Goal: Transaction & Acquisition: Purchase product/service

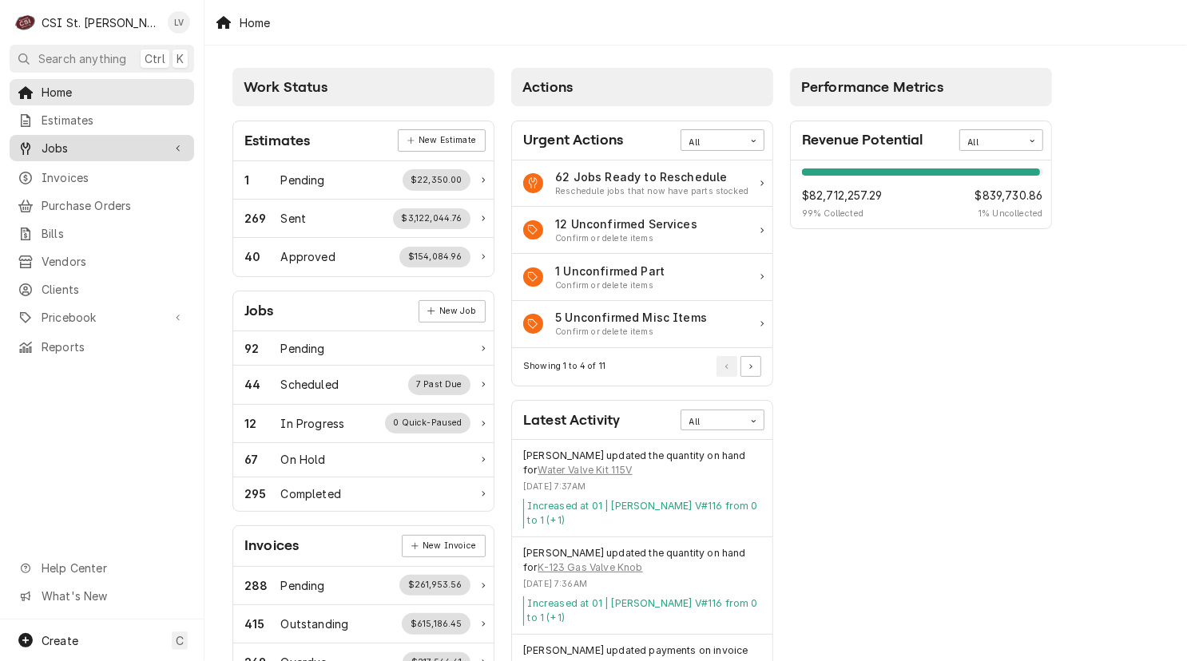
click at [73, 143] on span "Jobs" at bounding box center [102, 148] width 121 height 17
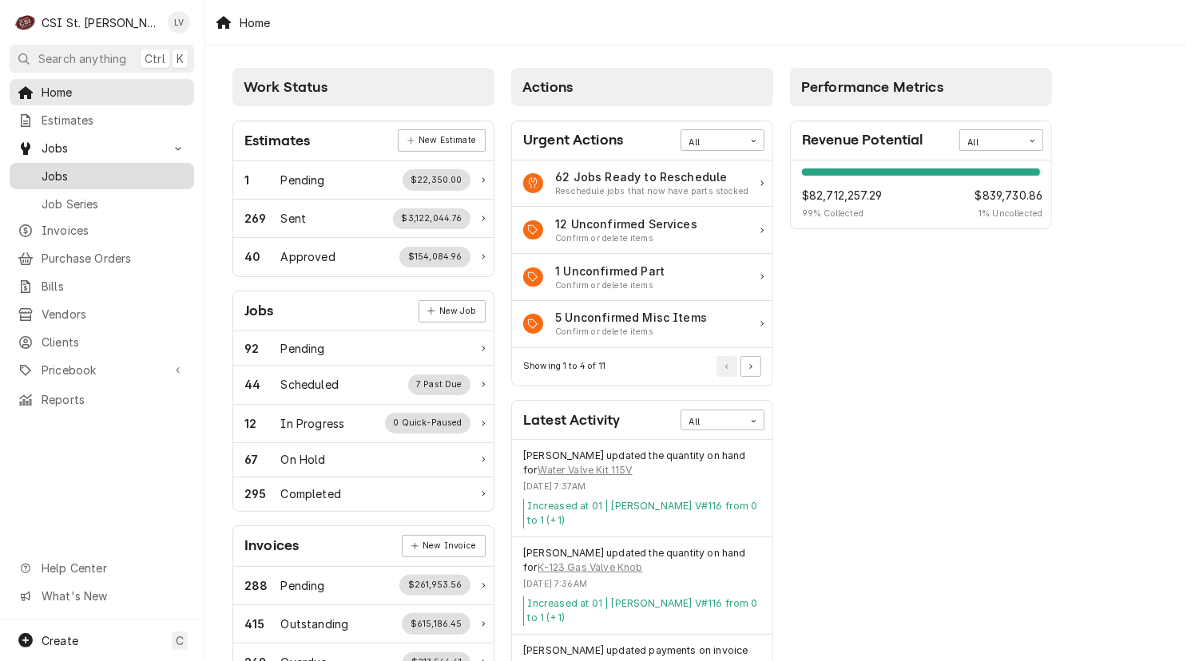
click at [59, 174] on span "Jobs" at bounding box center [114, 176] width 145 height 17
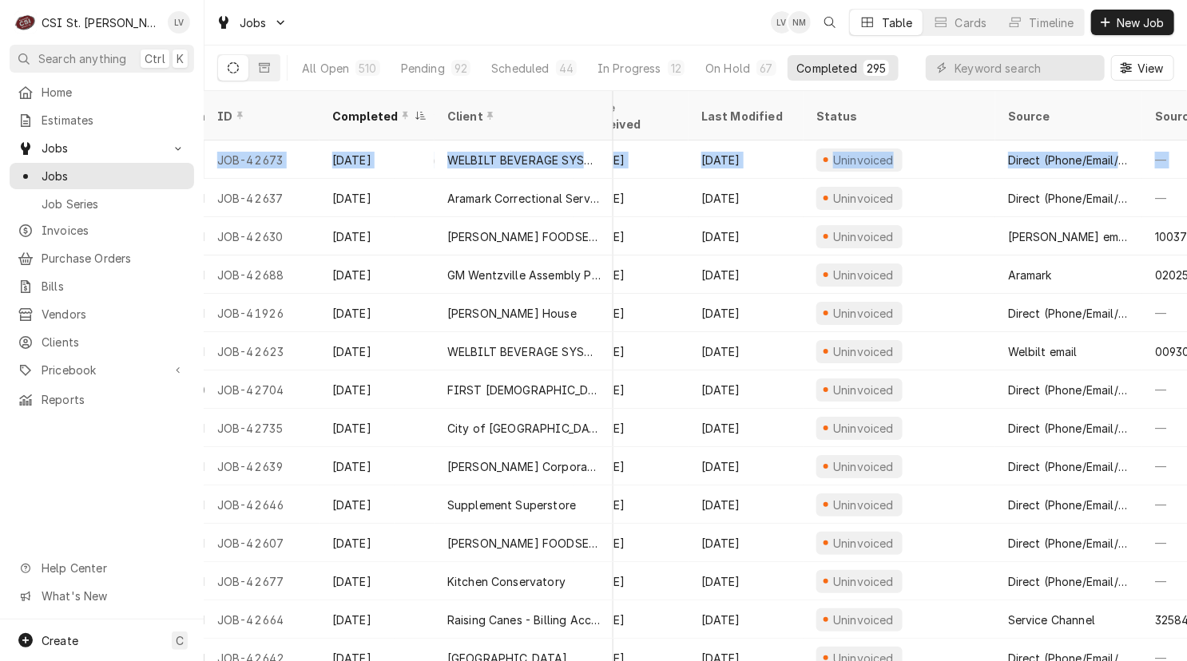
scroll to position [0, 761]
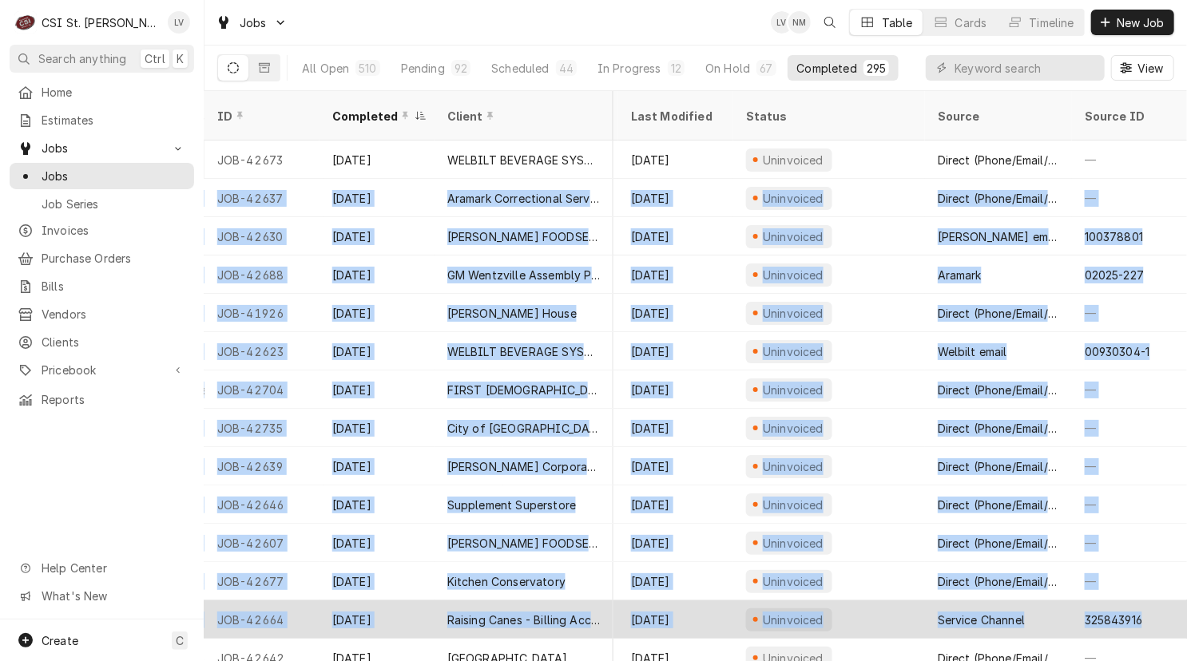
drag, startPoint x: 211, startPoint y: 176, endPoint x: 1150, endPoint y: 596, distance: 1029.0
copy tbody "JOB-42637 Sep 18 Aramark Correctional Services Missouri Eastern Correction Cent…"
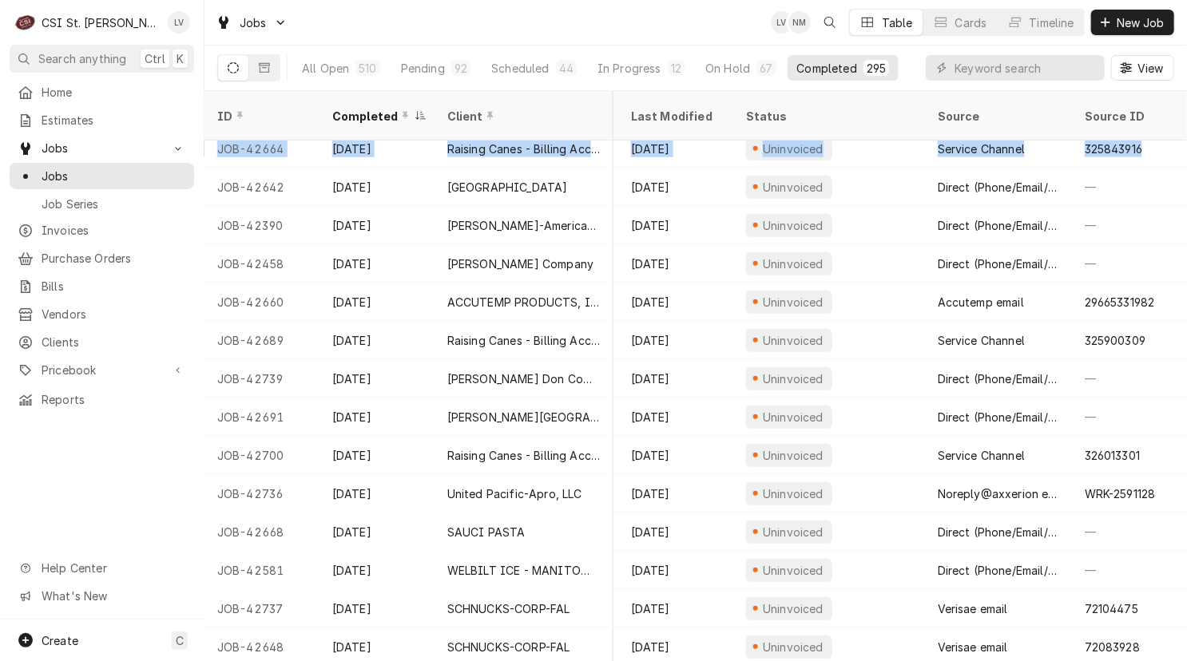
scroll to position [471, 761]
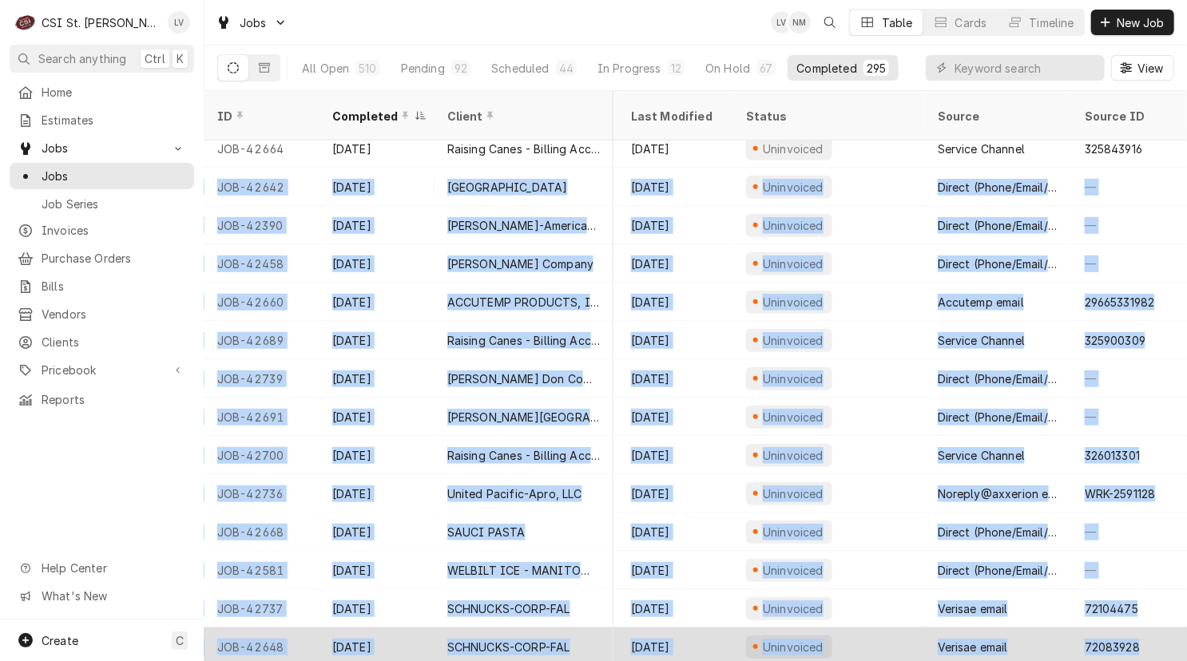
drag, startPoint x: 212, startPoint y: 161, endPoint x: 1156, endPoint y: 609, distance: 1044.3
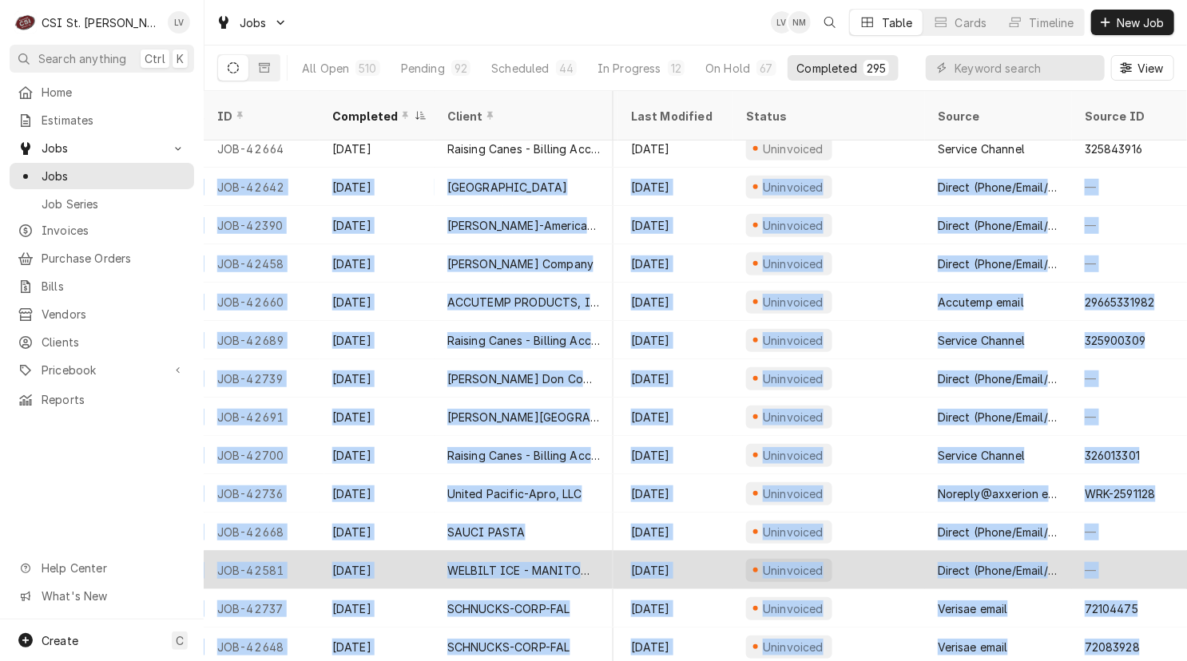
copy tbody "JOB-42642 Sep 18 Northwest R-1 School District Cedar Springs Elementary 6922 Ri…"
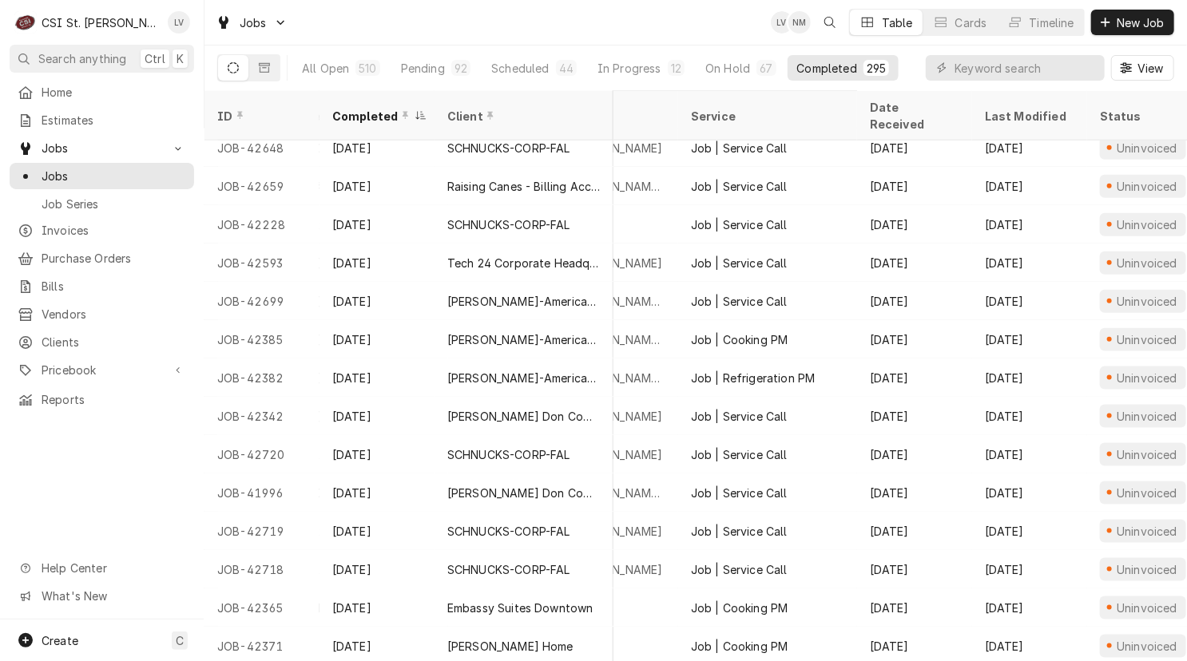
scroll to position [970, 0]
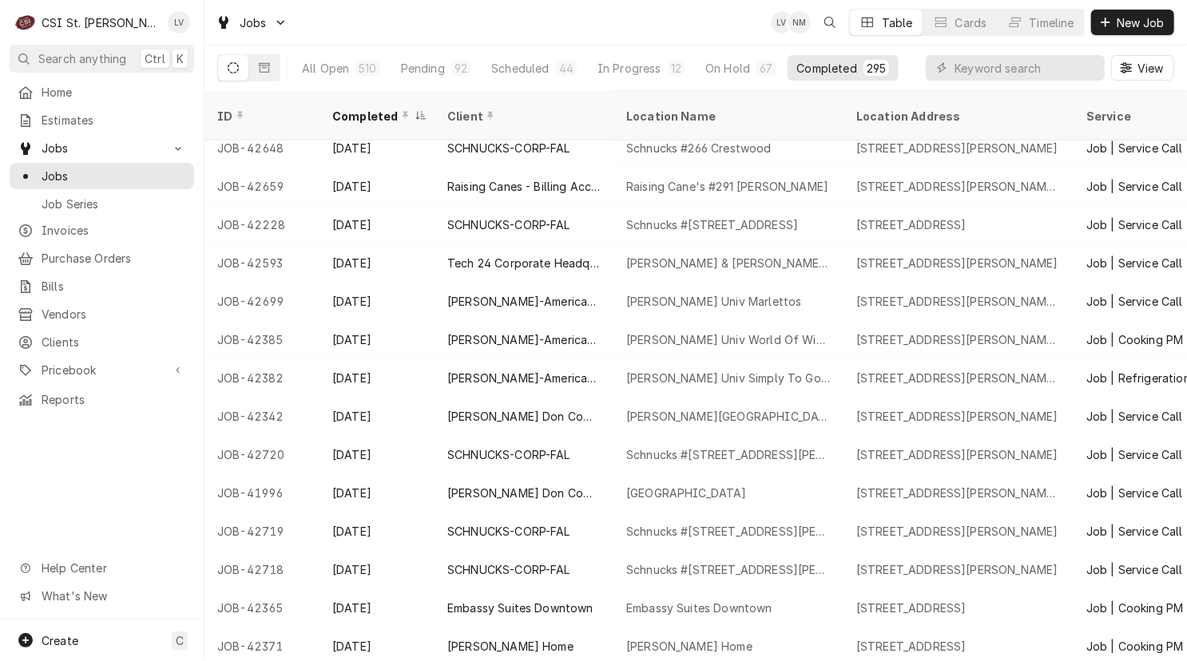
drag, startPoint x: 214, startPoint y: 160, endPoint x: 116, endPoint y: 486, distance: 340.4
click at [121, 490] on div "C CSI St. Louis LV Search anything Ctrl K Home Estimates Jobs Jobs Job Series I…" at bounding box center [593, 330] width 1187 height 661
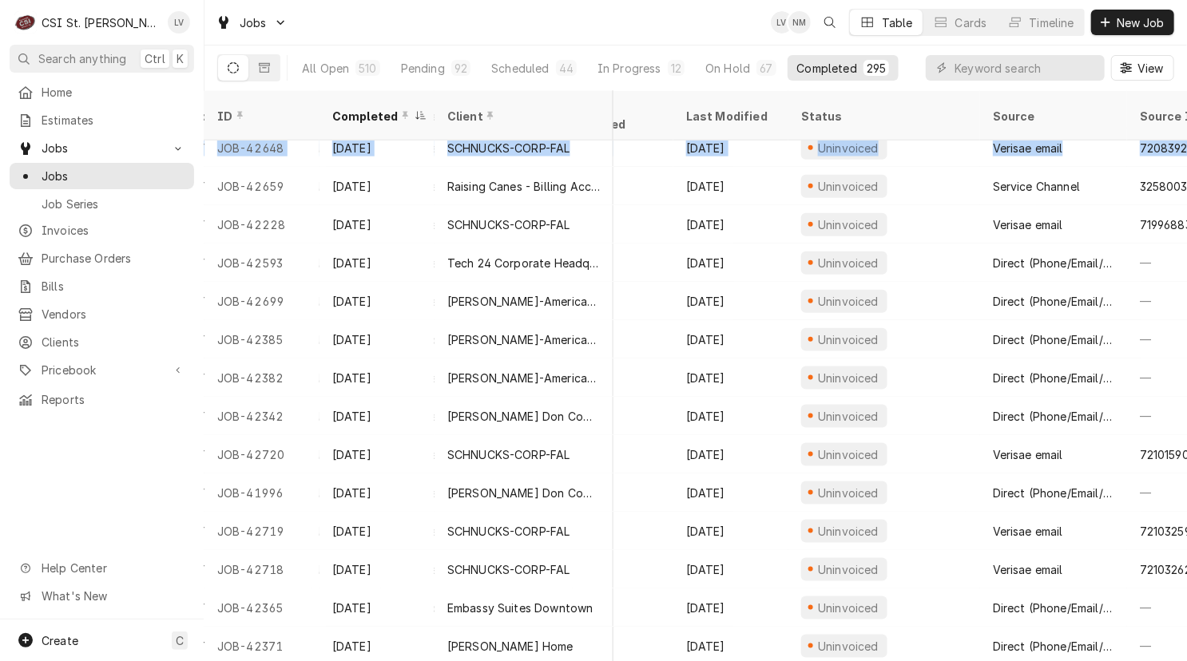
scroll to position [970, 761]
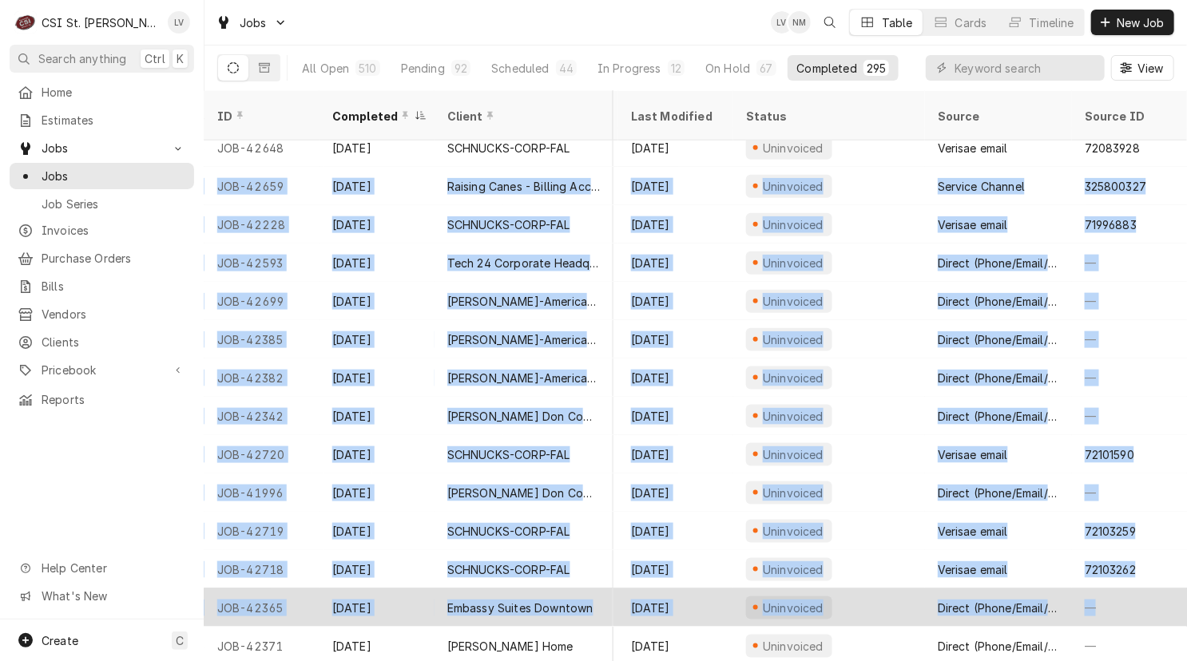
drag, startPoint x: 213, startPoint y: 159, endPoint x: 1161, endPoint y: 602, distance: 1046.6
copy tbody "JOB-42659 Sep 18 Raising Canes - Billing Account Raising Cane's #291 Arnold 116…"
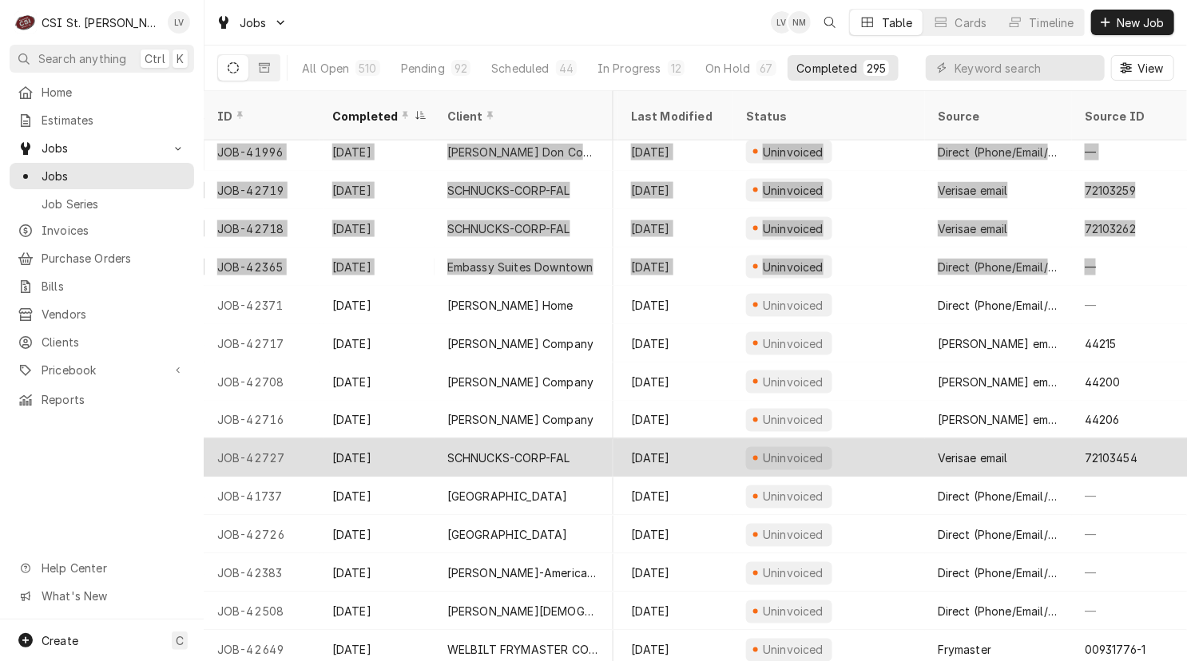
scroll to position [1391, 760]
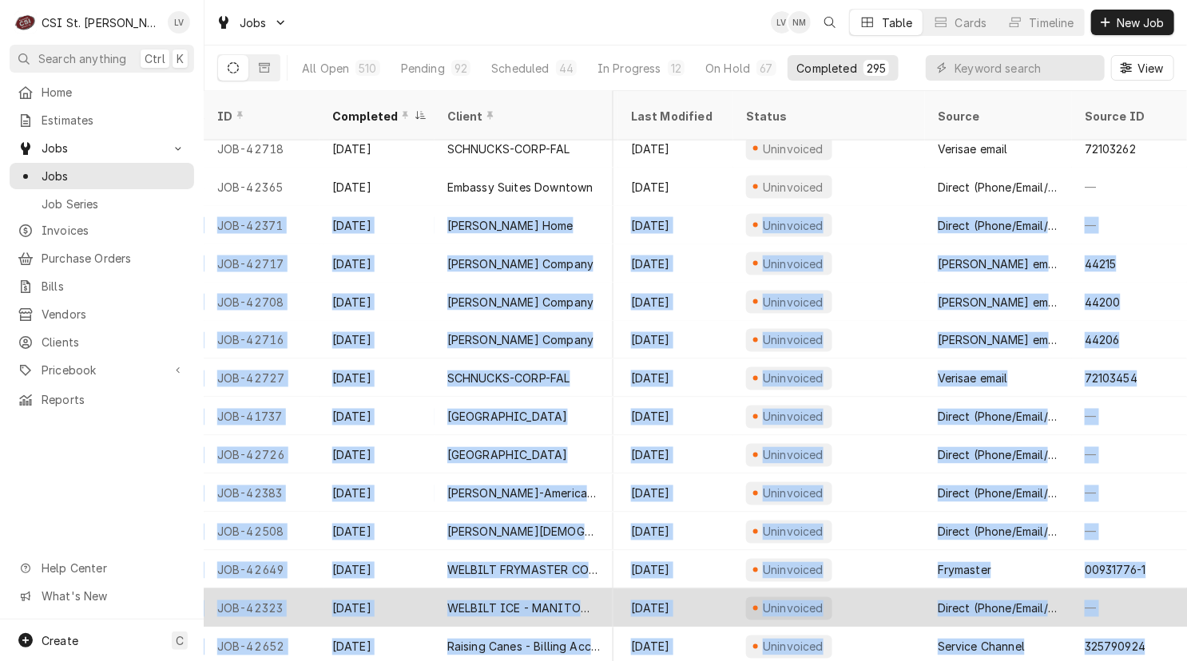
drag, startPoint x: 212, startPoint y: 202, endPoint x: 1149, endPoint y: 603, distance: 1018.4
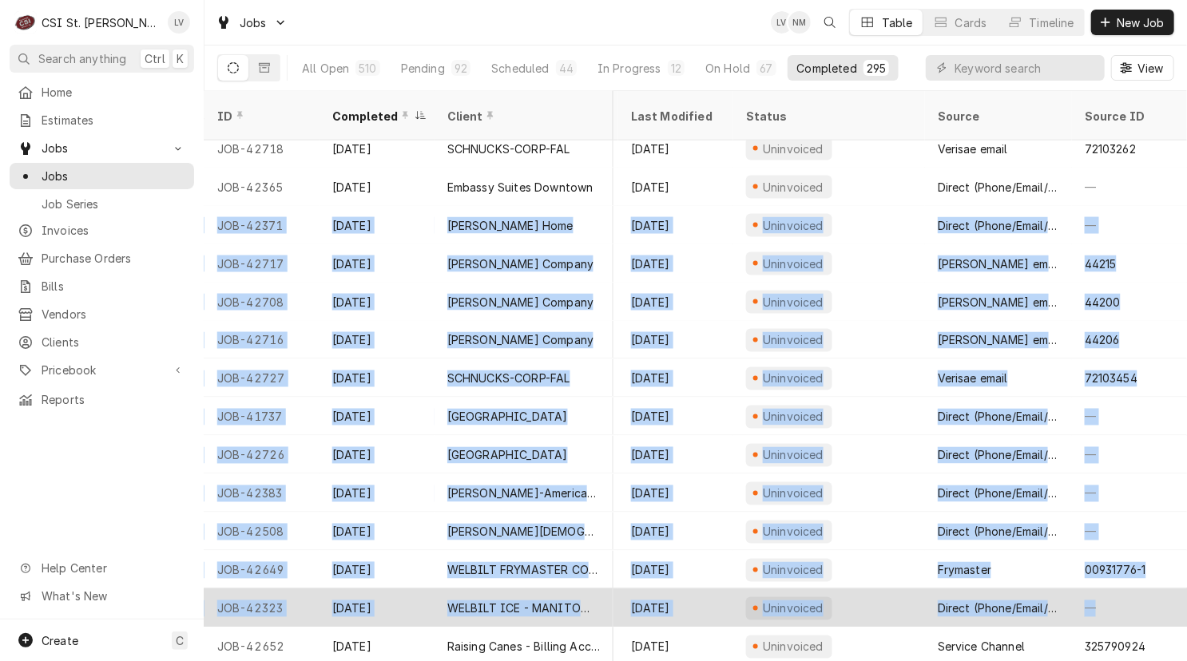
copy tbody "JOB-42371 Sep 17 Regina Cleri Home Regina Cleri Home 10 Archbishop May Dr, St L…"
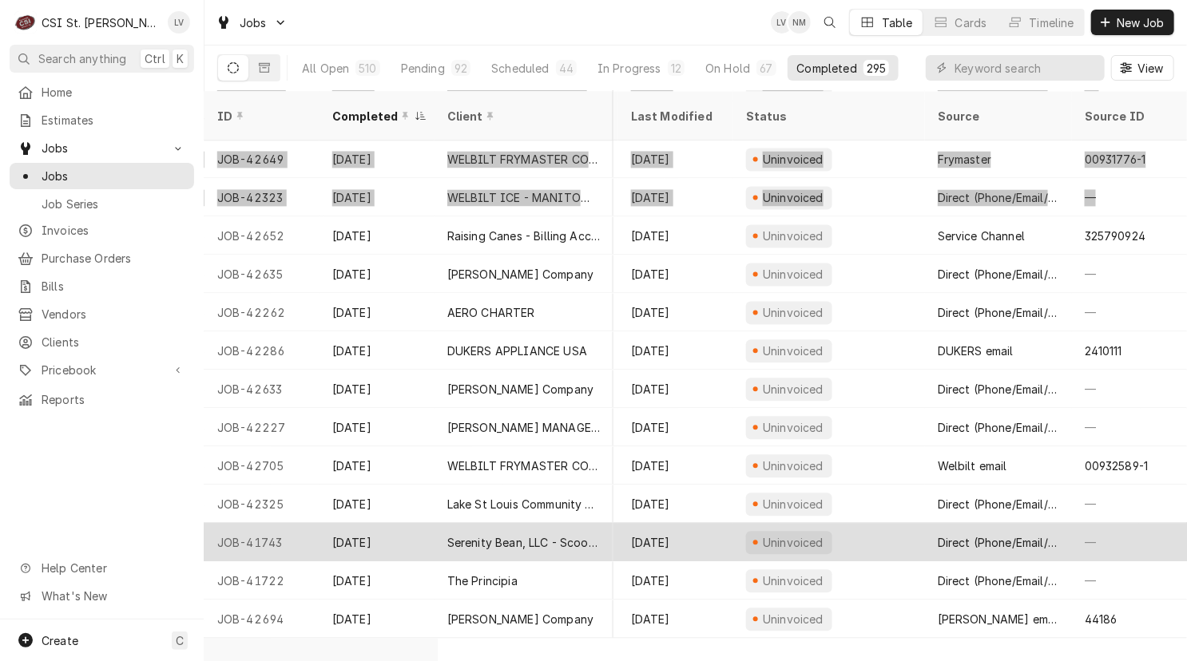
scroll to position [1811, 760]
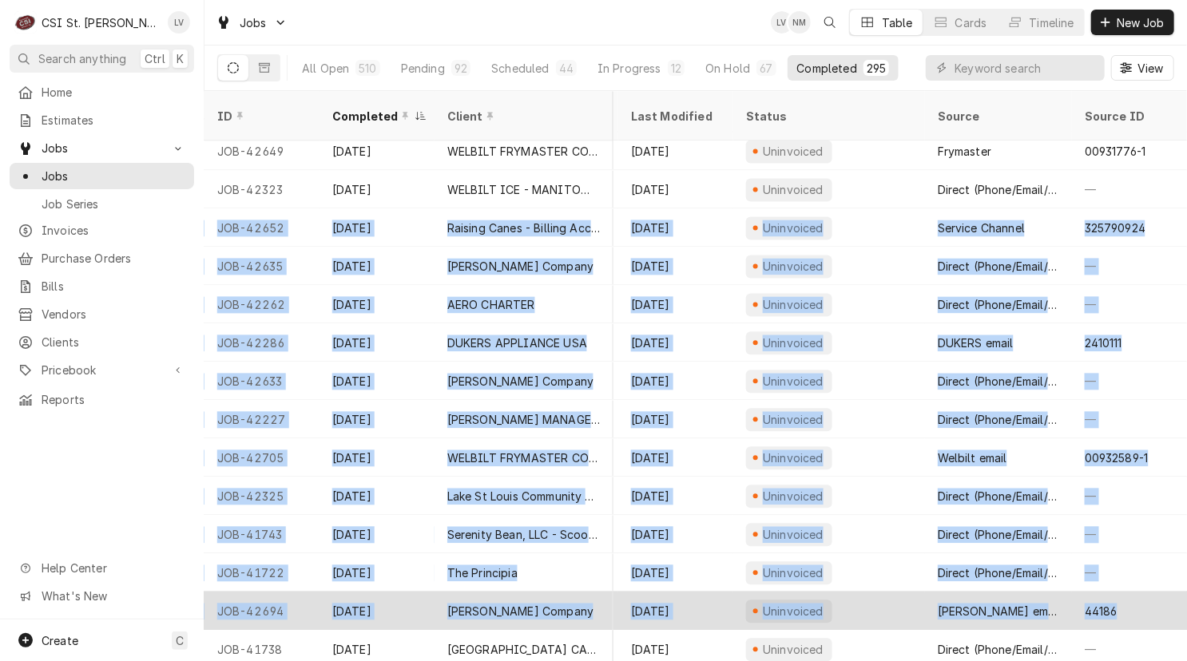
drag, startPoint x: 208, startPoint y: 204, endPoint x: 1125, endPoint y: 601, distance: 999.2
copy tbody "JOB-42652 Sep 17 Raising Canes - Billing Account Raising Cane's #225 Ellisville…"
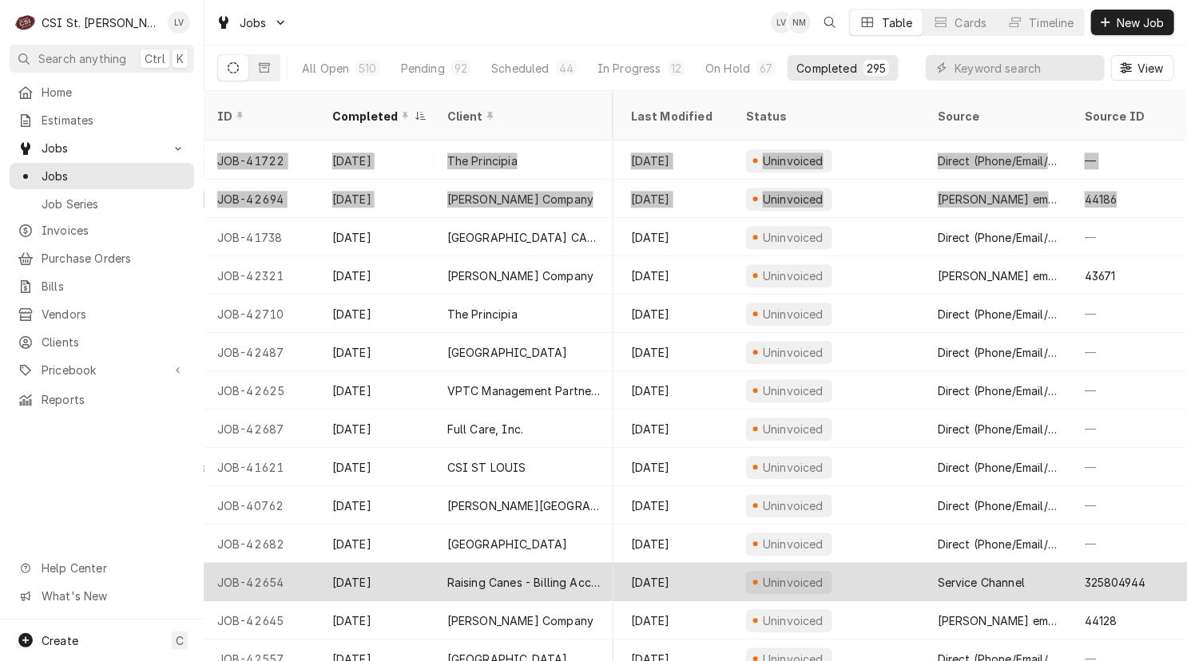
scroll to position [2274, 760]
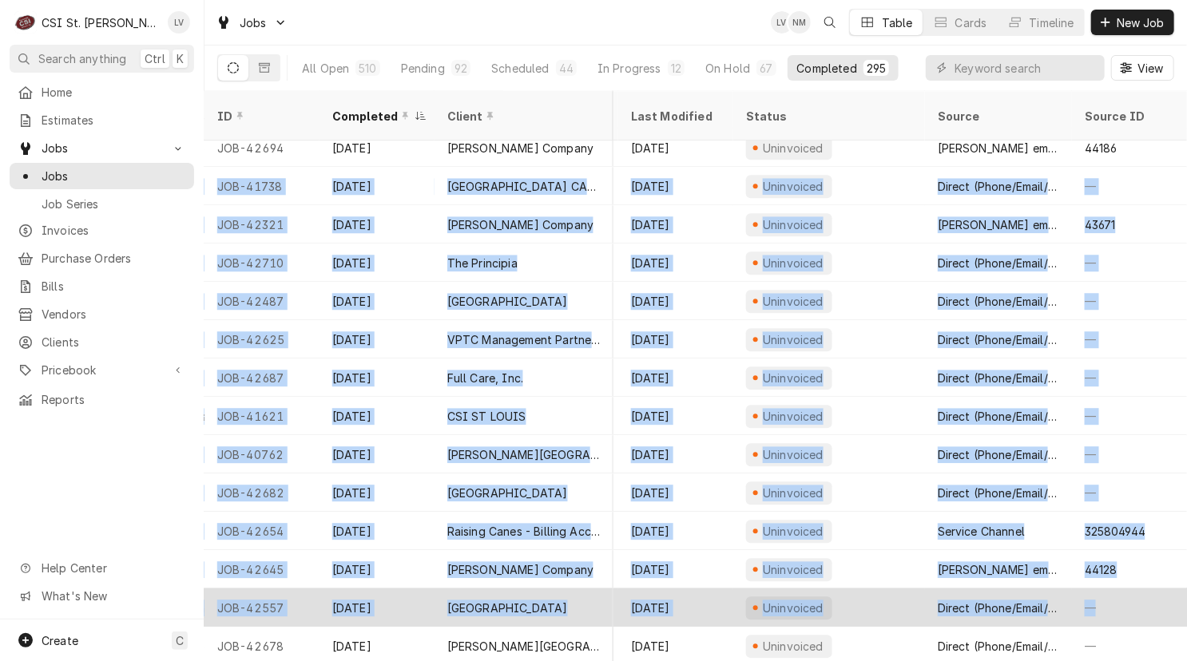
drag, startPoint x: 208, startPoint y: 165, endPoint x: 1120, endPoint y: 591, distance: 1007.0
copy tbody "JOB-41738 Sep 16 SUNNY STREET CAFE DES PERES Sunny Street Cafe Des Peres 11692 …"
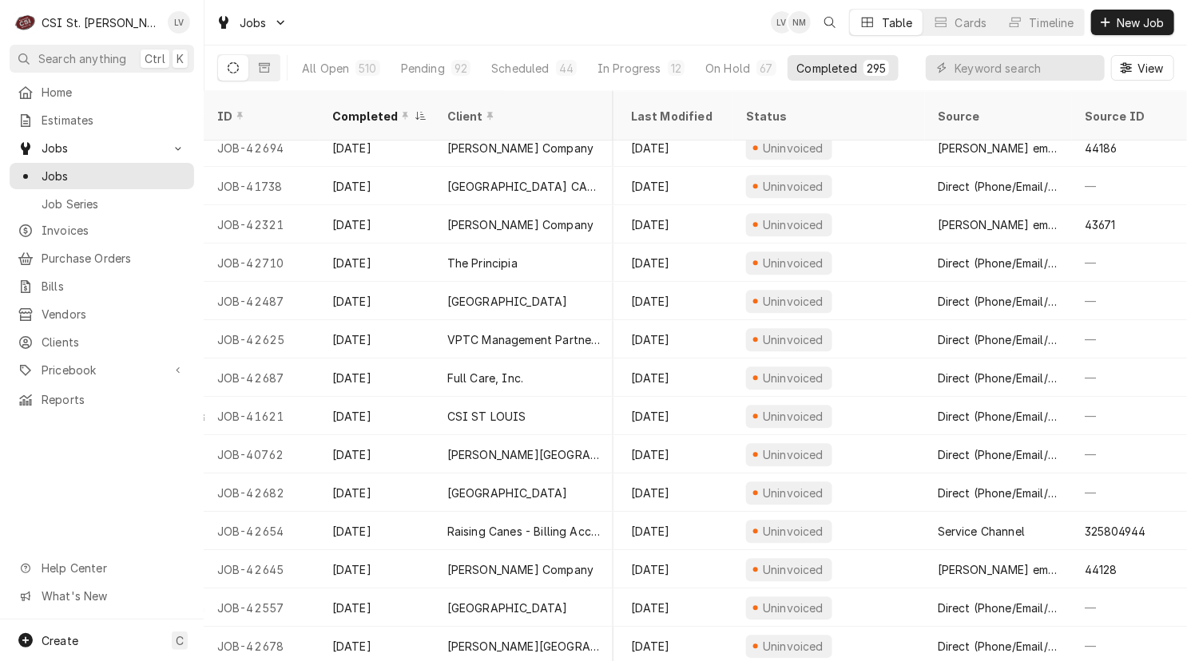
click at [98, 518] on div "Home Estimates Jobs Jobs Job Series Invoices Purchase Orders Bills Vendors Clie…" at bounding box center [102, 349] width 204 height 541
click at [267, 70] on icon "Dynamic Content Wrapper" at bounding box center [264, 67] width 11 height 11
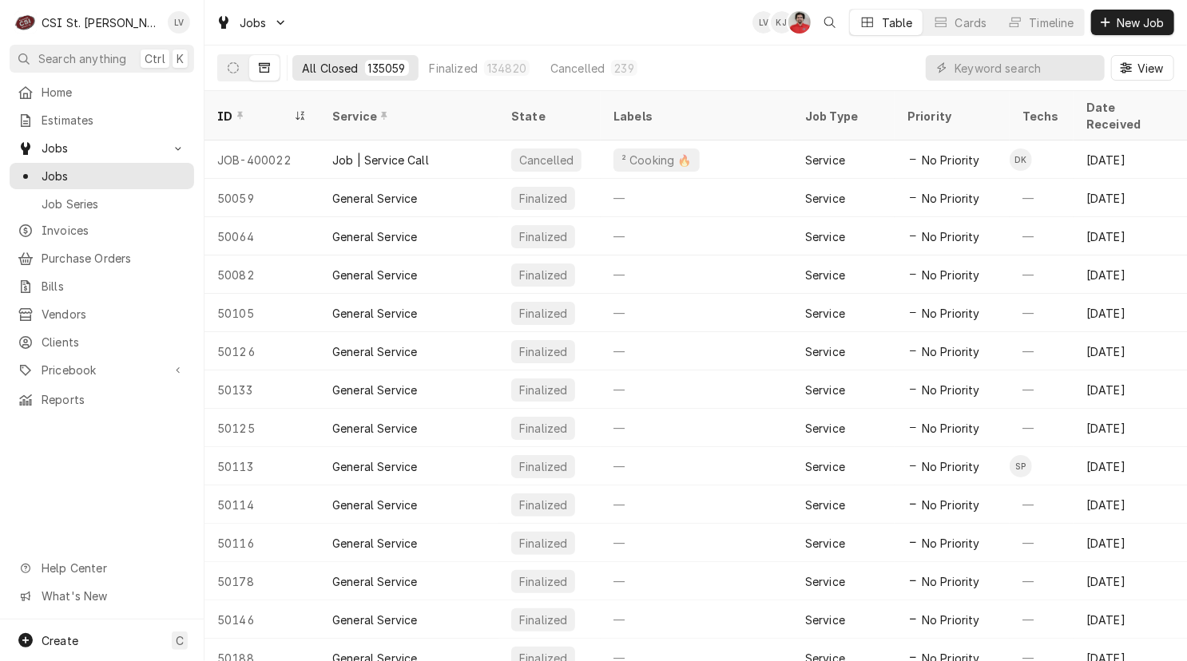
click at [264, 108] on div "ID" at bounding box center [253, 116] width 73 height 17
click at [264, 109] on div "ID" at bounding box center [253, 116] width 73 height 17
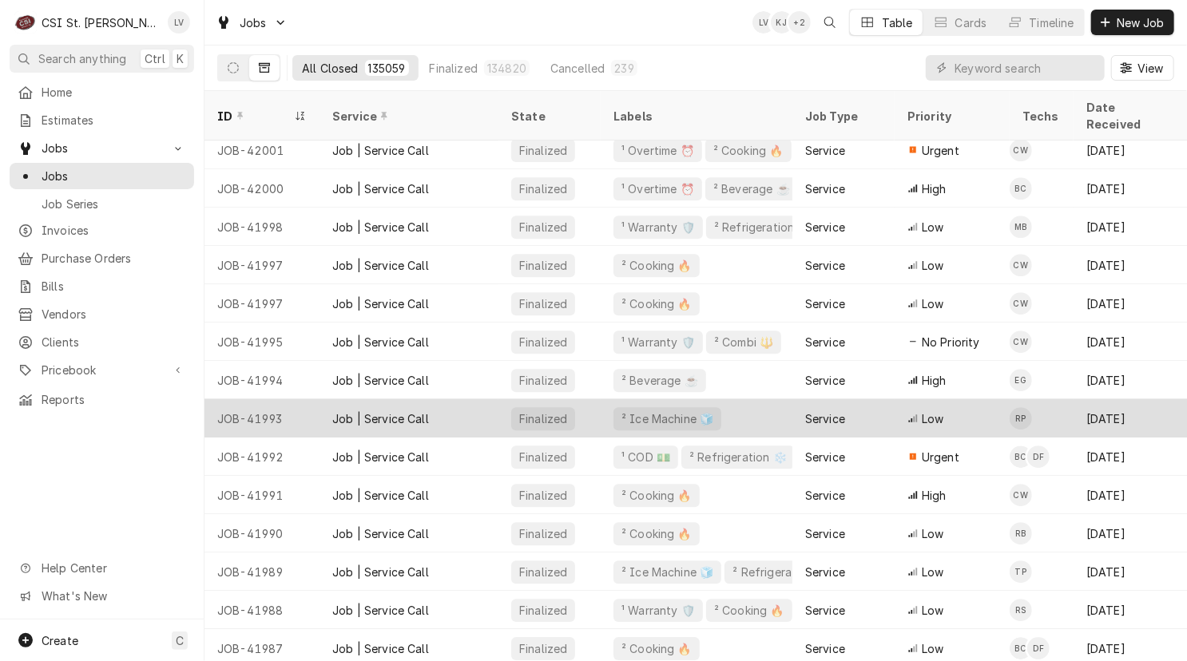
scroll to position [12162, 0]
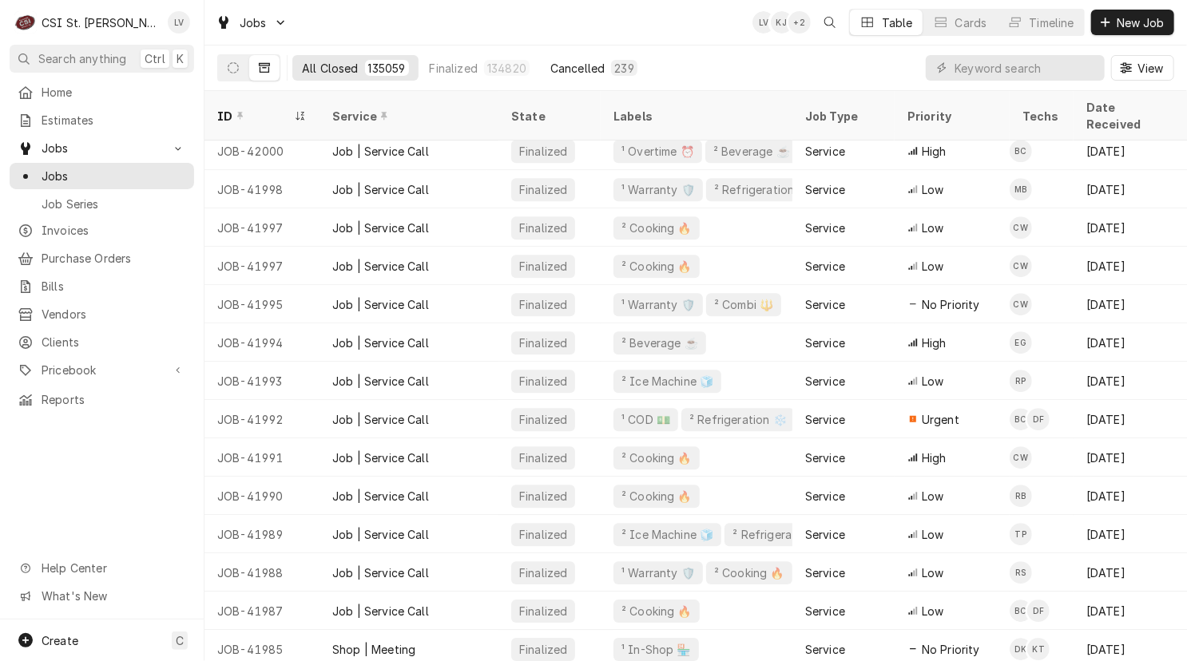
click at [572, 71] on div "Cancelled" at bounding box center [577, 68] width 54 height 17
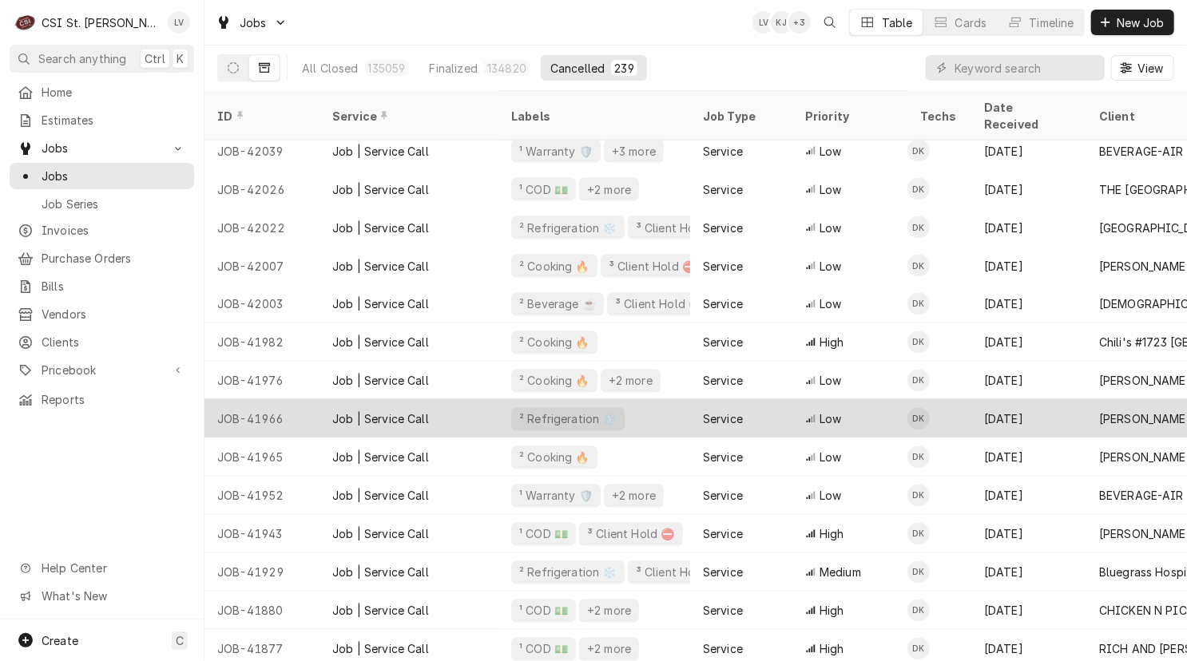
scroll to position [1347, 0]
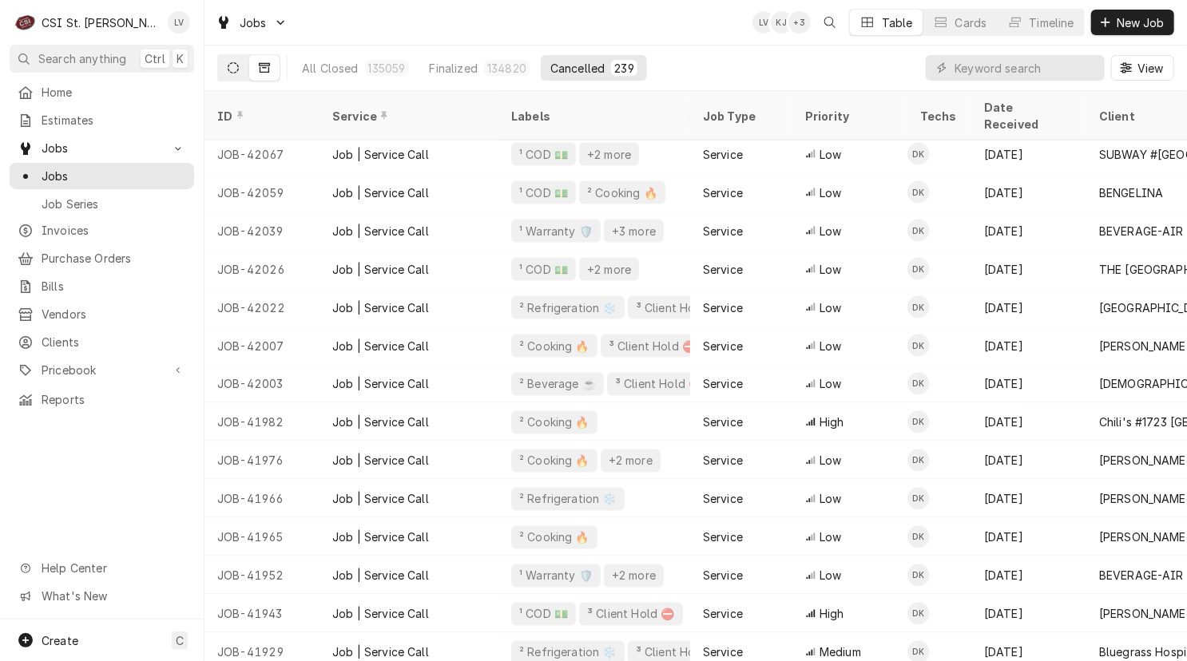
click at [232, 69] on icon "Dynamic Content Wrapper" at bounding box center [233, 67] width 11 height 11
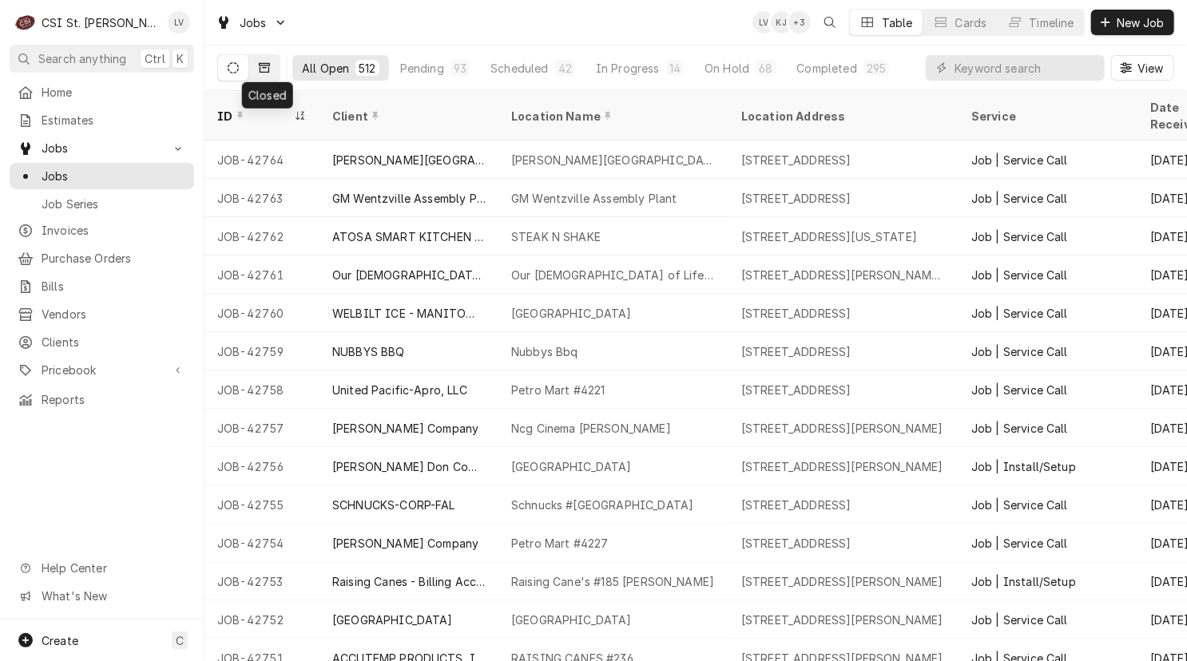
click at [264, 70] on icon "Dynamic Content Wrapper" at bounding box center [264, 67] width 11 height 11
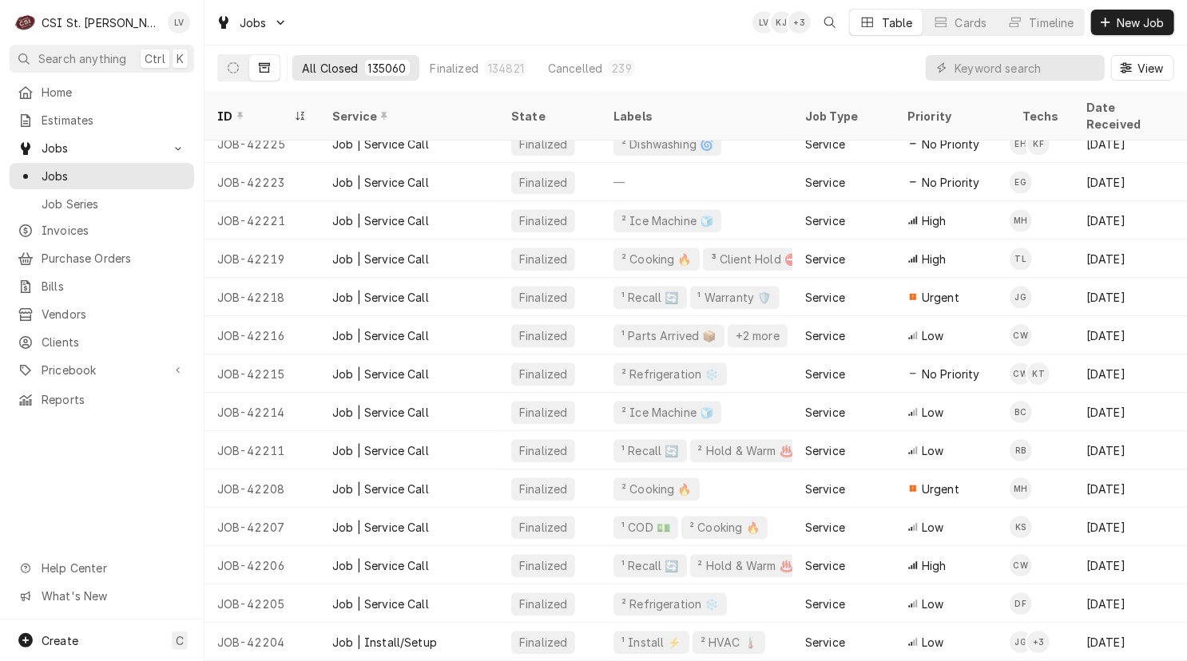
scroll to position [5449, 0]
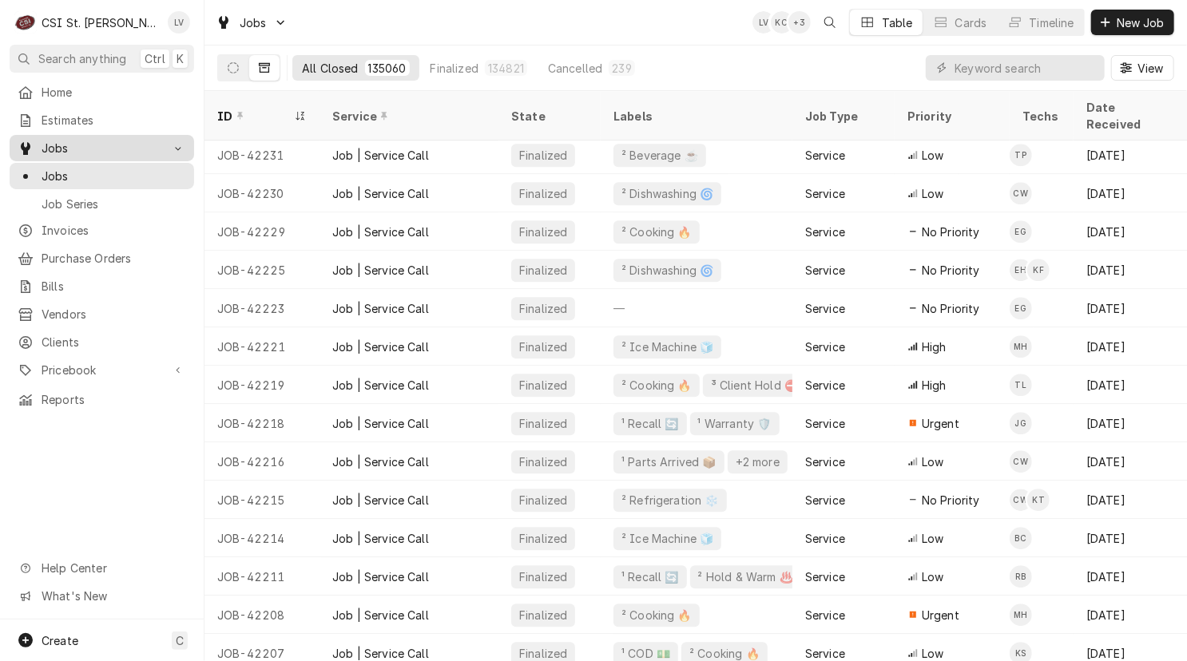
click at [103, 140] on span "Jobs" at bounding box center [102, 148] width 121 height 17
click at [65, 145] on span "Jobs" at bounding box center [102, 148] width 121 height 17
click at [51, 169] on span "Jobs" at bounding box center [114, 176] width 145 height 17
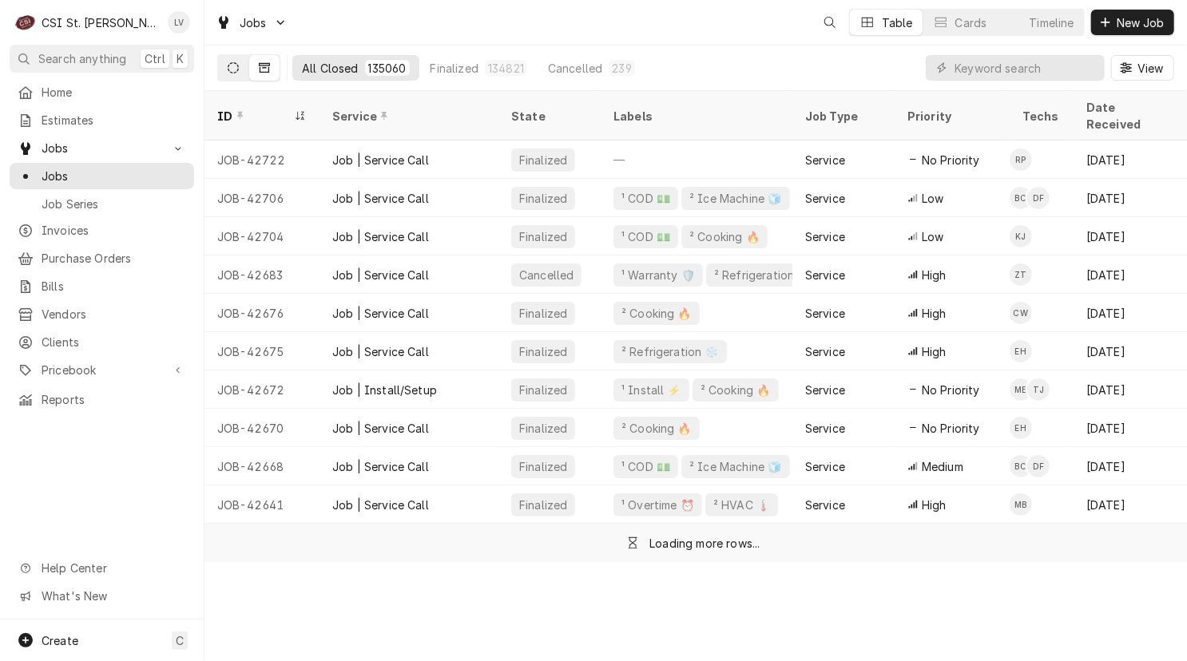
click at [233, 75] on button "Dynamic Content Wrapper" at bounding box center [233, 68] width 30 height 26
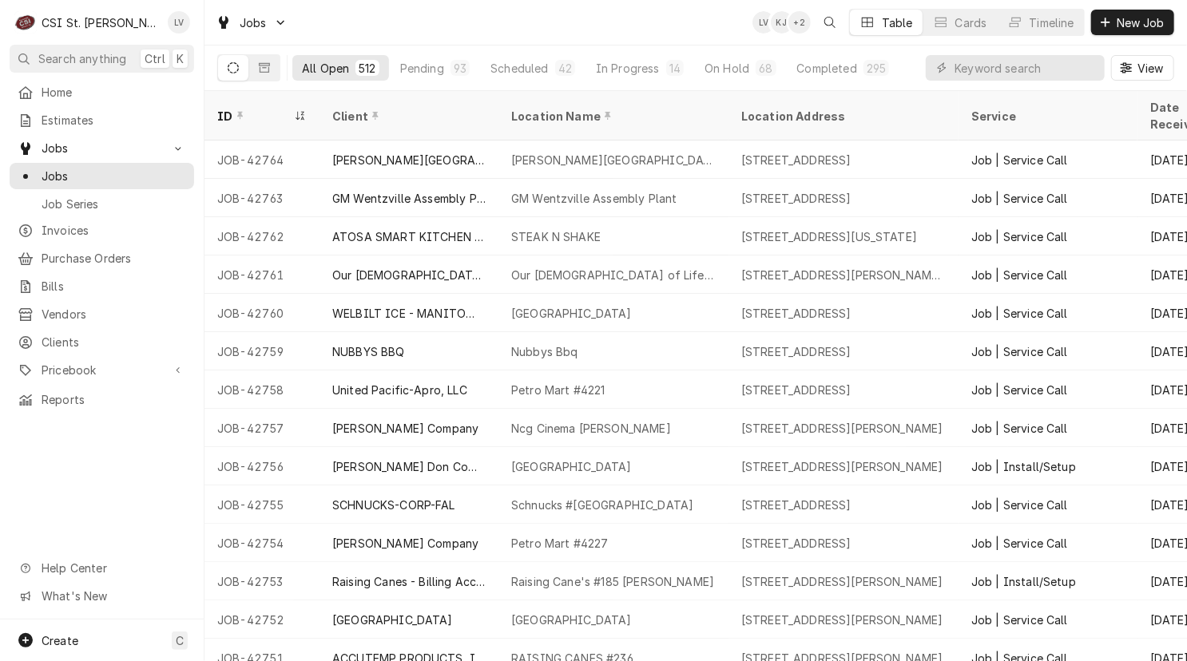
click at [109, 494] on div "Home Estimates Jobs Jobs Job Series Invoices Purchase Orders Bills Vendors Clie…" at bounding box center [102, 349] width 204 height 541
click at [56, 228] on span "Invoices" at bounding box center [114, 230] width 145 height 17
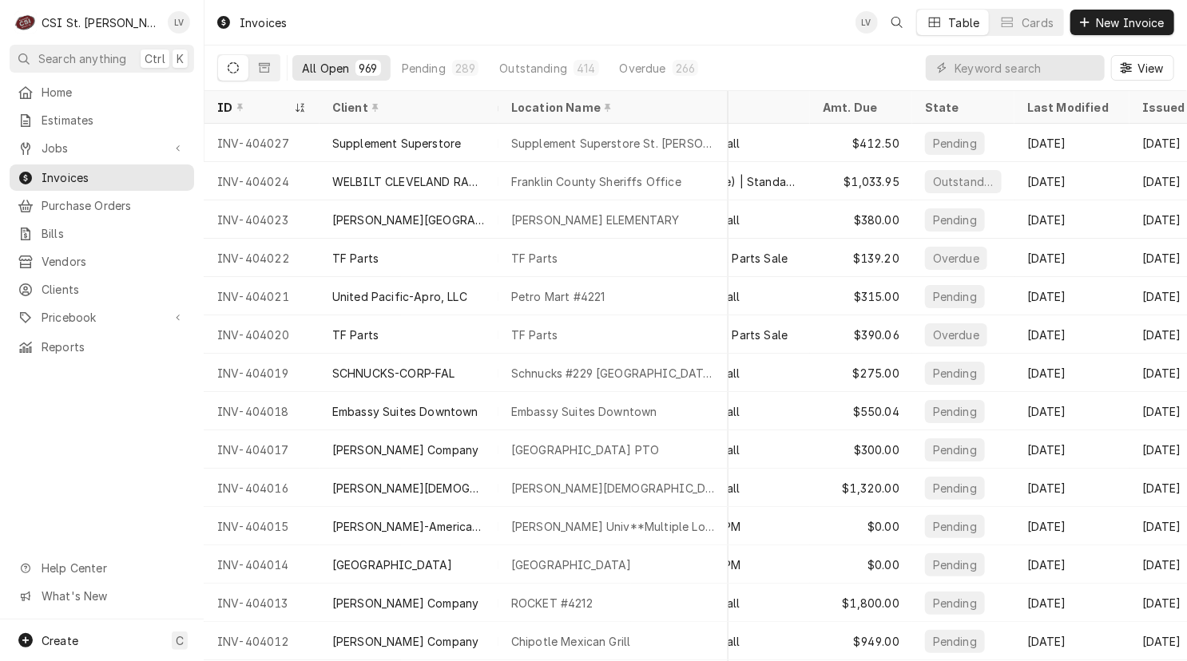
scroll to position [0, 397]
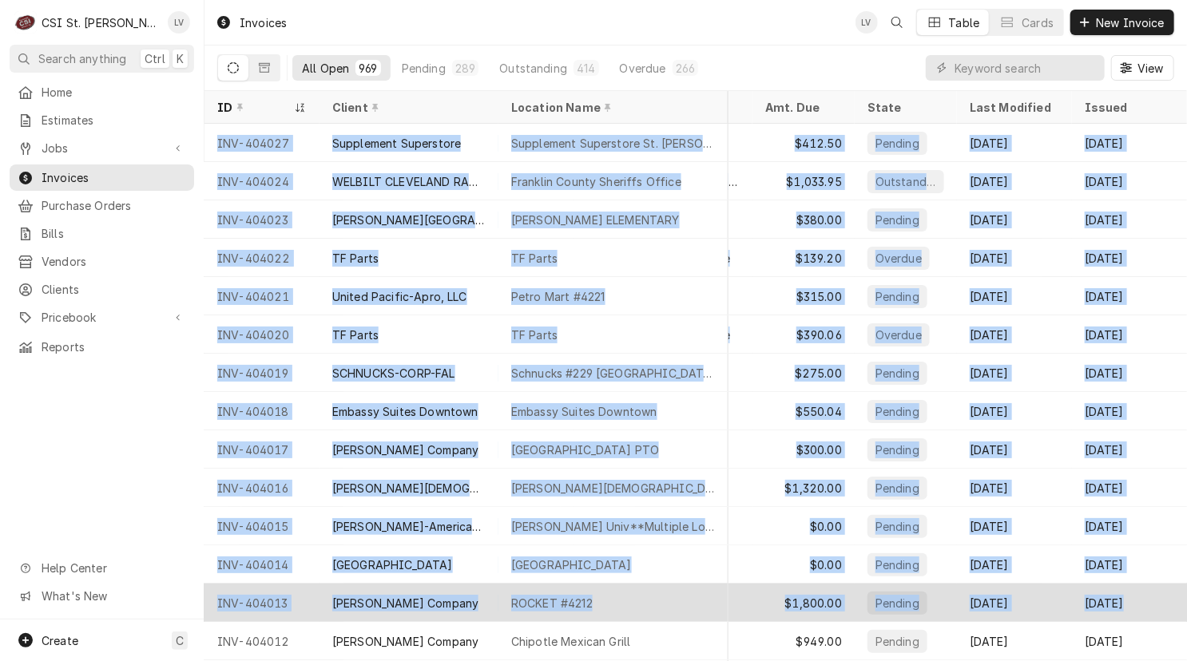
drag, startPoint x: 212, startPoint y: 136, endPoint x: 1165, endPoint y: 603, distance: 1061.3
click at [802, 603] on tbody "INV-404027 Supplement Superstore Supplement Superstore St. Peters 181 Mid River…" at bounding box center [310, 393] width 982 height 538
copy tbody "INV-404027 Supplement Superstore Supplement Superstore St. Peters 181 Mid River…"
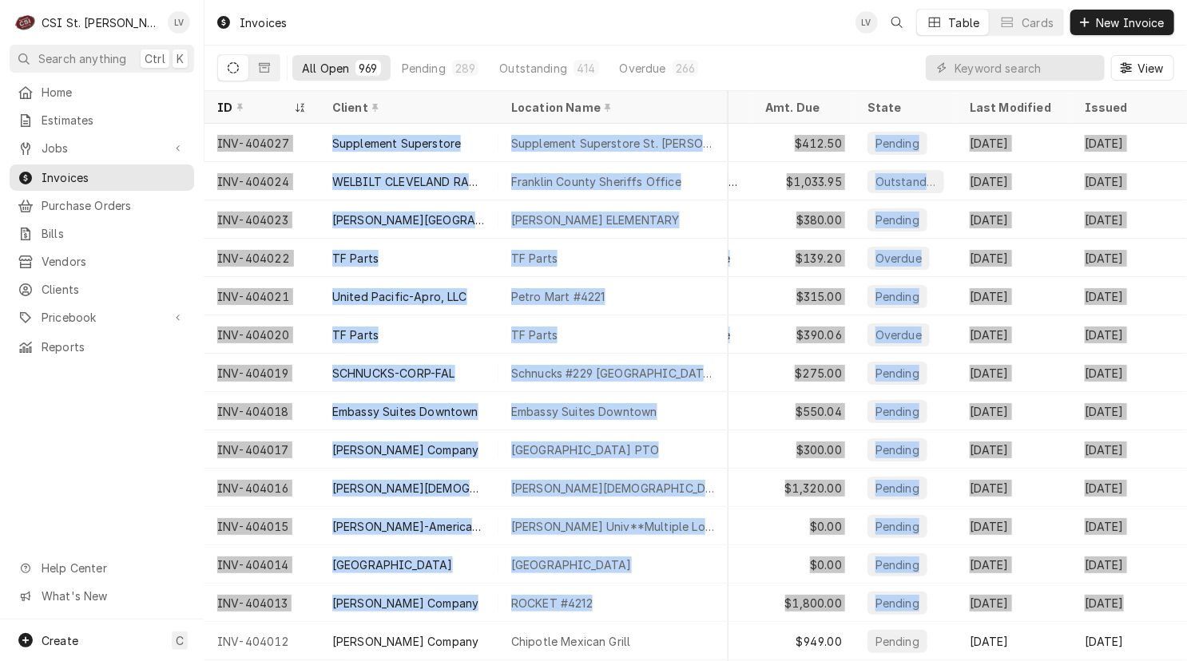
drag, startPoint x: 130, startPoint y: 415, endPoint x: 129, endPoint y: 391, distance: 23.2
click at [129, 411] on div "Home Estimates Jobs Jobs Job Series Invoices Purchase Orders Bills Vendors Clie…" at bounding box center [102, 349] width 204 height 541
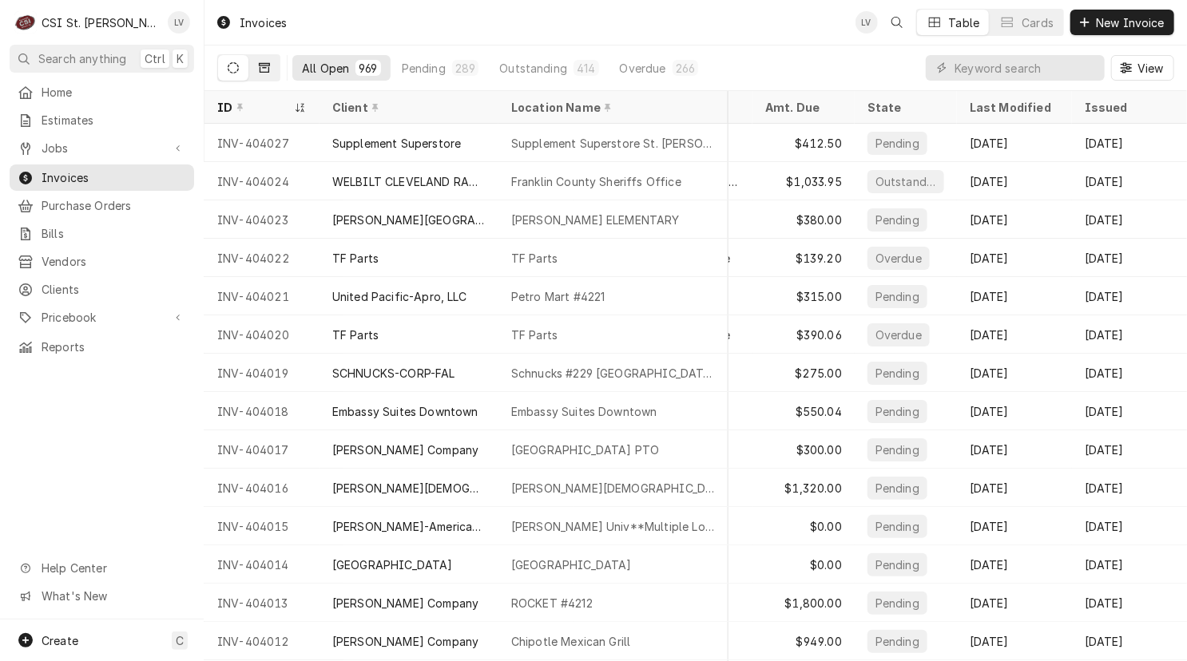
click at [272, 65] on button "Dynamic Content Wrapper" at bounding box center [264, 68] width 30 height 26
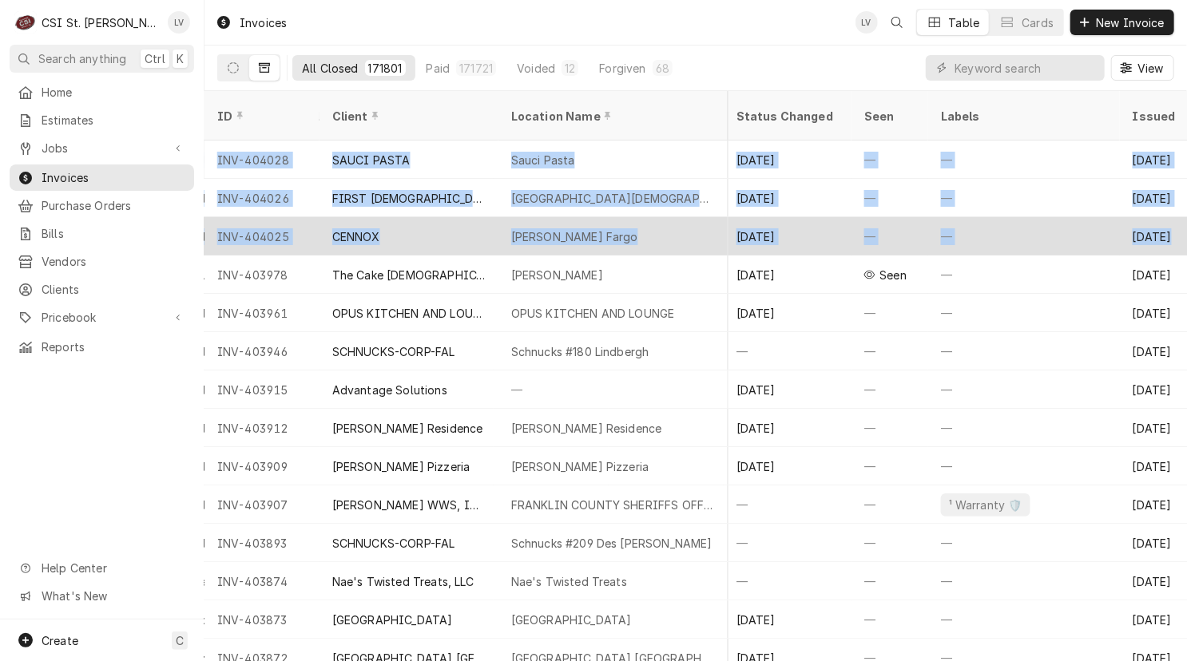
scroll to position [0, 921]
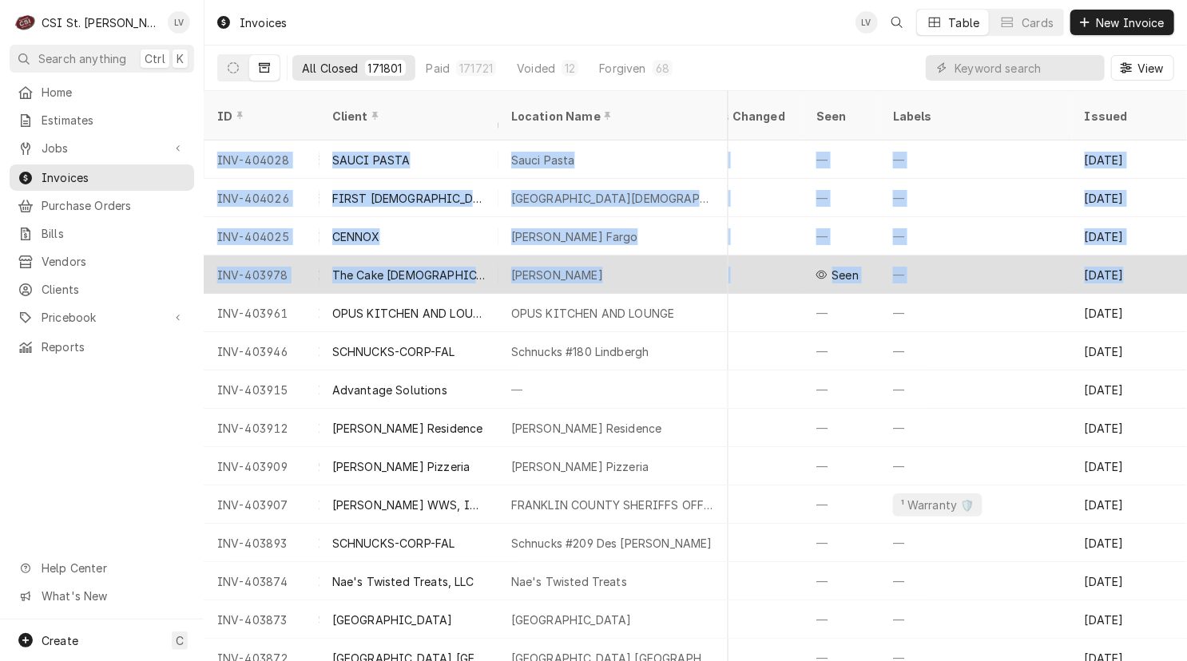
drag, startPoint x: 210, startPoint y: 137, endPoint x: 1172, endPoint y: 238, distance: 967.0
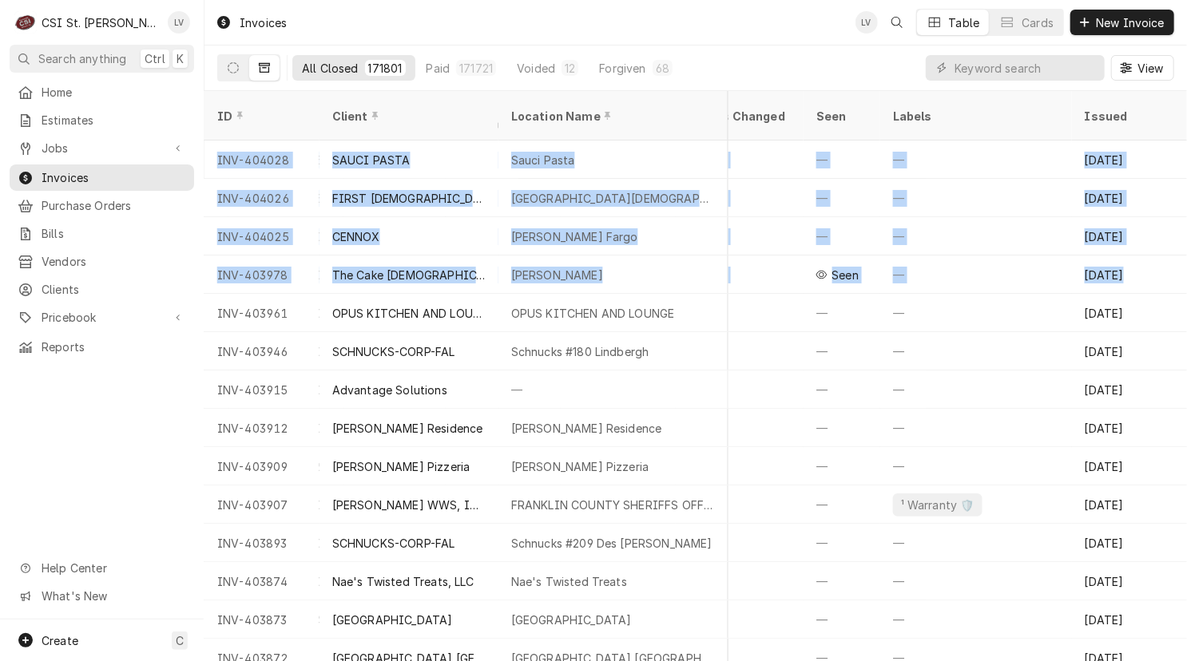
copy tbody "INV-404028 SAUCI PASTA Sauci Pasta 1990 First Capitol Dr, Saint Charles, MO 633…"
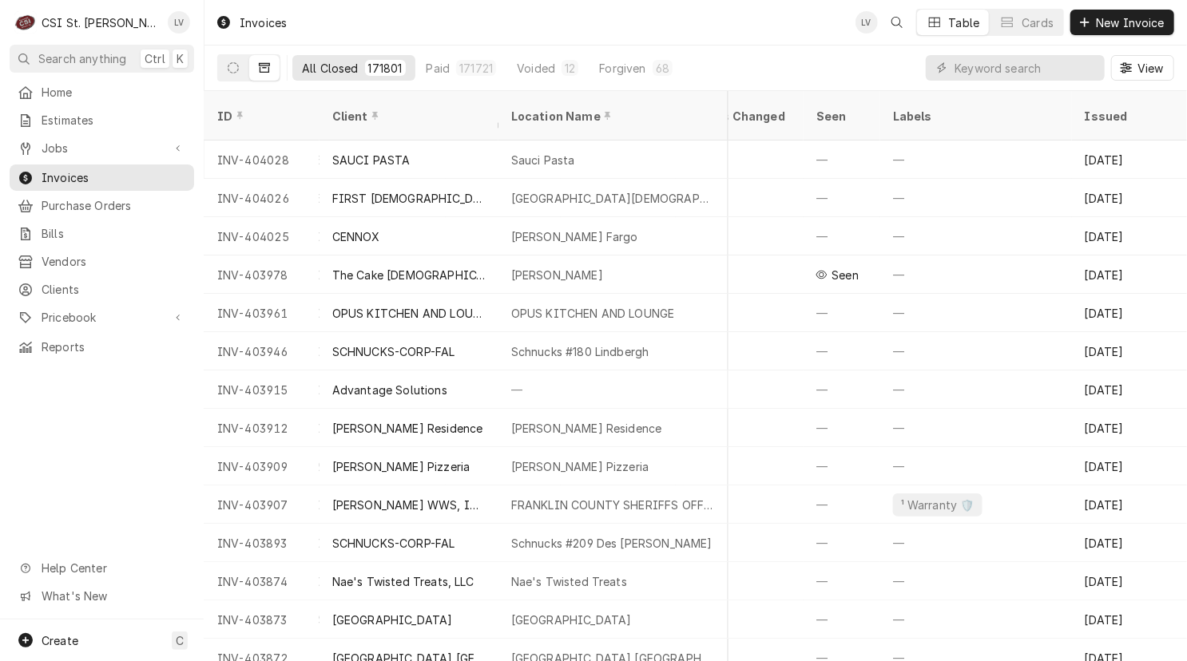
click at [89, 436] on div "Home Estimates Jobs Jobs Job Series Invoices Purchase Orders Bills Vendors Clie…" at bounding box center [102, 349] width 204 height 541
click at [228, 80] on button "Dynamic Content Wrapper" at bounding box center [233, 68] width 30 height 26
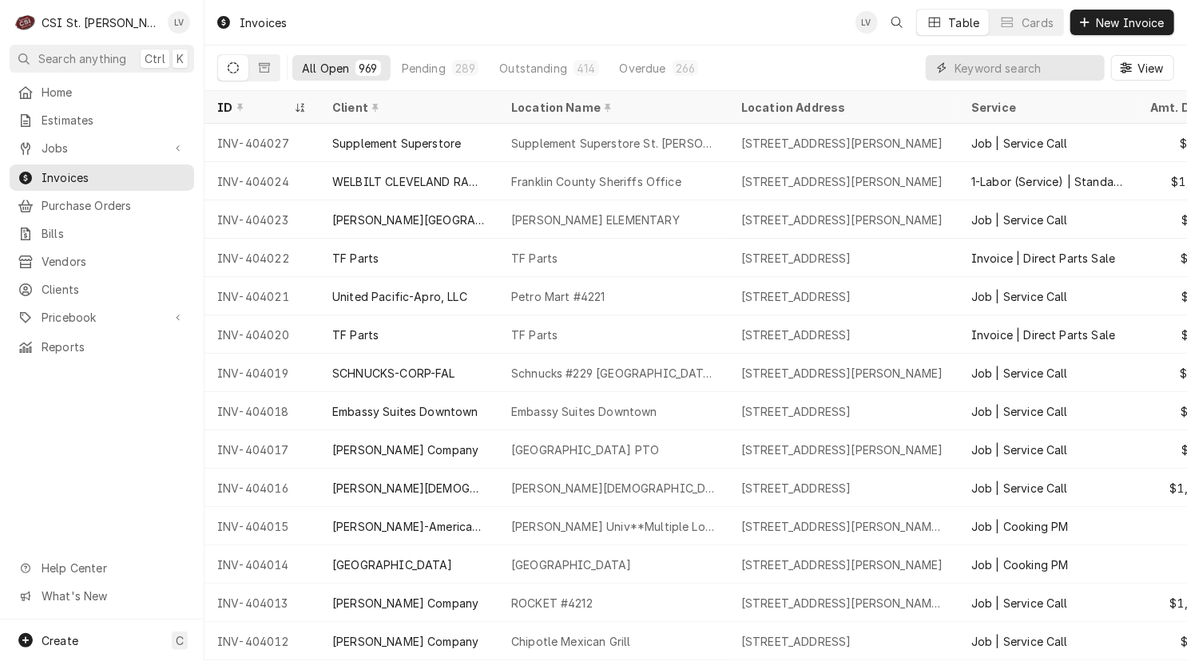
click at [1000, 61] on input "Dynamic Content Wrapper" at bounding box center [1025, 68] width 142 height 26
type input "42736"
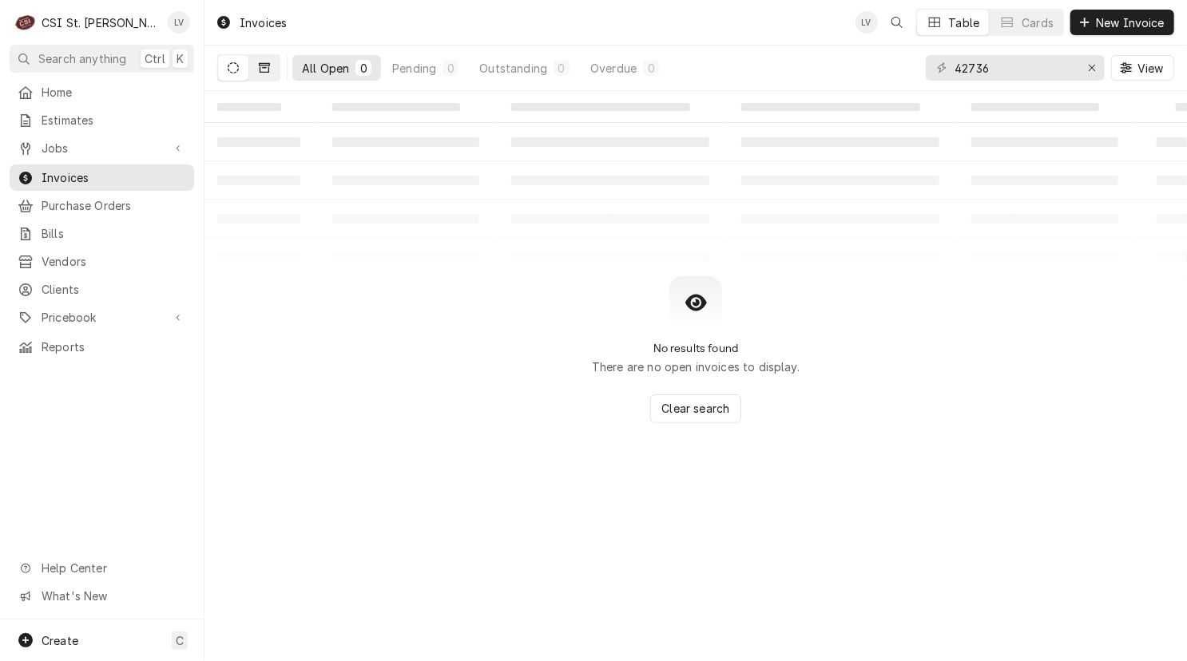
click at [257, 63] on button "Dynamic Content Wrapper" at bounding box center [264, 68] width 30 height 26
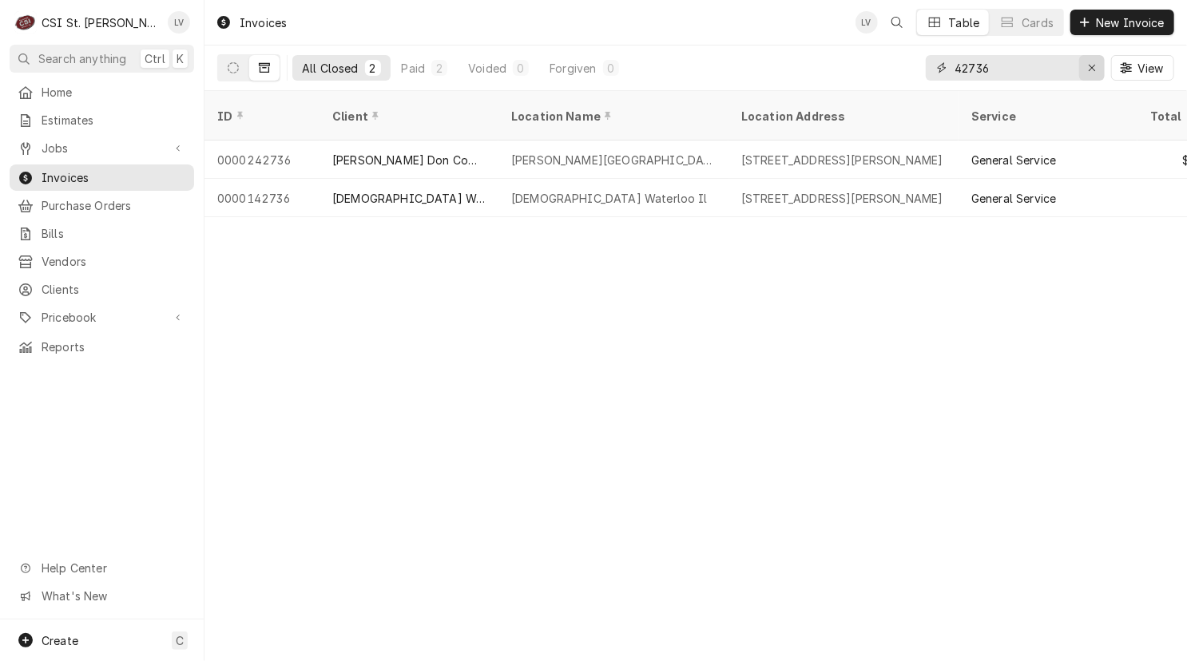
click at [1091, 69] on icon "Erase input" at bounding box center [1092, 67] width 9 height 11
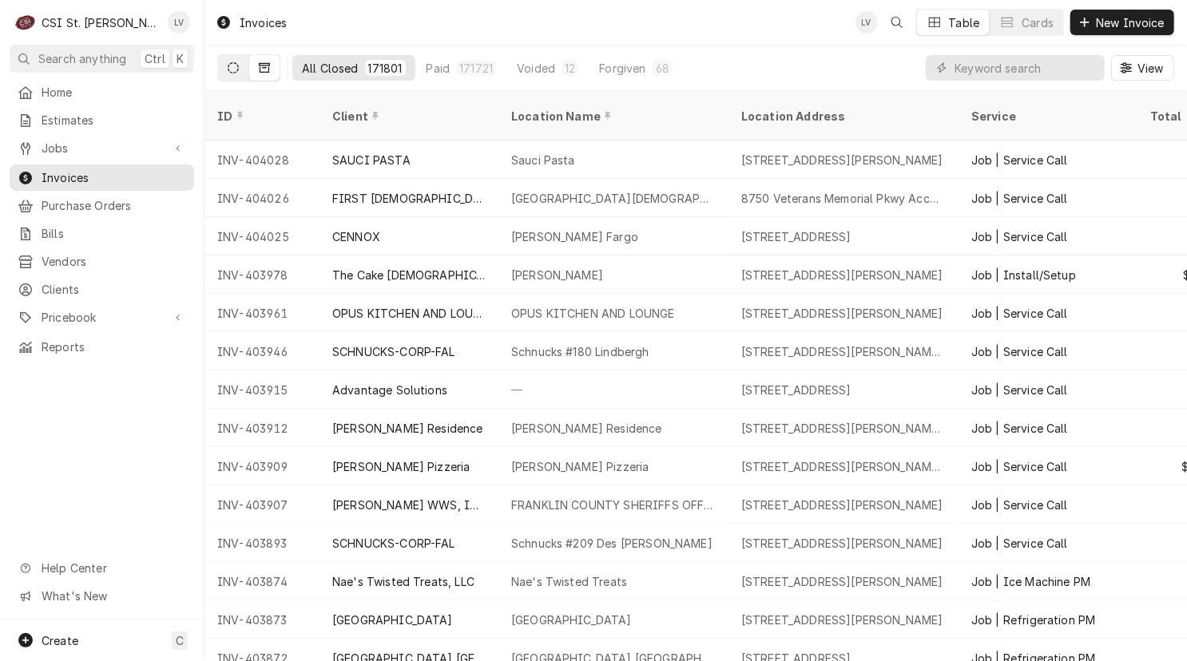
click at [231, 69] on icon "Dynamic Content Wrapper" at bounding box center [233, 67] width 11 height 11
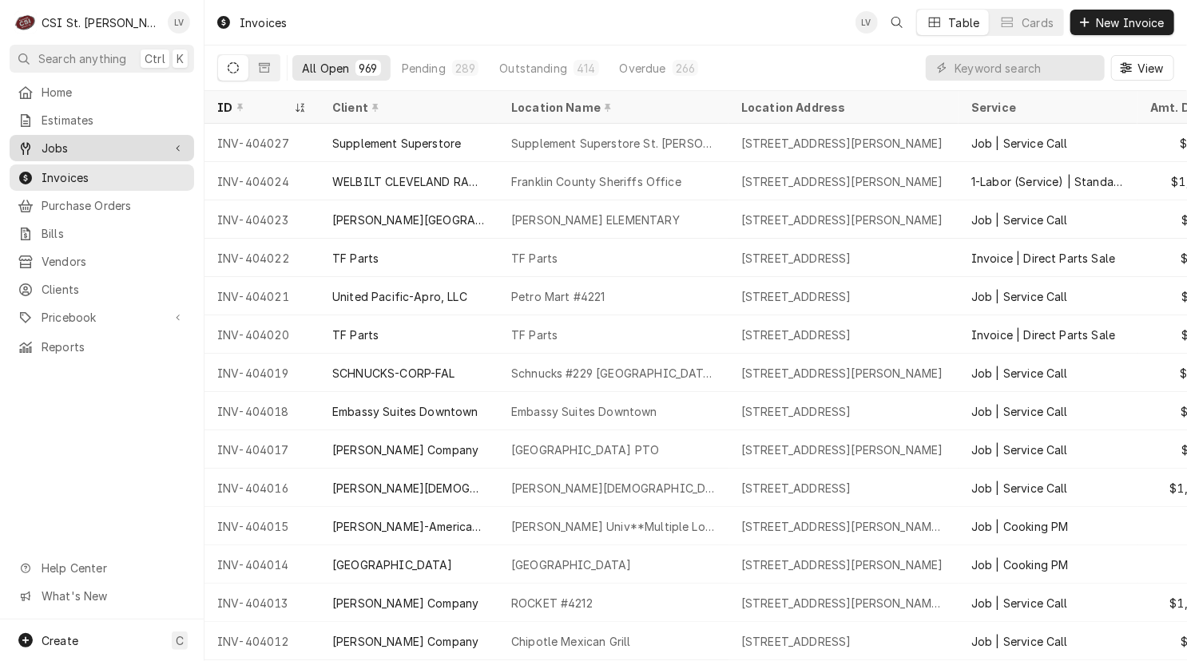
click at [54, 140] on span "Jobs" at bounding box center [102, 148] width 121 height 17
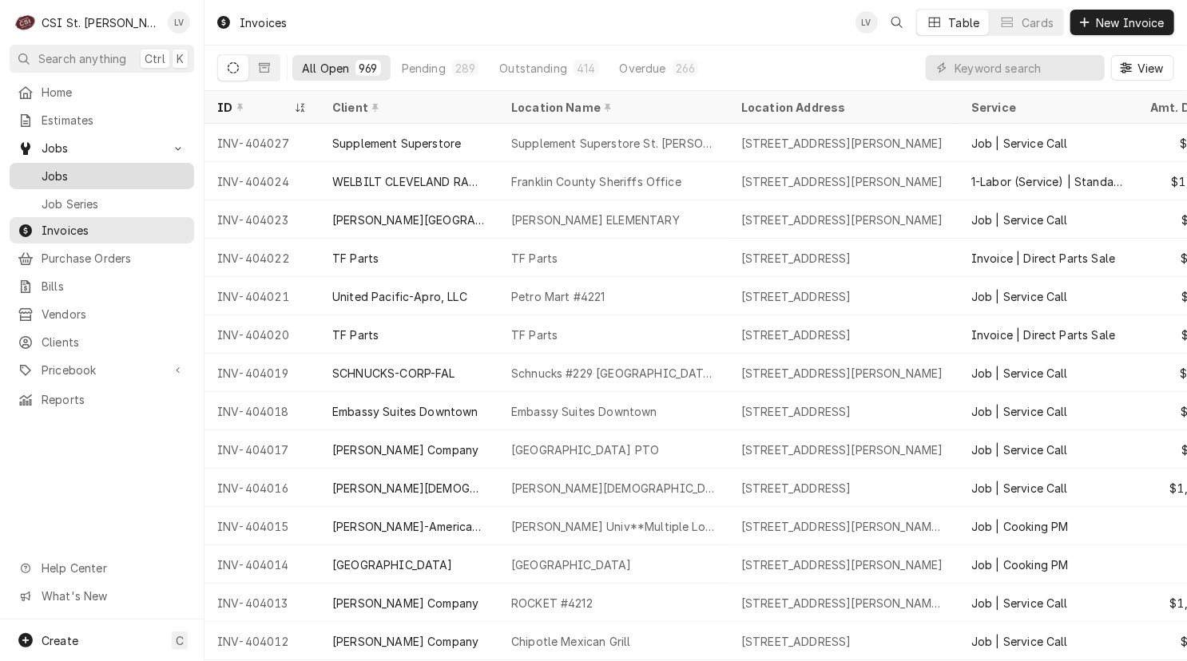
click at [47, 168] on span "Jobs" at bounding box center [114, 176] width 145 height 17
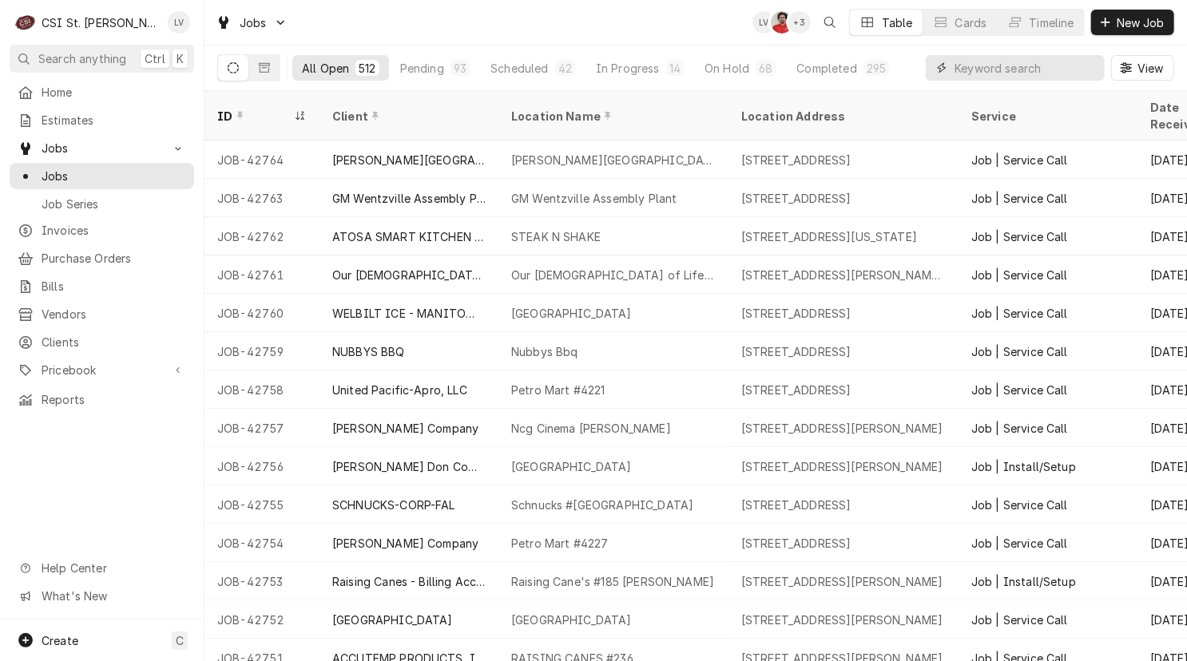
click at [976, 70] on input "Dynamic Content Wrapper" at bounding box center [1025, 68] width 142 height 26
type input "42736"
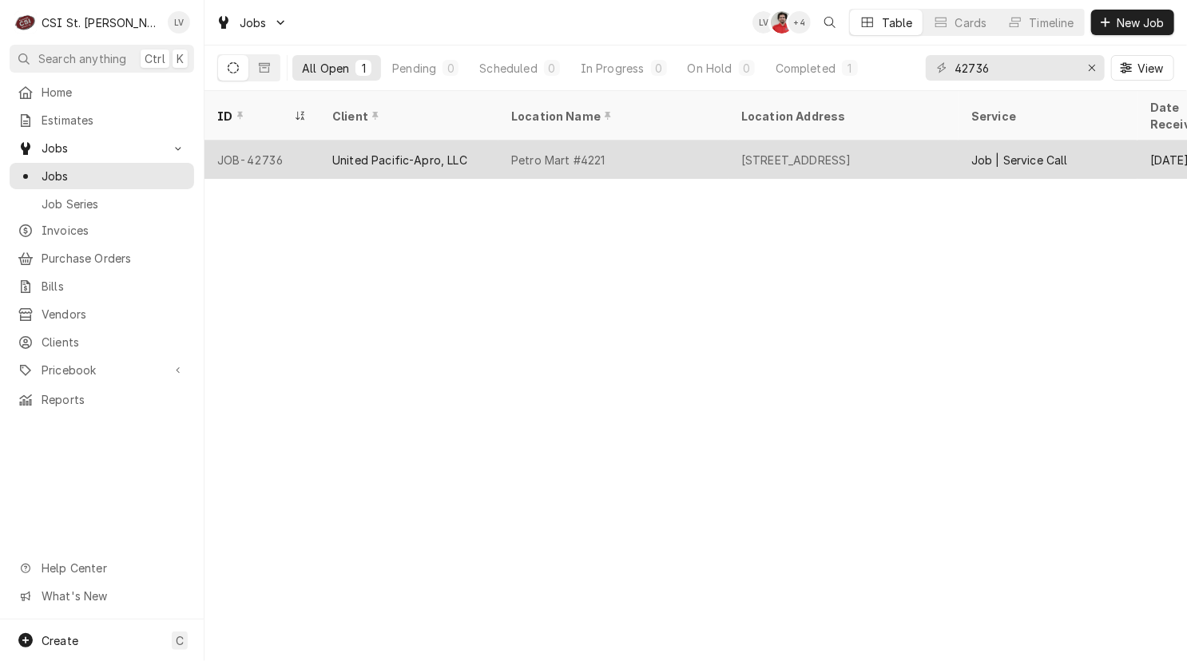
click at [526, 153] on div "Petro Mart #4221" at bounding box center [613, 160] width 230 height 38
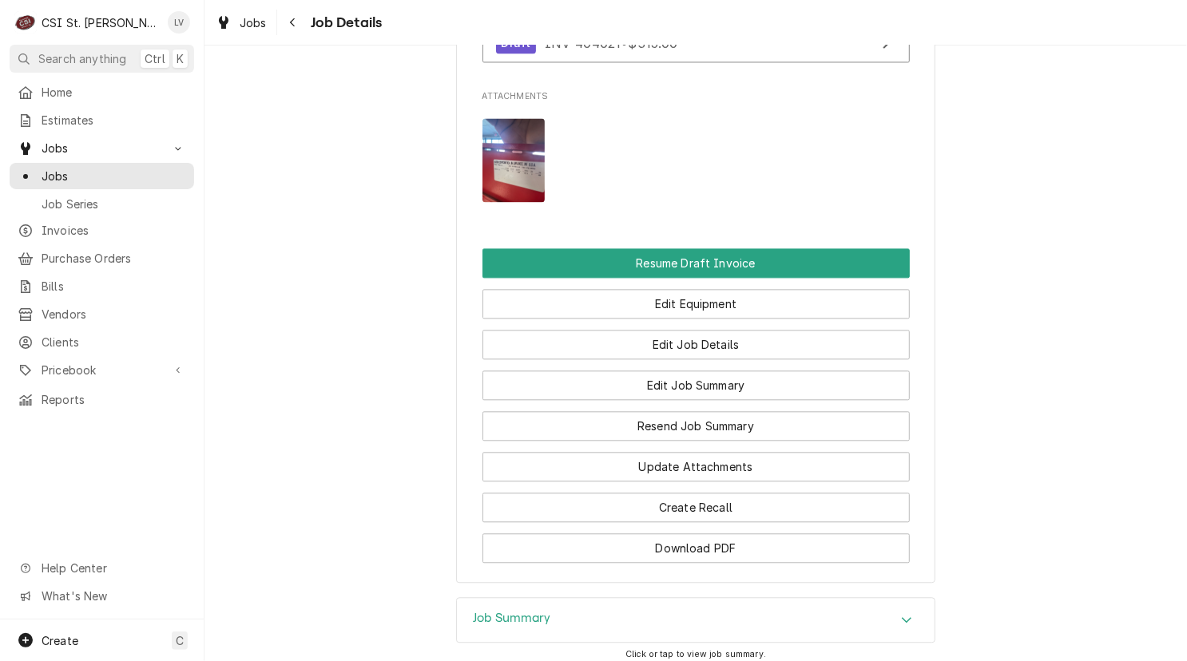
scroll to position [1837, 0]
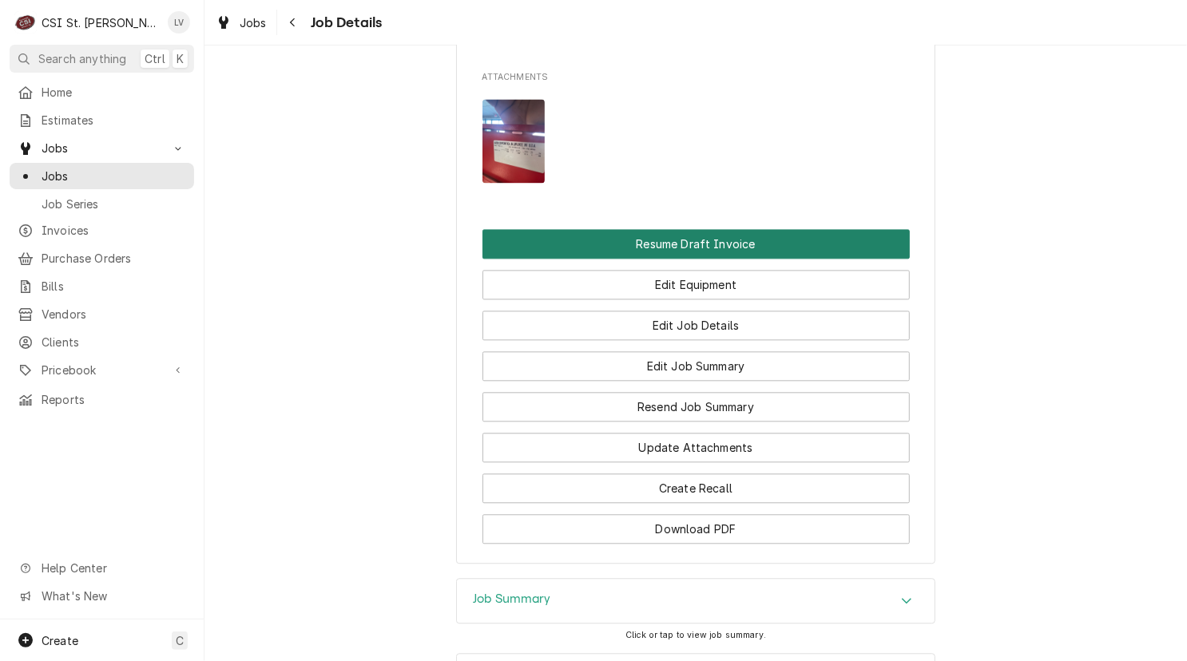
click at [689, 229] on button "Resume Draft Invoice" at bounding box center [695, 244] width 427 height 30
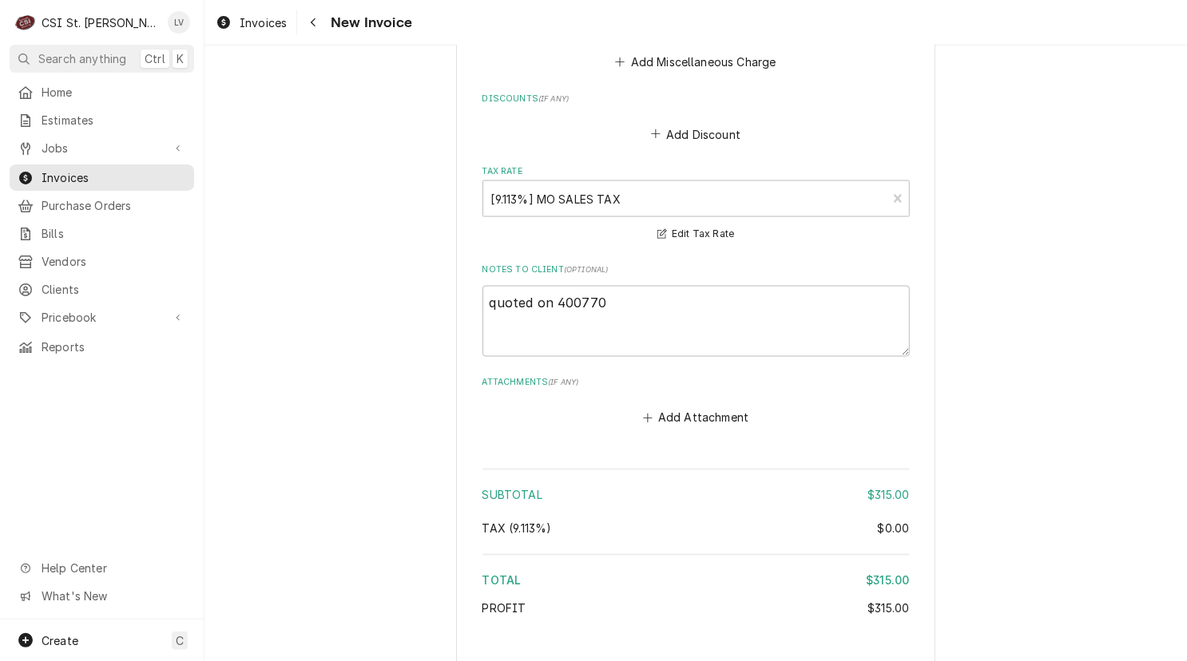
scroll to position [4633, 0]
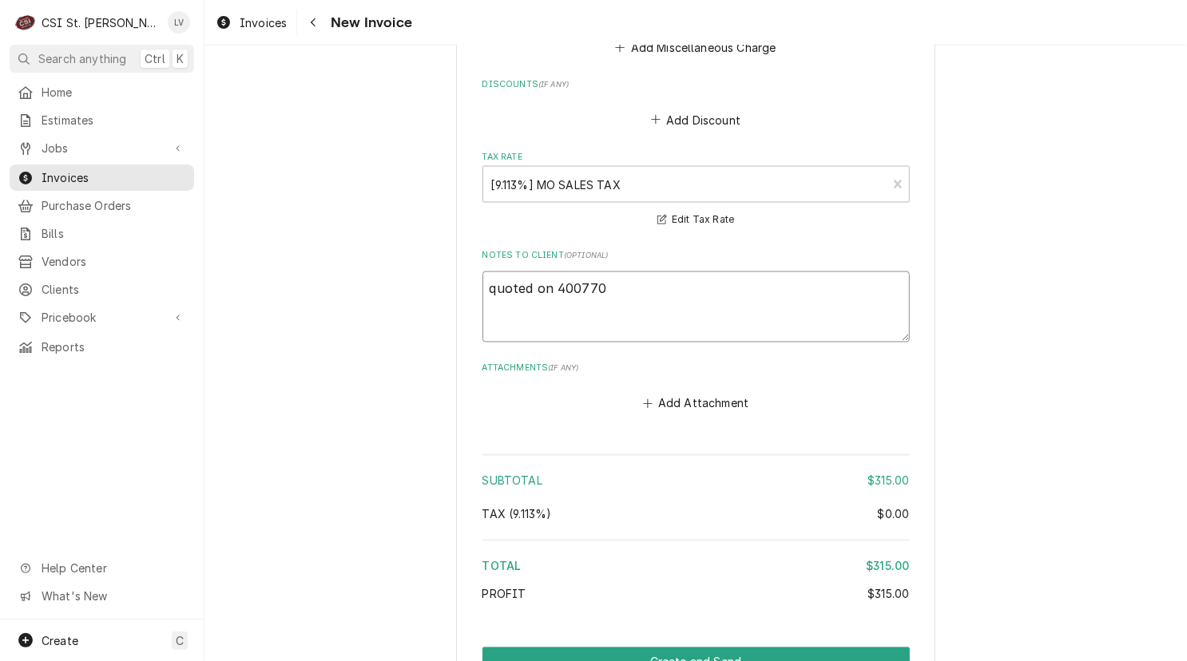
click at [491, 272] on textarea "quoted on 400770" at bounding box center [695, 308] width 427 height 72
type textarea "x"
type textarea "uoted on 400770"
type textarea "x"
type textarea "Quoted on 400770"
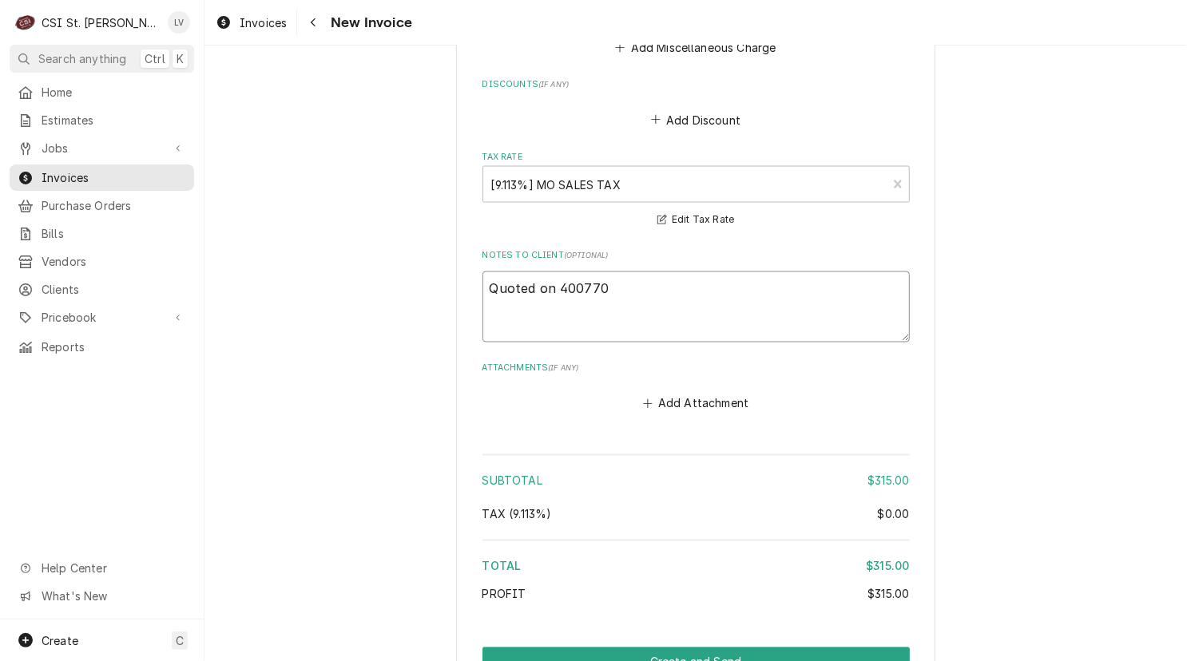
click at [551, 272] on textarea "Quoted on 400770" at bounding box center [695, 308] width 427 height 72
type textarea "x"
type textarea "Quoted on E400770"
type textarea "x"
type textarea "Quoted on ES400770"
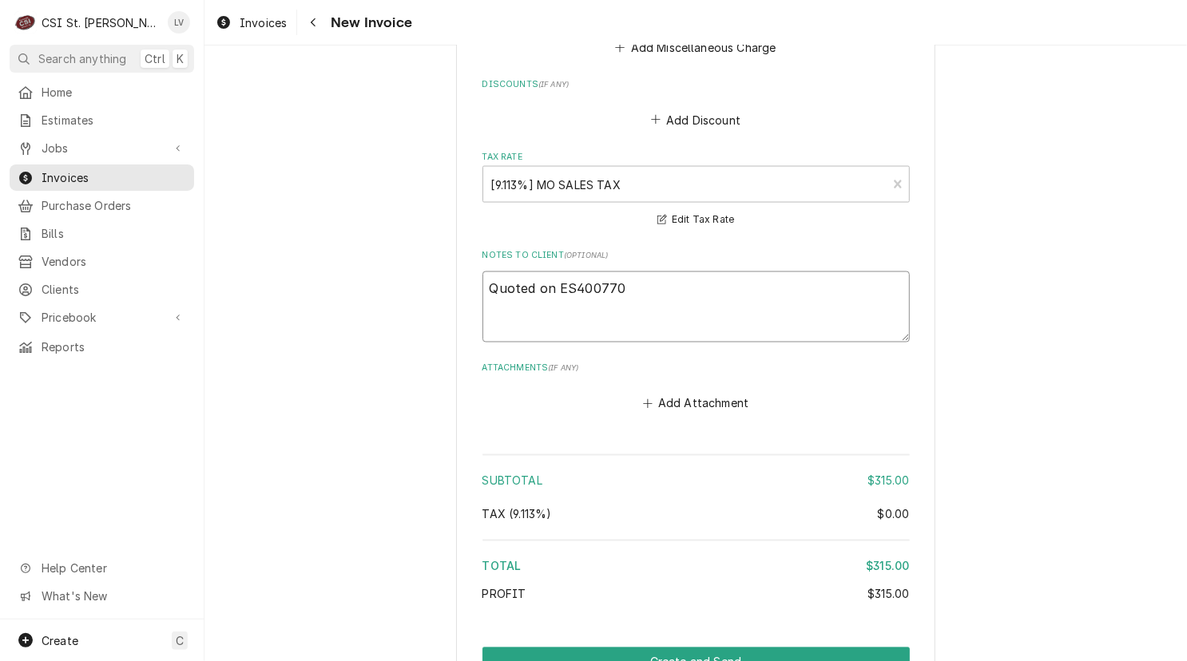
type textarea "x"
type textarea "Quoted on EST400770"
type textarea "x"
type textarea "Quoted on EST-400770"
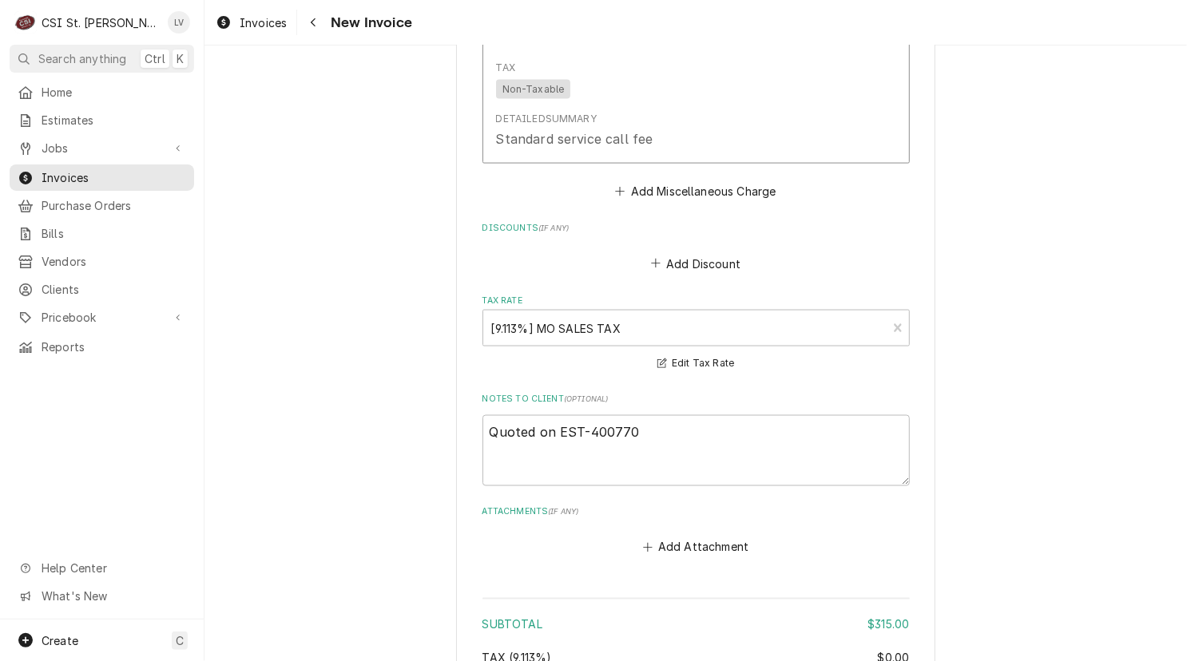
scroll to position [4814, 0]
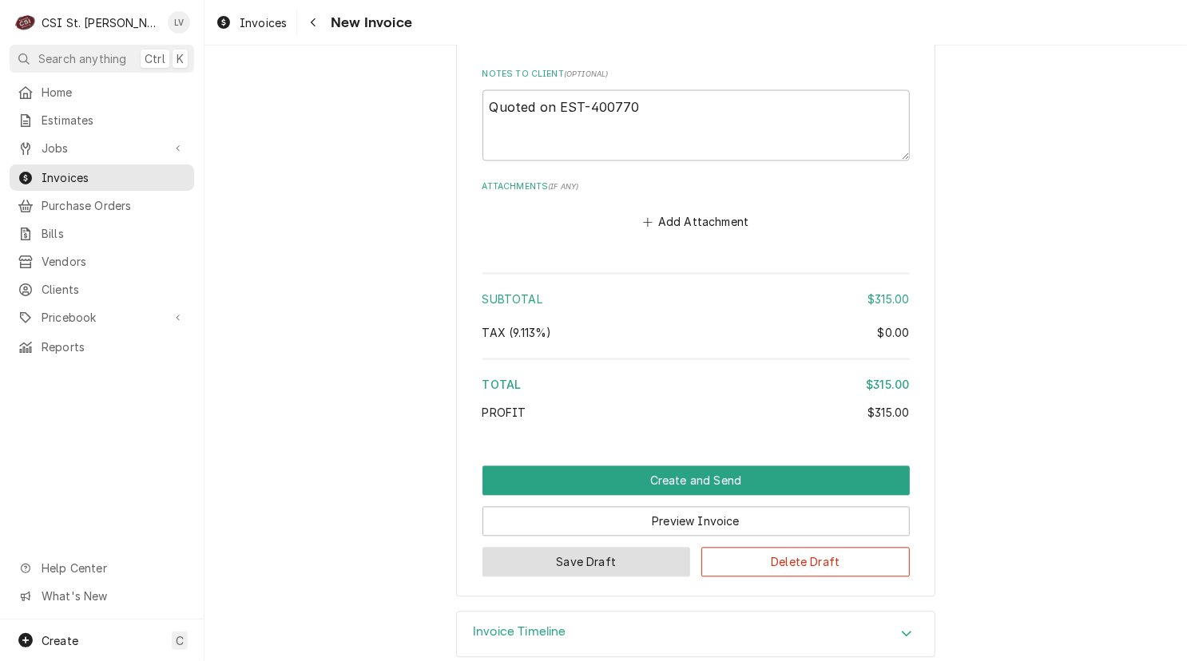
click at [602, 548] on button "Save Draft" at bounding box center [586, 563] width 208 height 30
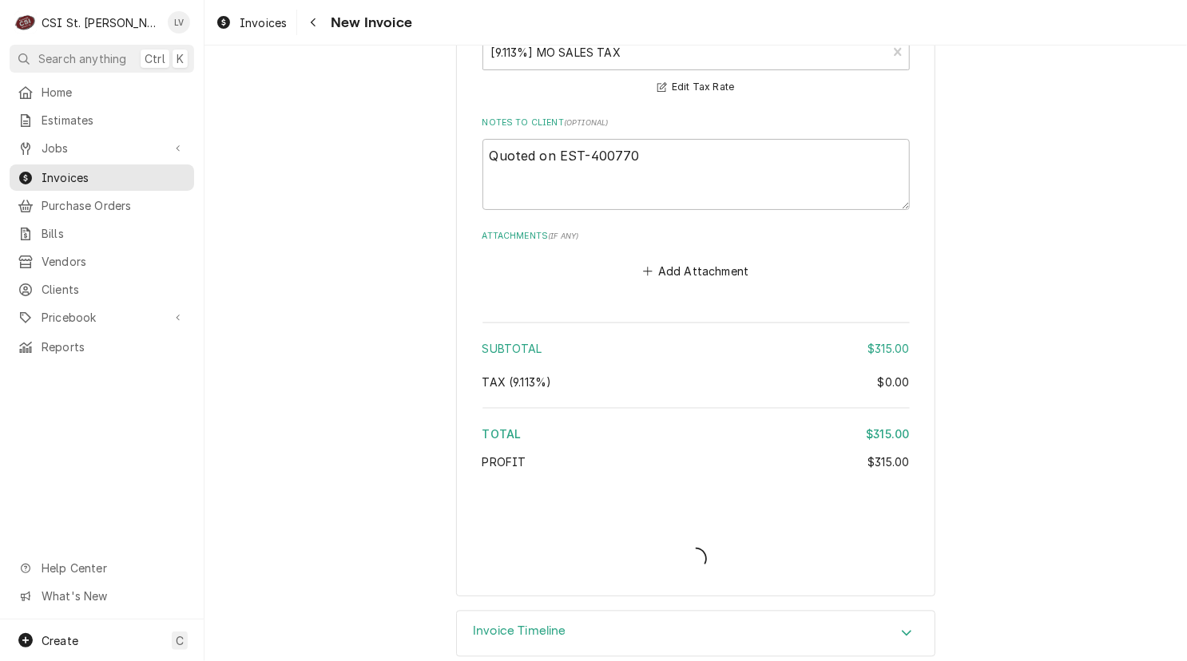
type textarea "x"
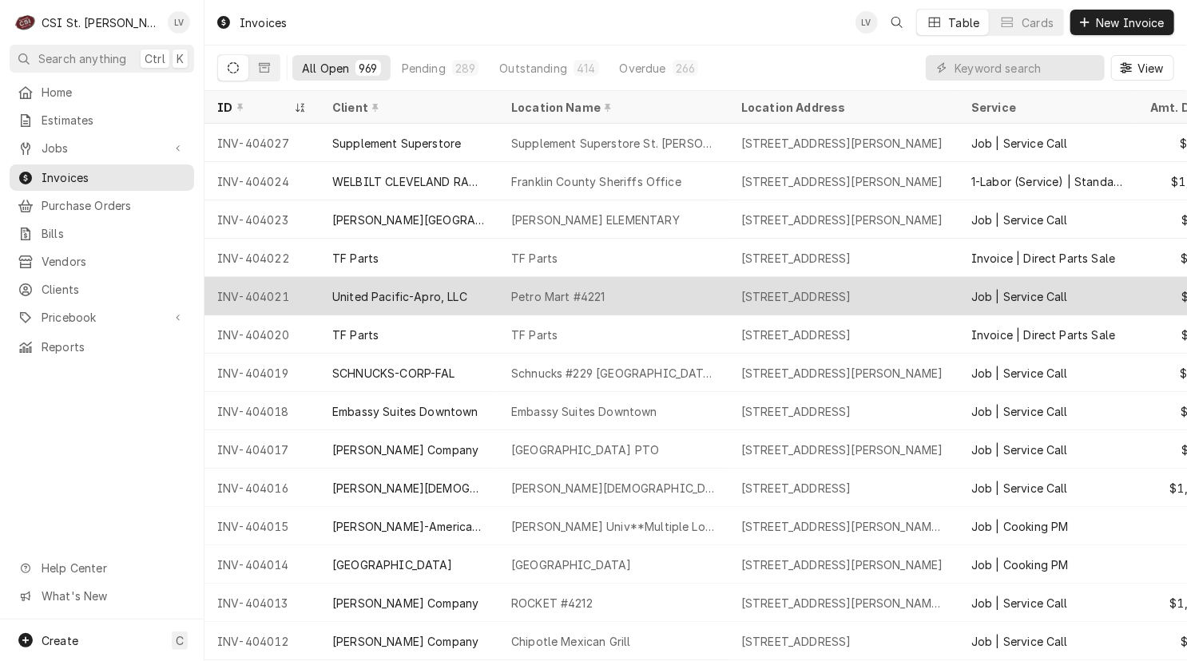
click at [374, 296] on div "United Pacific-Apro, LLC" at bounding box center [399, 296] width 135 height 17
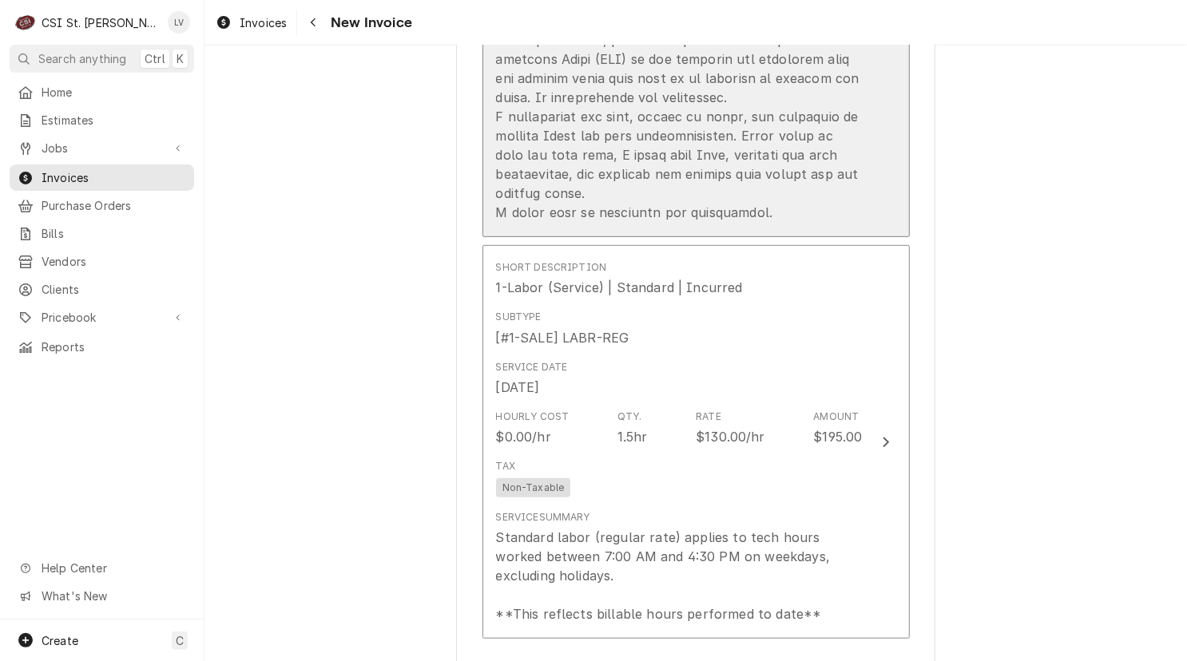
scroll to position [3594, 0]
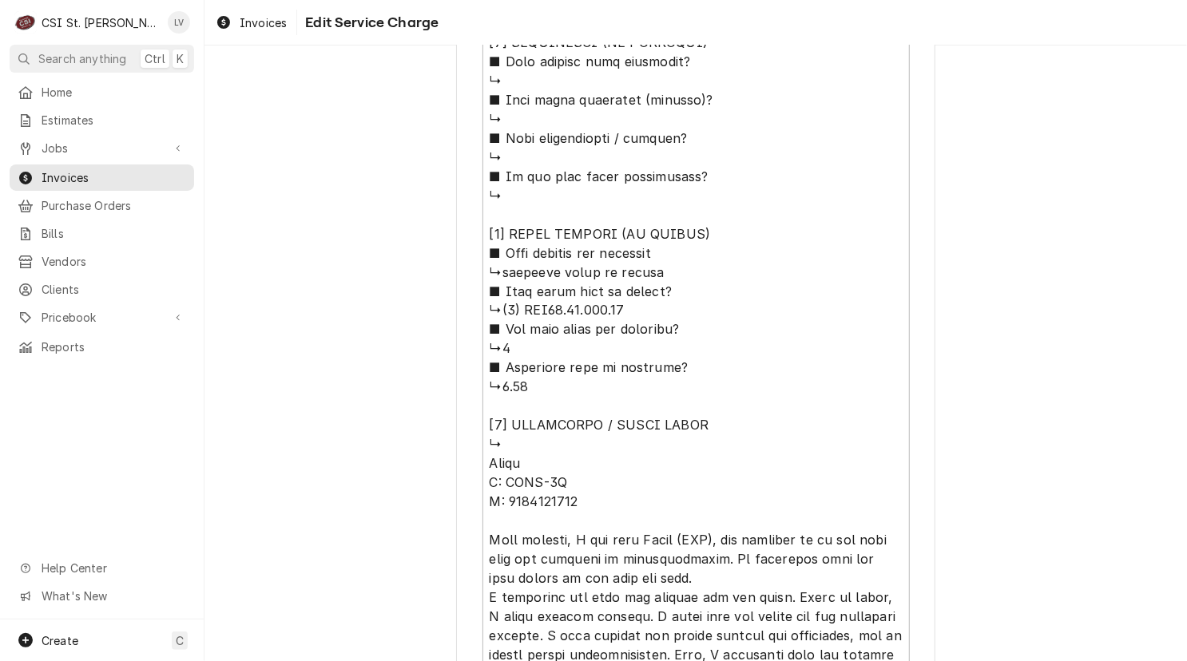
scroll to position [1438, 0]
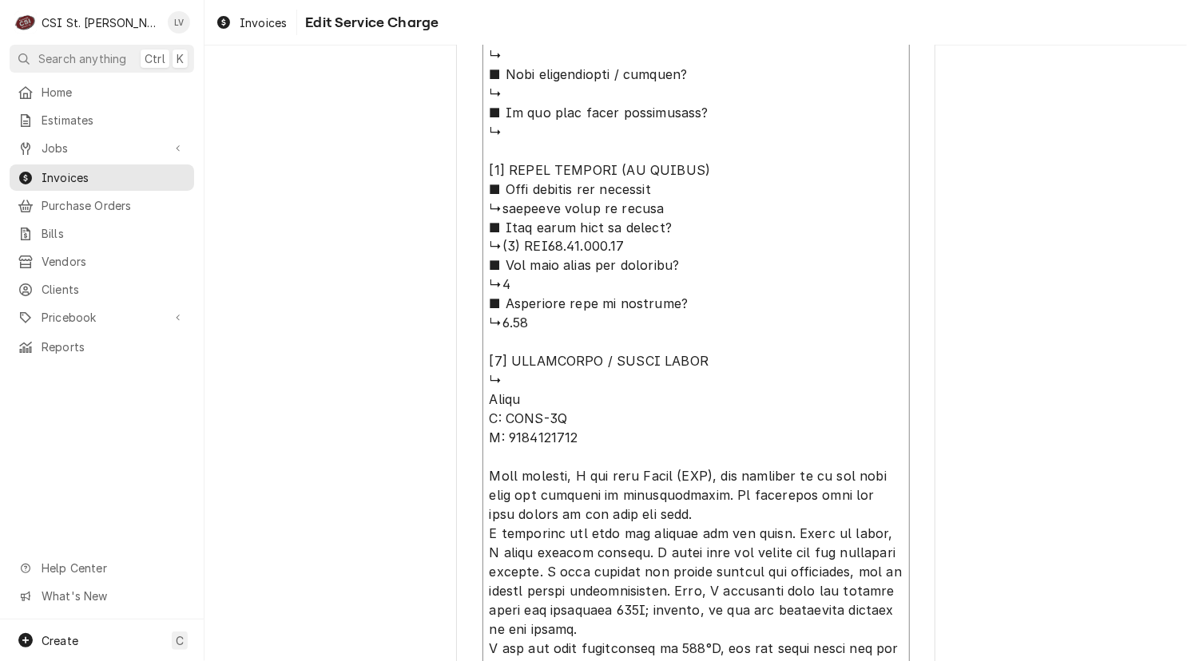
click at [532, 391] on textarea "Service Summary ( optional )" at bounding box center [695, 151] width 427 height 1644
type textarea "x"
type textarea "⚠️ 𝗙𝗢𝗥𝗠 𝗜𝗡𝗦𝗧𝗥𝗨𝗖𝗧𝗜𝗢𝗡𝗦 ⚠️ ✪ 𝗖𝗼𝗺𝗽𝗹𝗲𝘁𝗲 𝗮𝗹𝗹 𝗿𝗲𝗹𝗲𝘃𝗮𝗻𝘁 𝘀𝗲𝗰𝘁𝗶𝗼𝗻𝘀 ✪ 𝗣𝗿𝗼𝘃𝗶𝗱𝗲 𝗱𝗲𝘁𝗮𝗶𝗹𝗲𝗱 𝗮𝗻𝘀…"
type textarea "x"
type textarea "⚠️ 𝗙𝗢𝗥𝗠 𝗜𝗡𝗦𝗧𝗥𝗨𝗖𝗧𝗜𝗢𝗡𝗦 ⚠️ ✪ 𝗖𝗼𝗺𝗽𝗹𝗲𝘁𝗲 𝗮𝗹𝗹 𝗿𝗲𝗹𝗲𝘃𝗮𝗻𝘁 𝘀𝗲𝗰𝘁𝗶𝗼𝗻𝘀 ✪ 𝗣𝗿𝗼𝘃𝗶𝗱𝗲 𝗱𝗲𝘁𝗮𝗶𝗹𝗲𝗱 𝗮𝗻𝘀…"
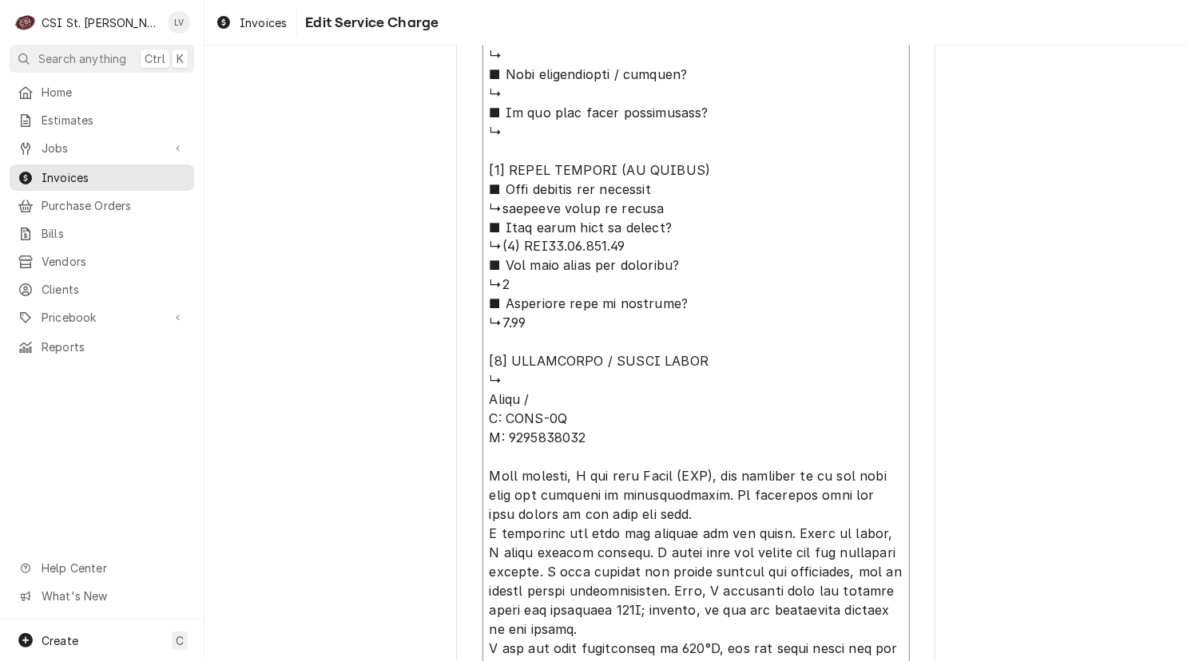
type textarea "x"
type textarea "⚠️ 𝗙𝗢𝗥𝗠 𝗜𝗡𝗦𝗧𝗥𝗨𝗖𝗧𝗜𝗢𝗡𝗦 ⚠️ ✪ 𝗖𝗼𝗺𝗽𝗹𝗲𝘁𝗲 𝗮𝗹𝗹 𝗿𝗲𝗹𝗲𝘃𝗮𝗻𝘁 𝘀𝗲𝗰𝘁𝗶𝗼𝗻𝘀 ✪ 𝗣𝗿𝗼𝘃𝗶𝗱𝗲 𝗱𝗲𝘁𝗮𝗶𝗹𝗲𝗱 𝗮𝗻𝘀…"
type textarea "x"
type textarea "⚠️ 𝗙𝗢𝗥𝗠 𝗜𝗡𝗦𝗧𝗥𝗨𝗖𝗧𝗜𝗢𝗡𝗦 ⚠️ ✪ 𝗖𝗼𝗺𝗽𝗹𝗲𝘁𝗲 𝗮𝗹𝗹 𝗿𝗲𝗹𝗲𝘃𝗮𝗻𝘁 𝘀𝗲𝗰𝘁𝗶𝗼𝗻𝘀 ✪ 𝗣𝗿𝗼𝘃𝗶𝗱𝗲 𝗱𝗲𝘁𝗮𝗶𝗹𝗲𝗱 𝗮𝗻𝘀…"
type textarea "x"
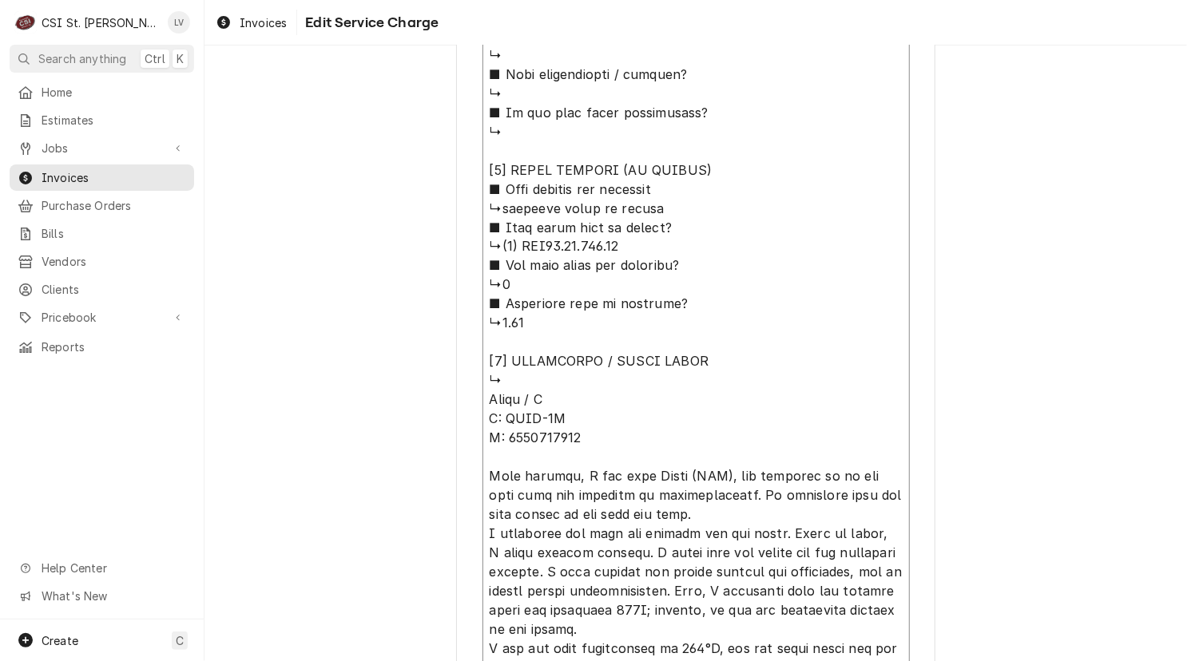
type textarea "⚠️ 𝗙𝗢𝗥𝗠 𝗜𝗡𝗦𝗧𝗥𝗨𝗖𝗧𝗜𝗢𝗡𝗦 ⚠️ ✪ 𝗖𝗼𝗺𝗽𝗹𝗲𝘁𝗲 𝗮𝗹𝗹 𝗿𝗲𝗹𝗲𝘃𝗮𝗻𝘁 𝘀𝗲𝗰𝘁𝗶𝗼𝗻𝘀 ✪ 𝗣𝗿𝗼𝘃𝗶𝗱𝗲 𝗱𝗲𝘁𝗮𝗶𝗹𝗲𝗱 𝗮𝗻𝘀…"
type textarea "x"
type textarea "⚠️ 𝗙𝗢𝗥𝗠 𝗜𝗡𝗦𝗧𝗥𝗨𝗖𝗧𝗜𝗢𝗡𝗦 ⚠️ ✪ 𝗖𝗼𝗺𝗽𝗹𝗲𝘁𝗲 𝗮𝗹𝗹 𝗿𝗲𝗹𝗲𝘃𝗮𝗻𝘁 𝘀𝗲𝗰𝘁𝗶𝗼𝗻𝘀 ✪ 𝗣𝗿𝗼𝘃𝗶𝗱𝗲 𝗱𝗲𝘁𝗮𝗶𝗹𝗲𝗱 𝗮𝗻𝘀…"
type textarea "x"
type textarea "⚠️ 𝗙𝗢𝗥𝗠 𝗜𝗡𝗦𝗧𝗥𝗨𝗖𝗧𝗜𝗢𝗡𝗦 ⚠️ ✪ 𝗖𝗼𝗺𝗽𝗹𝗲𝘁𝗲 𝗮𝗹𝗹 𝗿𝗲𝗹𝗲𝘃𝗮𝗻𝘁 𝘀𝗲𝗰𝘁𝗶𝗼𝗻𝘀 ✪ 𝗣𝗿𝗼𝘃𝗶𝗱𝗲 𝗱𝗲𝘁𝗮𝗶𝗹𝗲𝗱 𝗮𝗻𝘀…"
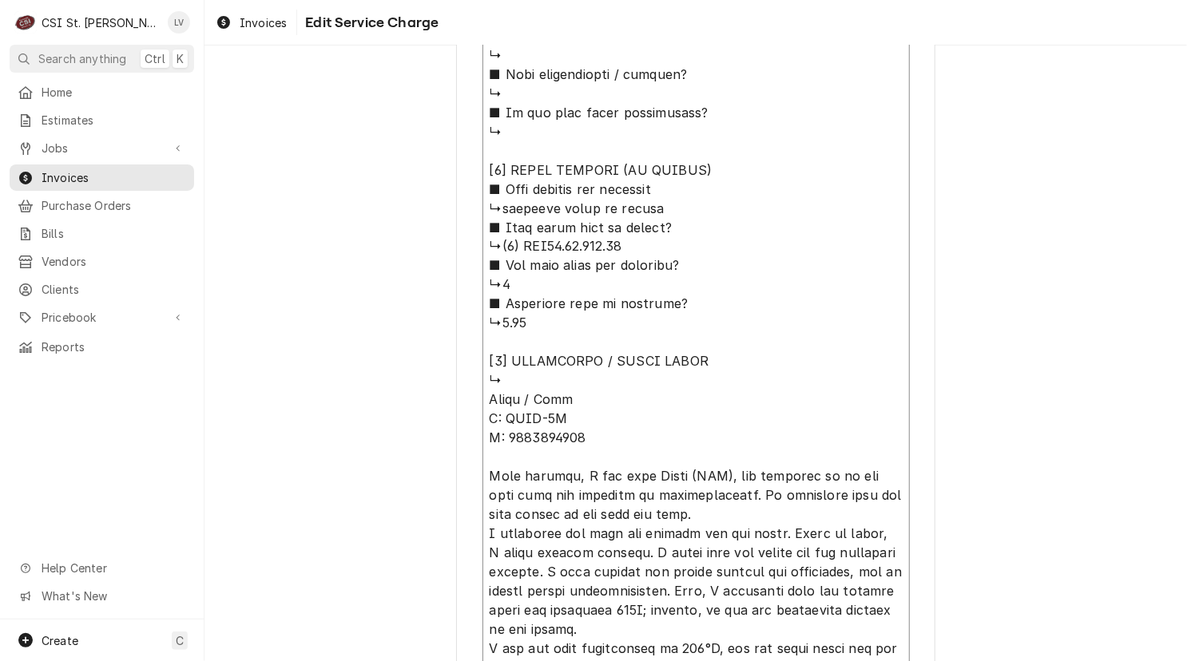
type textarea "x"
type textarea "⚠️ 𝗙𝗢𝗥𝗠 𝗜𝗡𝗦𝗧𝗥𝗨𝗖𝗧𝗜𝗢𝗡𝗦 ⚠️ ✪ 𝗖𝗼𝗺𝗽𝗹𝗲𝘁𝗲 𝗮𝗹𝗹 𝗿𝗲𝗹𝗲𝘃𝗮𝗻𝘁 𝘀𝗲𝗰𝘁𝗶𝗼𝗻𝘀 ✪ 𝗣𝗿𝗼𝘃𝗶𝗱𝗲 𝗱𝗲𝘁𝗮𝗶𝗹𝗲𝗱 𝗮𝗻𝘀…"
type textarea "x"
type textarea "⚠️ 𝗙𝗢𝗥𝗠 𝗜𝗡𝗦𝗧𝗥𝗨𝗖𝗧𝗜𝗢𝗡𝗦 ⚠️ ✪ 𝗖𝗼𝗺𝗽𝗹𝗲𝘁𝗲 𝗮𝗹𝗹 𝗿𝗲𝗹𝗲𝘃𝗮𝗻𝘁 𝘀𝗲𝗰𝘁𝗶𝗼𝗻𝘀 ✪ 𝗣𝗿𝗼𝘃𝗶𝗱𝗲 𝗱𝗲𝘁𝗮𝗶𝗹𝗲𝗱 𝗮𝗻𝘀…"
type textarea "x"
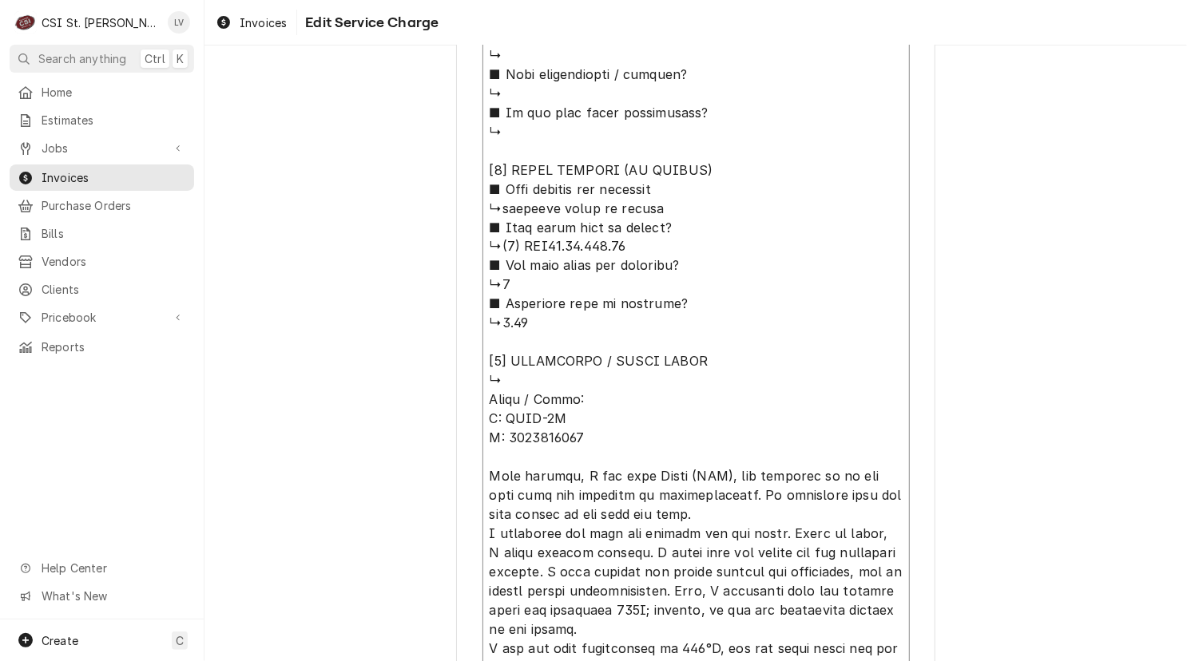
type textarea "⚠️ 𝗙𝗢𝗥𝗠 𝗜𝗡𝗦𝗧𝗥𝗨𝗖𝗧𝗜𝗢𝗡𝗦 ⚠️ ✪ 𝗖𝗼𝗺𝗽𝗹𝗲𝘁𝗲 𝗮𝗹𝗹 𝗿𝗲𝗹𝗲𝘃𝗮𝗻𝘁 𝘀𝗲𝗰𝘁𝗶𝗼𝗻𝘀 ✪ 𝗣𝗿𝗼𝘃𝗶𝗱𝗲 𝗱𝗲𝘁𝗮𝗶𝗹𝗲𝗱 𝗮𝗻𝘀…"
type textarea "x"
type textarea "⚠️ 𝗙𝗢𝗥𝗠 𝗜𝗡𝗦𝗧𝗥𝗨𝗖𝗧𝗜𝗢𝗡𝗦 ⚠️ ✪ 𝗖𝗼𝗺𝗽𝗹𝗲𝘁𝗲 𝗮𝗹𝗹 𝗿𝗲𝗹𝗲𝘃𝗮𝗻𝘁 𝘀𝗲𝗰𝘁𝗶𝗼𝗻𝘀 ✪ 𝗣𝗿𝗼𝘃𝗶𝗱𝗲 𝗱𝗲𝘁𝗮𝗶𝗹𝗲𝗱 𝗮𝗻𝘀…"
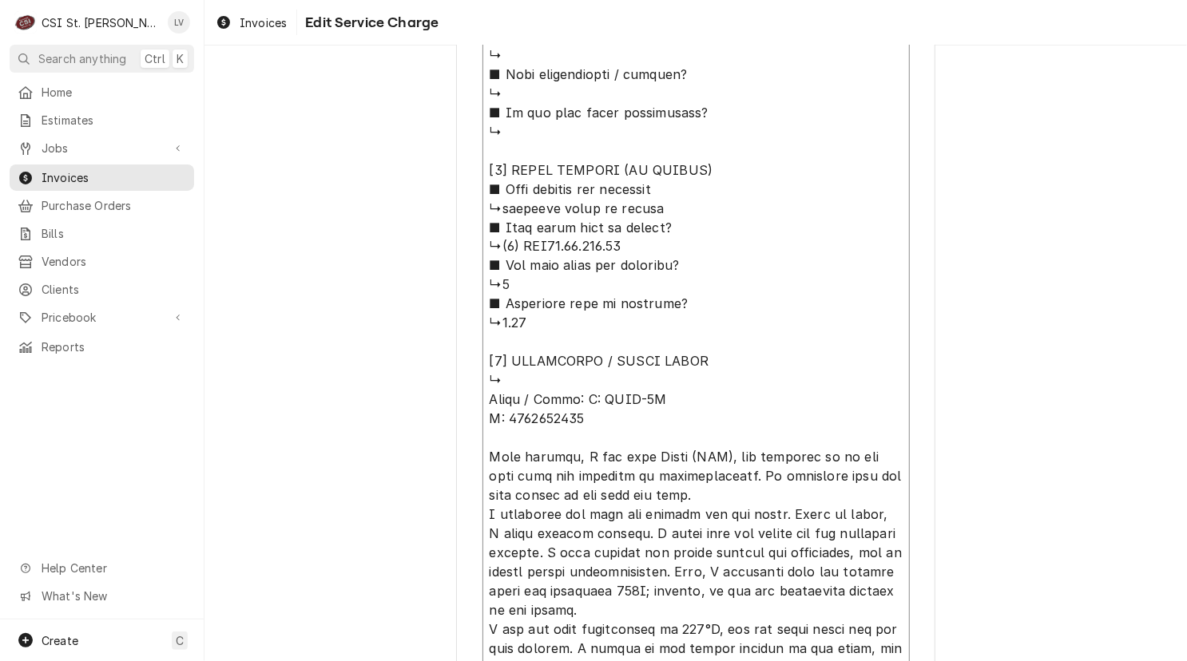
type textarea "x"
type textarea "⚠️ 𝗙𝗢𝗥𝗠 𝗜𝗡𝗦𝗧𝗥𝗨𝗖𝗧𝗜𝗢𝗡𝗦 ⚠️ ✪ 𝗖𝗼𝗺𝗽𝗹𝗲𝘁𝗲 𝗮𝗹𝗹 𝗿𝗲𝗹𝗲𝘃𝗮𝗻𝘁 𝘀𝗲𝗰𝘁𝗶𝗼𝗻𝘀 ✪ 𝗣𝗿𝗼𝘃𝗶𝗱𝗲 𝗱𝗲𝘁𝗮𝗶𝗹𝗲𝗱 𝗮𝗻𝘀…"
type textarea "x"
type textarea "⚠️ 𝗙𝗢𝗥𝗠 𝗜𝗡𝗦𝗧𝗥𝗨𝗖𝗧𝗜𝗢𝗡𝗦 ⚠️ ✪ 𝗖𝗼𝗺𝗽𝗹𝗲𝘁𝗲 𝗮𝗹𝗹 𝗿𝗲𝗹𝗲𝘃𝗮𝗻𝘁 𝘀𝗲𝗰𝘁𝗶𝗼𝗻𝘀 ✪ 𝗣𝗿𝗼𝘃𝗶𝗱𝗲 𝗱𝗲𝘁𝗮𝗶𝗹𝗲𝗱 𝗮𝗻𝘀…"
type textarea "x"
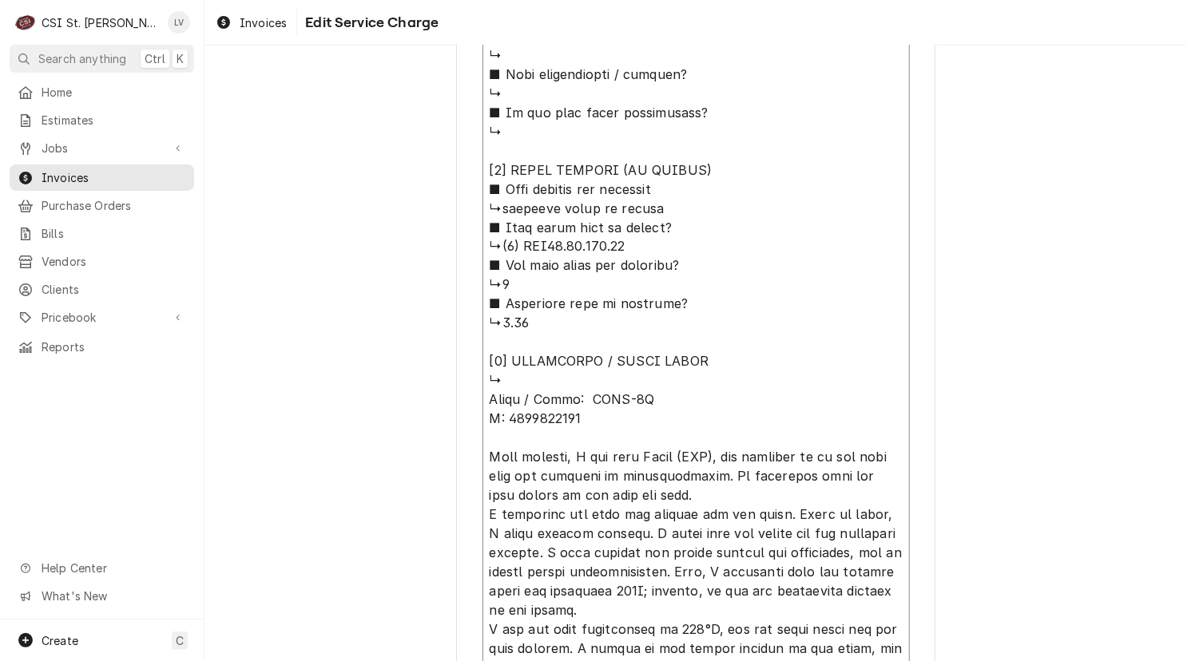
type textarea "⚠️ 𝗙𝗢𝗥𝗠 𝗜𝗡𝗦𝗧𝗥𝗨𝗖𝗧𝗜𝗢𝗡𝗦 ⚠️ ✪ 𝗖𝗼𝗺𝗽𝗹𝗲𝘁𝗲 𝗮𝗹𝗹 𝗿𝗲𝗹𝗲𝘃𝗮𝗻𝘁 𝘀𝗲𝗰𝘁𝗶𝗼𝗻𝘀 ✪ 𝗣𝗿𝗼𝘃𝗶𝗱𝗲 𝗱𝗲𝘁𝗮𝗶𝗹𝗲𝗱 𝗮𝗻𝘀…"
click at [644, 398] on textarea "Service Summary ( optional )" at bounding box center [695, 141] width 427 height 1625
type textarea "x"
type textarea "⚠️ 𝗙𝗢𝗥𝗠 𝗜𝗡𝗦𝗧𝗥𝗨𝗖𝗧𝗜𝗢𝗡𝗦 ⚠️ ✪ 𝗖𝗼𝗺𝗽𝗹𝗲𝘁𝗲 𝗮𝗹𝗹 𝗿𝗲𝗹𝗲𝘃𝗮𝗻𝘁 𝘀𝗲𝗰𝘁𝗶𝗼𝗻𝘀 ✪ 𝗣𝗿𝗼𝘃𝗶𝗱𝗲 𝗱𝗲𝘁𝗮𝗶𝗹𝗲𝗱 𝗮𝗻𝘀…"
type textarea "x"
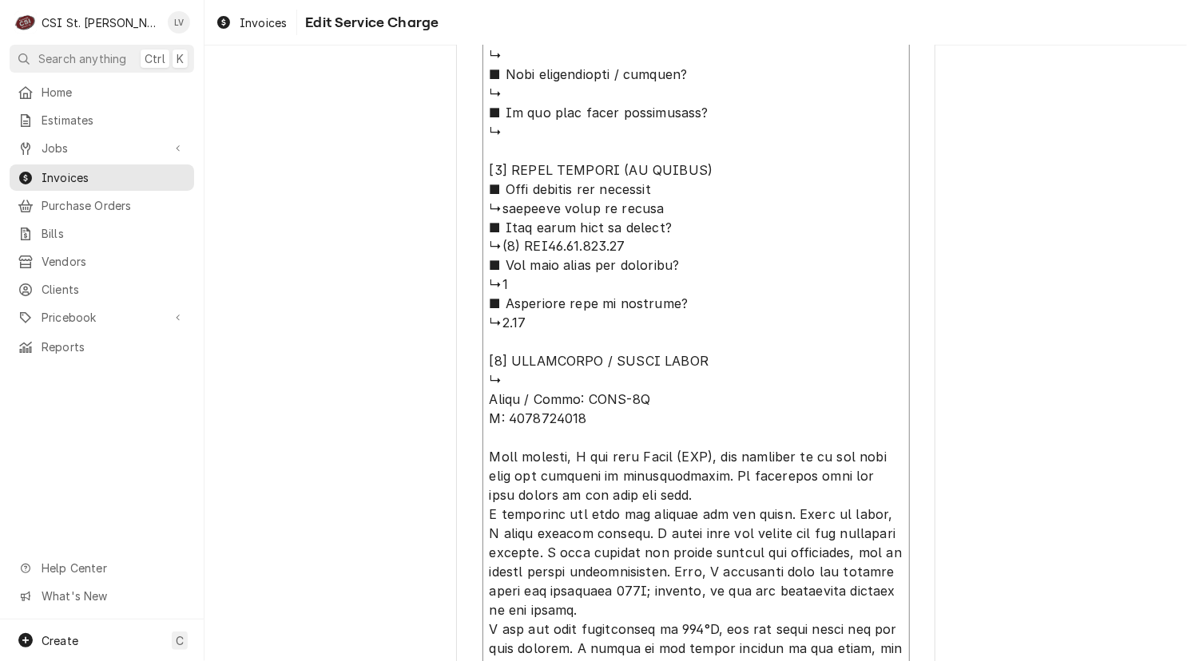
type textarea "⚠️ 𝗙𝗢𝗥𝗠 𝗜𝗡𝗦𝗧𝗥𝗨𝗖𝗧𝗜𝗢𝗡𝗦 ⚠️ ✪ 𝗖𝗼𝗺𝗽𝗹𝗲𝘁𝗲 𝗮𝗹𝗹 𝗿𝗲𝗹𝗲𝘃𝗮𝗻𝘁 𝘀𝗲𝗰𝘁𝗶𝗼𝗻𝘀 ✪ 𝗣𝗿𝗼𝘃𝗶𝗱𝗲 𝗱𝗲𝘁𝗮𝗶𝗹𝗲𝗱 𝗮𝗻𝘀…"
type textarea "x"
type textarea "⚠️ 𝗙𝗢𝗥𝗠 𝗜𝗡𝗦𝗧𝗥𝗨𝗖𝗧𝗜𝗢𝗡𝗦 ⚠️ ✪ 𝗖𝗼𝗺𝗽𝗹𝗲𝘁𝗲 𝗮𝗹𝗹 𝗿𝗲𝗹𝗲𝘃𝗮𝗻𝘁 𝘀𝗲𝗰𝘁𝗶𝗼𝗻𝘀 ✪ 𝗣𝗿𝗼𝘃𝗶𝗱𝗲 𝗱𝗲𝘁𝗮𝗶𝗹𝗲𝗱 𝗮𝗻𝘀…"
type textarea "x"
type textarea "⚠️ 𝗙𝗢𝗥𝗠 𝗜𝗡𝗦𝗧𝗥𝗨𝗖𝗧𝗜𝗢𝗡𝗦 ⚠️ ✪ 𝗖𝗼𝗺𝗽𝗹𝗲𝘁𝗲 𝗮𝗹𝗹 𝗿𝗲𝗹𝗲𝘃𝗮𝗻𝘁 𝘀𝗲𝗰𝘁𝗶𝗼𝗻𝘀 ✪ 𝗣𝗿𝗼𝘃𝗶𝗱𝗲 𝗱𝗲𝘁𝗮𝗶𝗹𝗲𝗱 𝗮𝗻𝘀…"
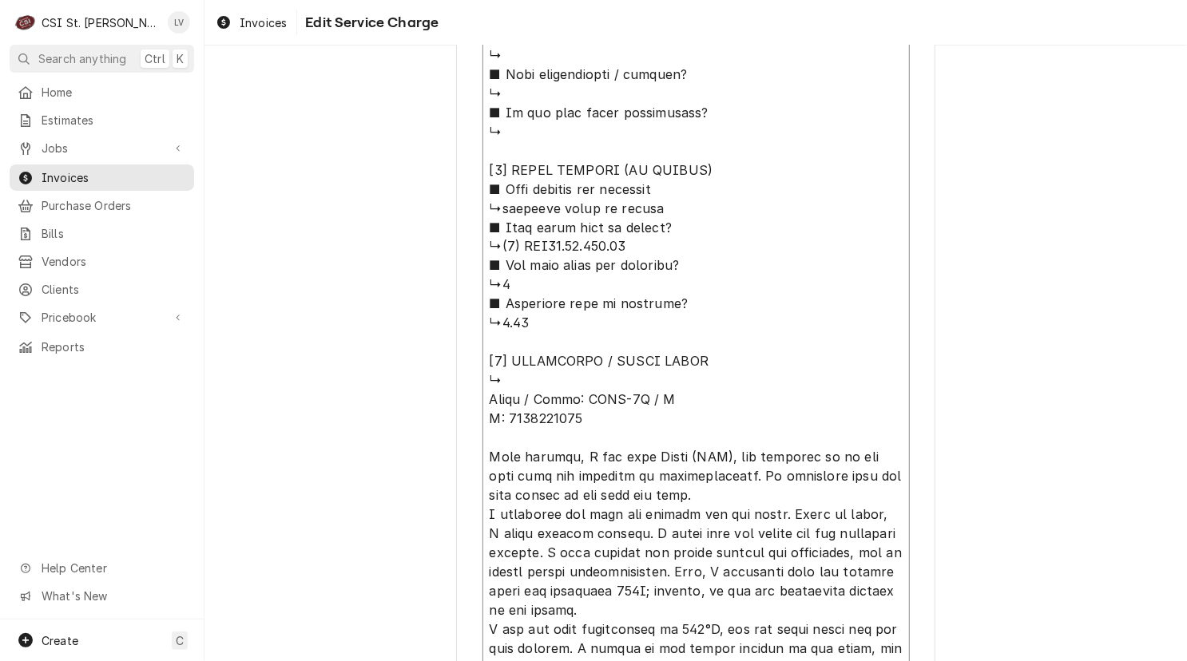
type textarea "x"
type textarea "⚠️ 𝗙𝗢𝗥𝗠 𝗜𝗡𝗦𝗧𝗥𝗨𝗖𝗧𝗜𝗢𝗡𝗦 ⚠️ ✪ 𝗖𝗼𝗺𝗽𝗹𝗲𝘁𝗲 𝗮𝗹𝗹 𝗿𝗲𝗹𝗲𝘃𝗮𝗻𝘁 𝘀𝗲𝗰𝘁𝗶𝗼𝗻𝘀 ✪ 𝗣𝗿𝗼𝘃𝗶𝗱𝗲 𝗱𝗲𝘁𝗮𝗶𝗹𝗲𝗱 𝗮𝗻𝘀…"
type textarea "x"
type textarea "⚠️ 𝗙𝗢𝗥𝗠 𝗜𝗡𝗦𝗧𝗥𝗨𝗖𝗧𝗜𝗢𝗡𝗦 ⚠️ ✪ 𝗖𝗼𝗺𝗽𝗹𝗲𝘁𝗲 𝗮𝗹𝗹 𝗿𝗲𝗹𝗲𝘃𝗮𝗻𝘁 𝘀𝗲𝗰𝘁𝗶𝗼𝗻𝘀 ✪ 𝗣𝗿𝗼𝘃𝗶𝗱𝗲 𝗱𝗲𝘁𝗮𝗶𝗹𝗲𝗱 𝗮𝗻𝘀…"
type textarea "x"
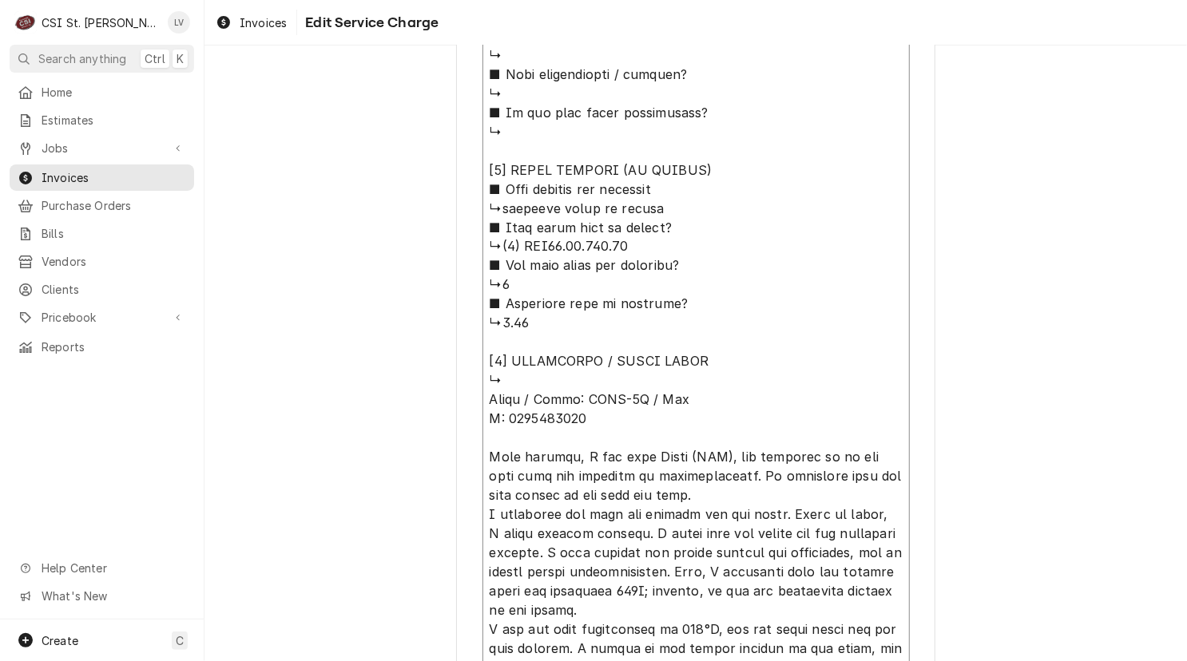
type textarea "⚠️ 𝗙𝗢𝗥𝗠 𝗜𝗡𝗦𝗧𝗥𝗨𝗖𝗧𝗜𝗢𝗡𝗦 ⚠️ ✪ 𝗖𝗼𝗺𝗽𝗹𝗲𝘁𝗲 𝗮𝗹𝗹 𝗿𝗲𝗹𝗲𝘃𝗮𝗻𝘁 𝘀𝗲𝗰𝘁𝗶𝗼𝗻𝘀 ✪ 𝗣𝗿𝗼𝘃𝗶𝗱𝗲 𝗱𝗲𝘁𝗮𝗶𝗹𝗲𝗱 𝗮𝗻𝘀…"
type textarea "x"
type textarea "⚠️ 𝗙𝗢𝗥𝗠 𝗜𝗡𝗦𝗧𝗥𝗨𝗖𝗧𝗜𝗢𝗡𝗦 ⚠️ ✪ 𝗖𝗼𝗺𝗽𝗹𝗲𝘁𝗲 𝗮𝗹𝗹 𝗿𝗲𝗹𝗲𝘃𝗮𝗻𝘁 𝘀𝗲𝗰𝘁𝗶𝗼𝗻𝘀 ✪ 𝗣𝗿𝗼𝘃𝗶𝗱𝗲 𝗱𝗲𝘁𝗮𝗶𝗹𝗲𝗱 𝗮𝗻𝘀…"
type textarea "x"
type textarea "⚠️ 𝗙𝗢𝗥𝗠 𝗜𝗡𝗦𝗧𝗥𝗨𝗖𝗧𝗜𝗢𝗡𝗦 ⚠️ ✪ 𝗖𝗼𝗺𝗽𝗹𝗲𝘁𝗲 𝗮𝗹𝗹 𝗿𝗲𝗹𝗲𝘃𝗮𝗻𝘁 𝘀𝗲𝗰𝘁𝗶𝗼𝗻𝘀 ✪ 𝗣𝗿𝗼𝘃𝗶𝗱𝗲 𝗱𝗲𝘁𝗮𝗶𝗹𝗲𝗱 𝗮𝗻𝘀…"
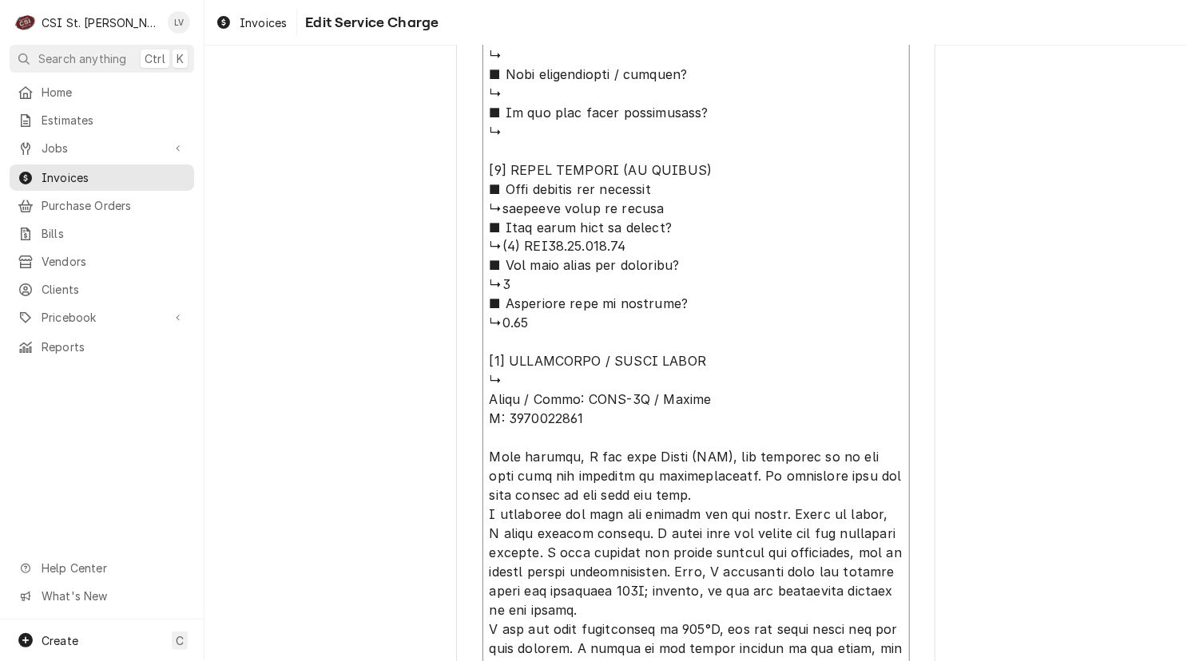
type textarea "x"
type textarea "⚠️ 𝗙𝗢𝗥𝗠 𝗜𝗡𝗦𝗧𝗥𝗨𝗖𝗧𝗜𝗢𝗡𝗦 ⚠️ ✪ 𝗖𝗼𝗺𝗽𝗹𝗲𝘁𝗲 𝗮𝗹𝗹 𝗿𝗲𝗹𝗲𝘃𝗮𝗻𝘁 𝘀𝗲𝗰𝘁𝗶𝗼𝗻𝘀 ✪ 𝗣𝗿𝗼𝘃𝗶𝗱𝗲 𝗱𝗲𝘁𝗮𝗶𝗹𝗲𝗱 𝗮𝗻𝘀…"
type textarea "x"
type textarea "⚠️ 𝗙𝗢𝗥𝗠 𝗜𝗡𝗦𝗧𝗥𝗨𝗖𝗧𝗜𝗢𝗡𝗦 ⚠️ ✪ 𝗖𝗼𝗺𝗽𝗹𝗲𝘁𝗲 𝗮𝗹𝗹 𝗿𝗲𝗹𝗲𝘃𝗮𝗻𝘁 𝘀𝗲𝗰𝘁𝗶𝗼𝗻𝘀 ✪ 𝗣𝗿𝗼𝘃𝗶𝗱𝗲 𝗱𝗲𝘁𝗮𝗶𝗹𝗲𝗱 𝗮𝗻𝘀…"
type textarea "x"
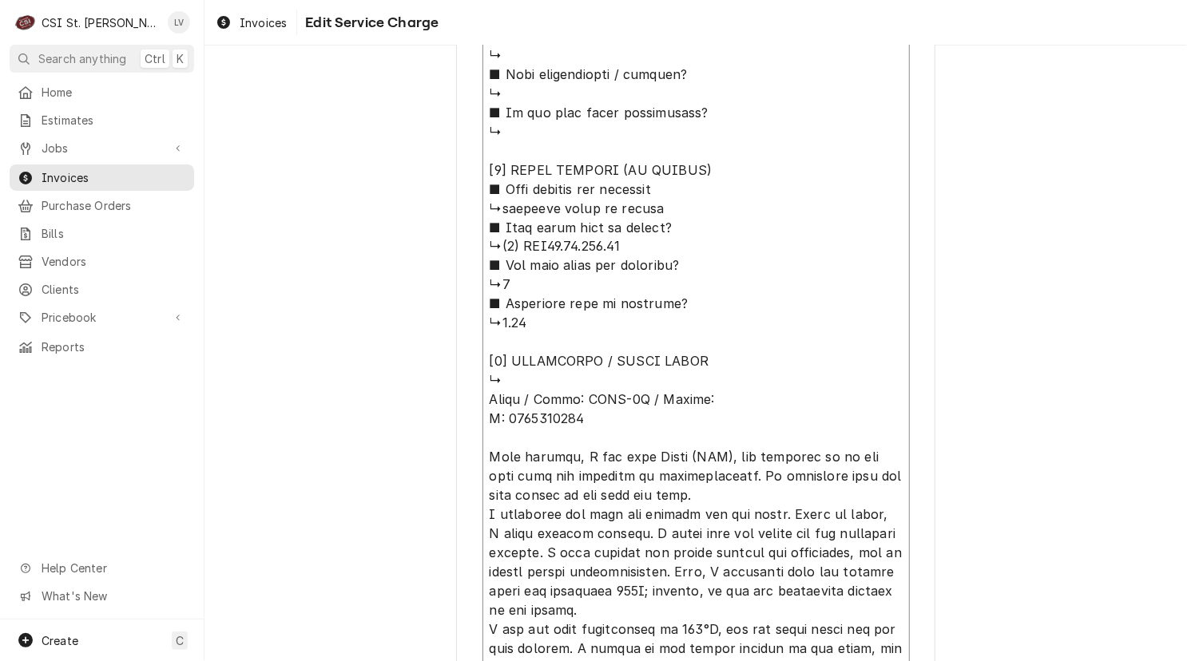
type textarea "⚠️ 𝗙𝗢𝗥𝗠 𝗜𝗡𝗦𝗧𝗥𝗨𝗖𝗧𝗜𝗢𝗡𝗦 ⚠️ ✪ 𝗖𝗼𝗺𝗽𝗹𝗲𝘁𝗲 𝗮𝗹𝗹 𝗿𝗲𝗹𝗲𝘃𝗮𝗻𝘁 𝘀𝗲𝗰𝘁𝗶𝗼𝗻𝘀 ✪ 𝗣𝗿𝗼𝘃𝗶𝗱𝗲 𝗱𝗲𝘁𝗮𝗶𝗹𝗲𝗱 𝗮𝗻𝘀…"
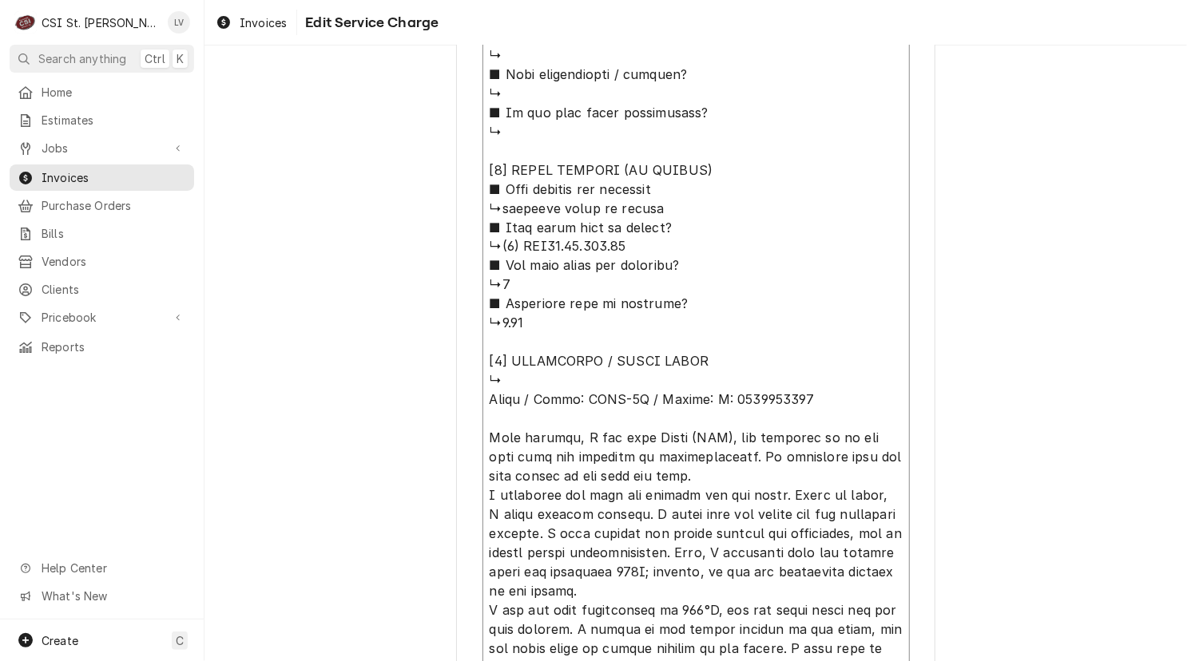
type textarea "x"
type textarea "⚠️ 𝗙𝗢𝗥𝗠 𝗜𝗡𝗦𝗧𝗥𝗨𝗖𝗧𝗜𝗢𝗡𝗦 ⚠️ ✪ 𝗖𝗼𝗺𝗽𝗹𝗲𝘁𝗲 𝗮𝗹𝗹 𝗿𝗲𝗹𝗲𝘃𝗮𝗻𝘁 𝘀𝗲𝗰𝘁𝗶𝗼𝗻𝘀 ✪ 𝗣𝗿𝗼𝘃𝗶𝗱𝗲 𝗱𝗲𝘁𝗮𝗶𝗹𝗲𝗱 𝗮𝗻𝘀…"
type textarea "x"
type textarea "⚠️ 𝗙𝗢𝗥𝗠 𝗜𝗡𝗦𝗧𝗥𝗨𝗖𝗧𝗜𝗢𝗡𝗦 ⚠️ ✪ 𝗖𝗼𝗺𝗽𝗹𝗲𝘁𝗲 𝗮𝗹𝗹 𝗿𝗲𝗹𝗲𝘃𝗮𝗻𝘁 𝘀𝗲𝗰𝘁𝗶𝗼𝗻𝘀 ✪ 𝗣𝗿𝗼𝘃𝗶𝗱𝗲 𝗱𝗲𝘁𝗮𝗶𝗹𝗲𝗱 𝗮𝗻𝘀…"
type textarea "x"
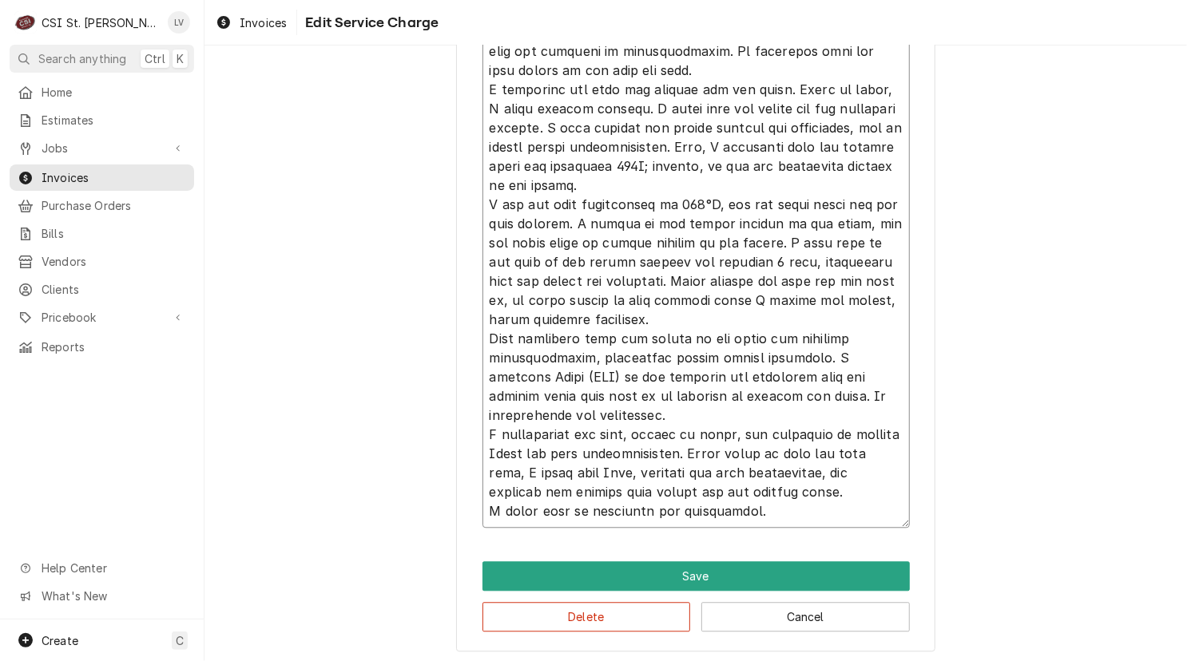
scroll to position [1847, 0]
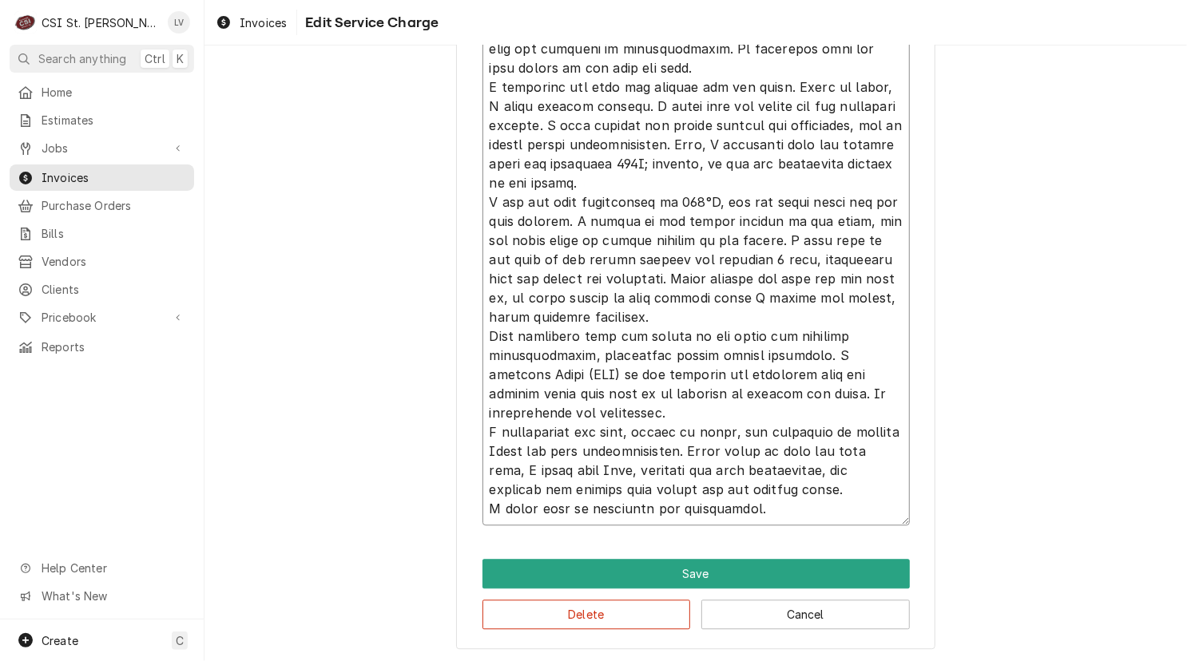
drag, startPoint x: 634, startPoint y: 271, endPoint x: 793, endPoint y: 534, distance: 307.8
type textarea "⚠️ 𝗙𝗢𝗥𝗠 𝗜𝗡𝗦𝗧𝗥𝗨𝗖𝗧𝗜𝗢𝗡𝗦 ⚠️ ✪ 𝗖𝗼𝗺𝗽𝗹𝗲𝘁𝗲 𝗮𝗹𝗹 𝗿𝗲𝗹𝗲𝘃𝗮𝗻𝘁 𝘀𝗲𝗰𝘁𝗶𝗼𝗻𝘀 ✪ 𝗣𝗿𝗼𝘃𝗶𝗱𝗲 𝗱𝗲𝘁𝗮𝗶𝗹𝗲𝗱 𝗮𝗻𝘀…"
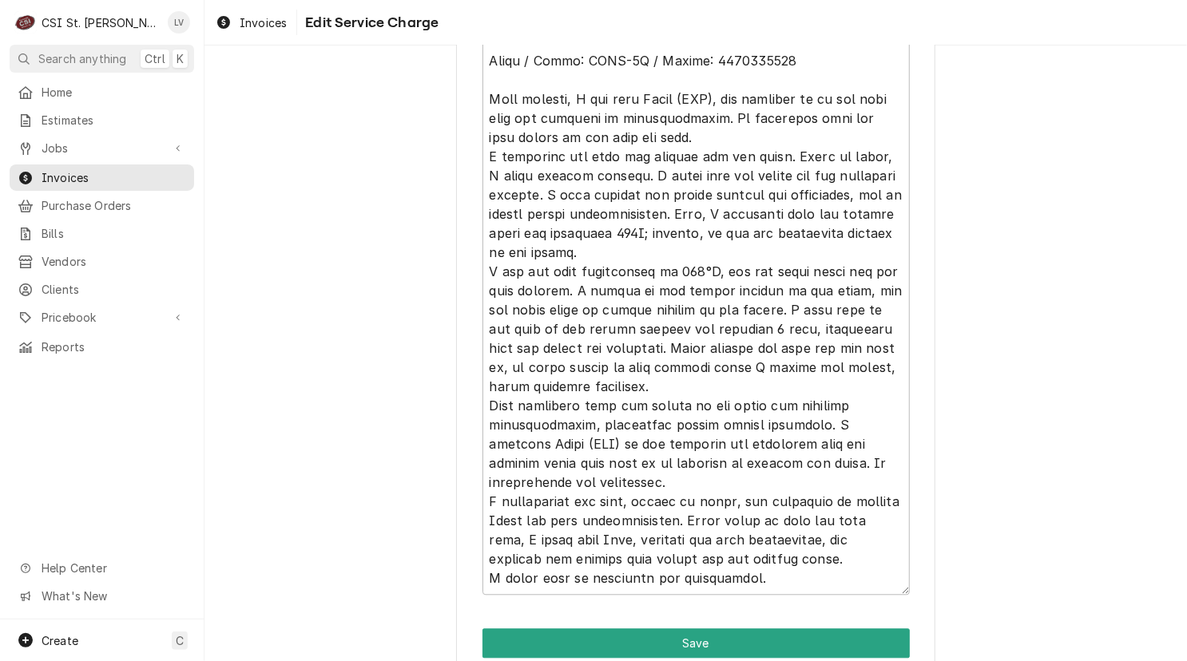
scroll to position [1607, 0]
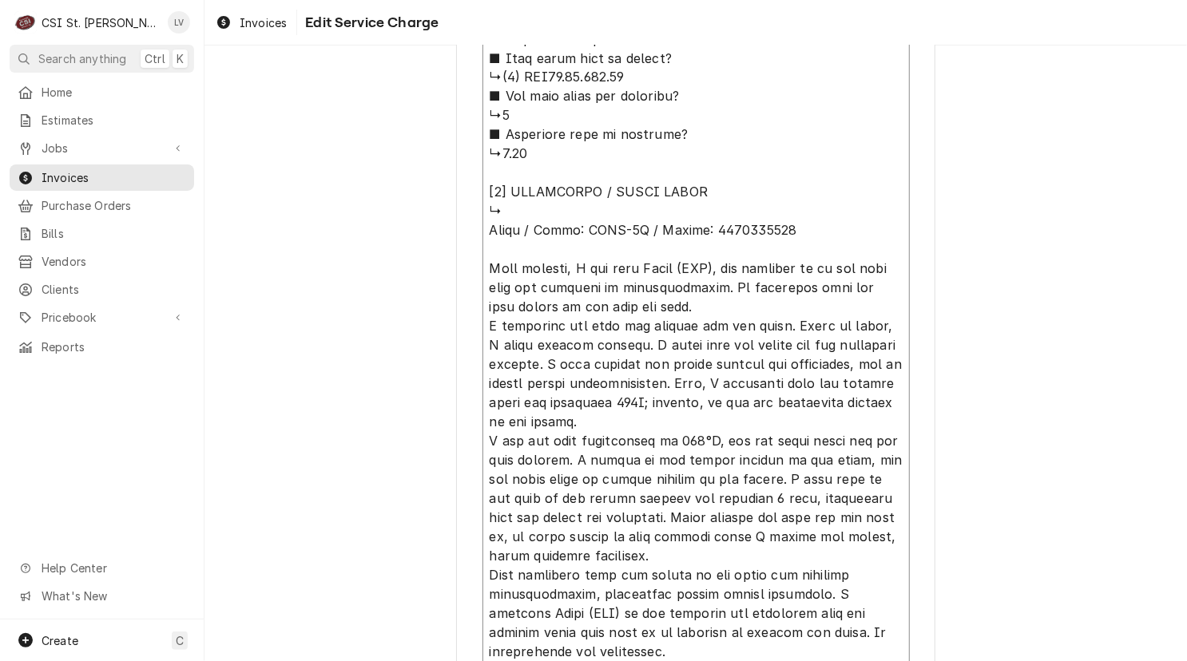
drag, startPoint x: 776, startPoint y: 223, endPoint x: 487, endPoint y: 227, distance: 289.2
type textarea "x"
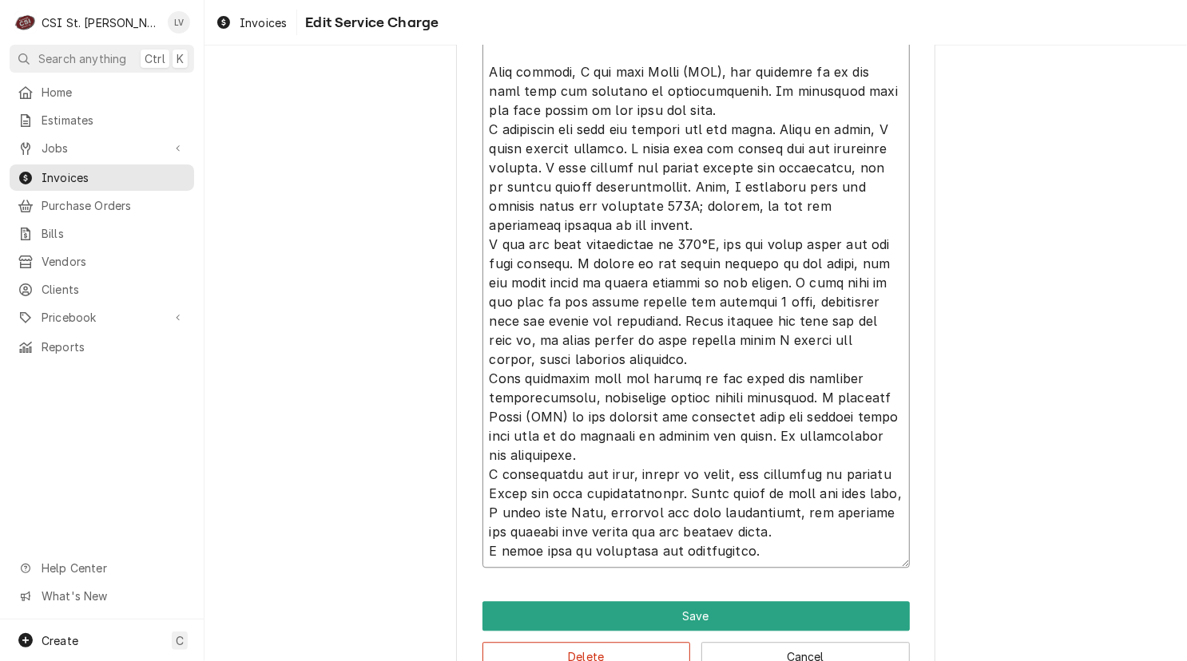
scroll to position [1846, 0]
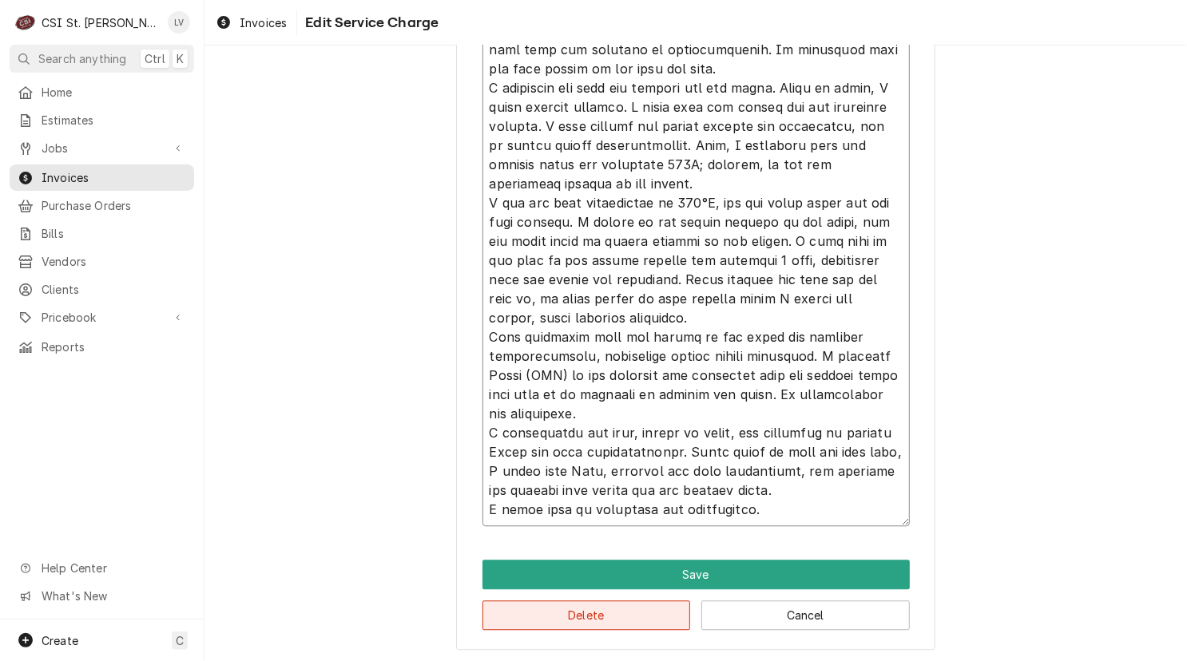
type textarea "⚠️ 𝗙𝗢𝗥𝗠 𝗜𝗡𝗦𝗧𝗥𝗨𝗖𝗧𝗜𝗢𝗡𝗦 ⚠️ ✪ 𝗖𝗼𝗺𝗽𝗹𝗲𝘁𝗲 𝗮𝗹𝗹 𝗿𝗲𝗹𝗲𝘃𝗮𝗻𝘁 𝘀𝗲𝗰𝘁𝗶𝗼𝗻𝘀 ✪ 𝗣𝗿𝗼𝘃𝗶𝗱𝗲 𝗱𝗲𝘁𝗮𝗶𝗹𝗲𝗱 𝗮𝗻𝘀…"
click at [519, 617] on button "Delete" at bounding box center [586, 616] width 208 height 30
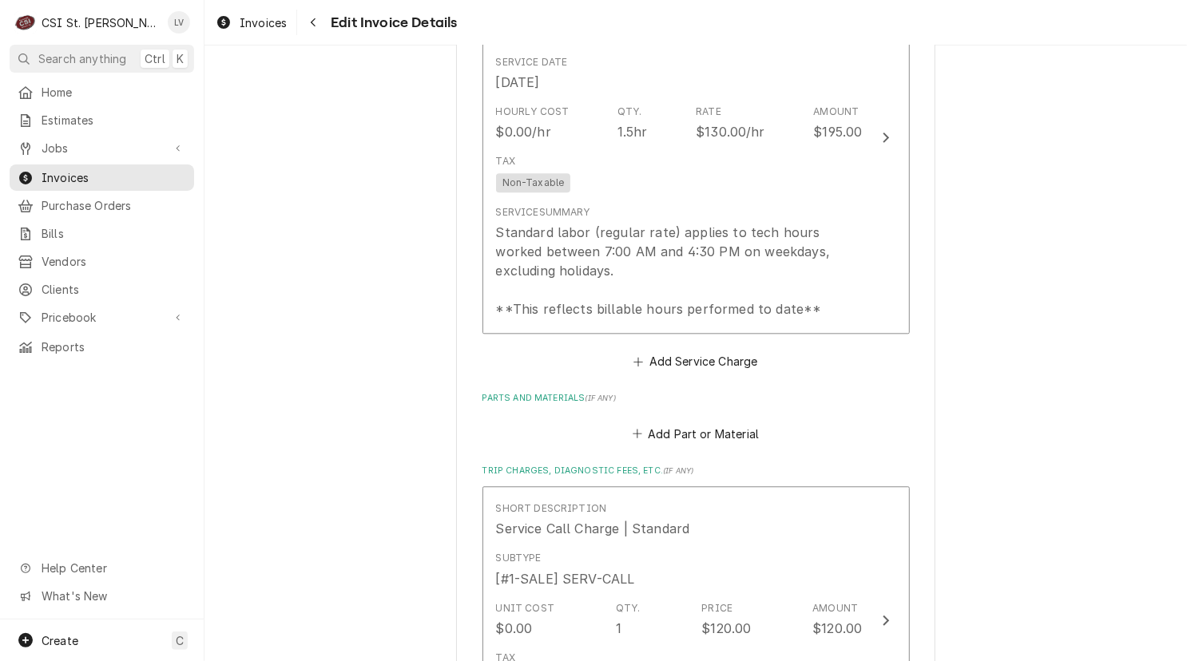
scroll to position [1899, 0]
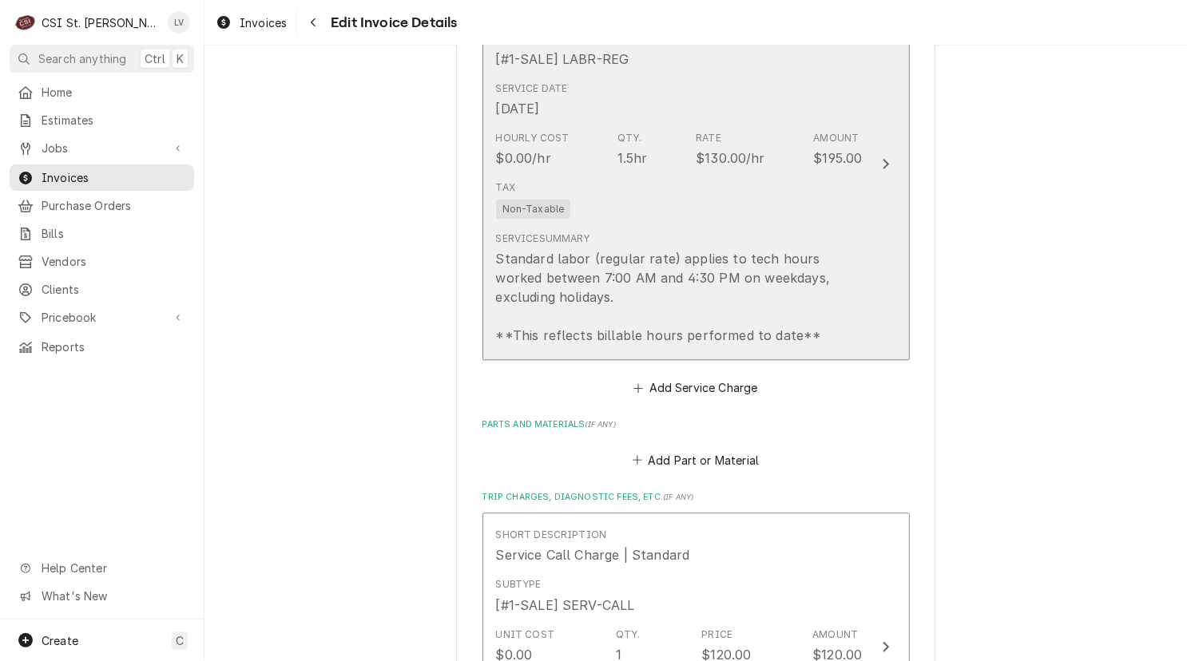
click at [614, 313] on div "Standard labor (regular rate) applies to tech hours worked between 7:00 AM and …" at bounding box center [679, 297] width 367 height 96
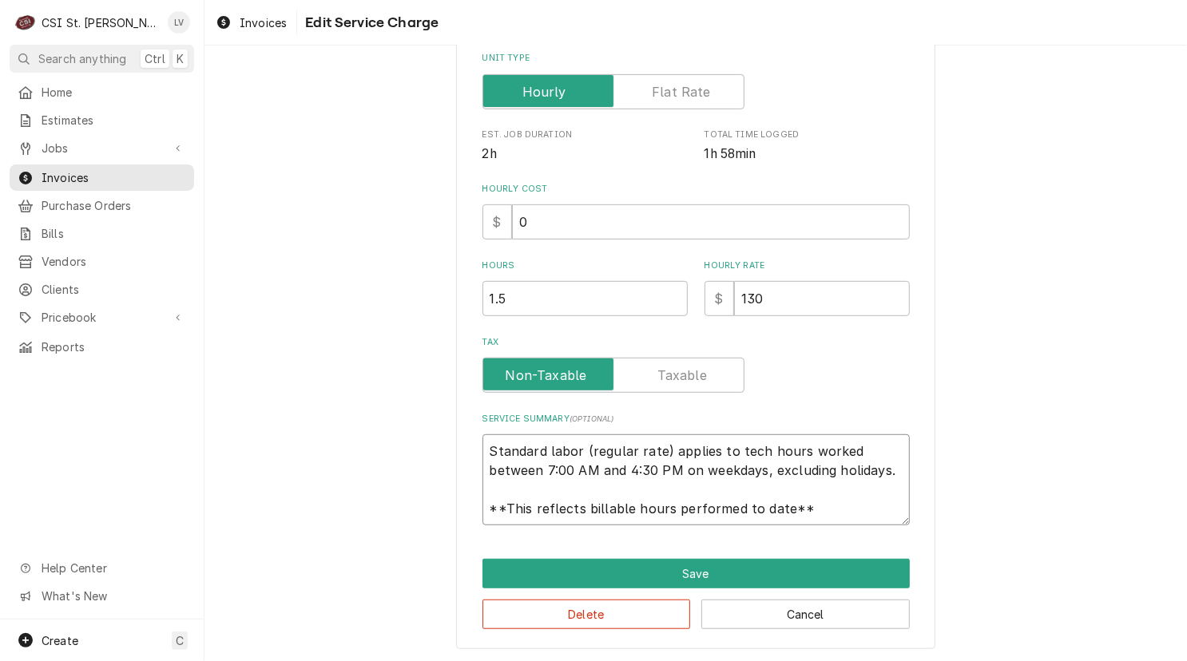
scroll to position [19, 0]
drag, startPoint x: 479, startPoint y: 446, endPoint x: 839, endPoint y: 518, distance: 366.7
click at [839, 518] on textarea "Standard labor (regular rate) applies to tech hours worked between 7:00 AM and …" at bounding box center [695, 480] width 427 height 91
paste textarea "Hatco / Model: FSDT-2X / Serial: 8095971615"
type textarea "x"
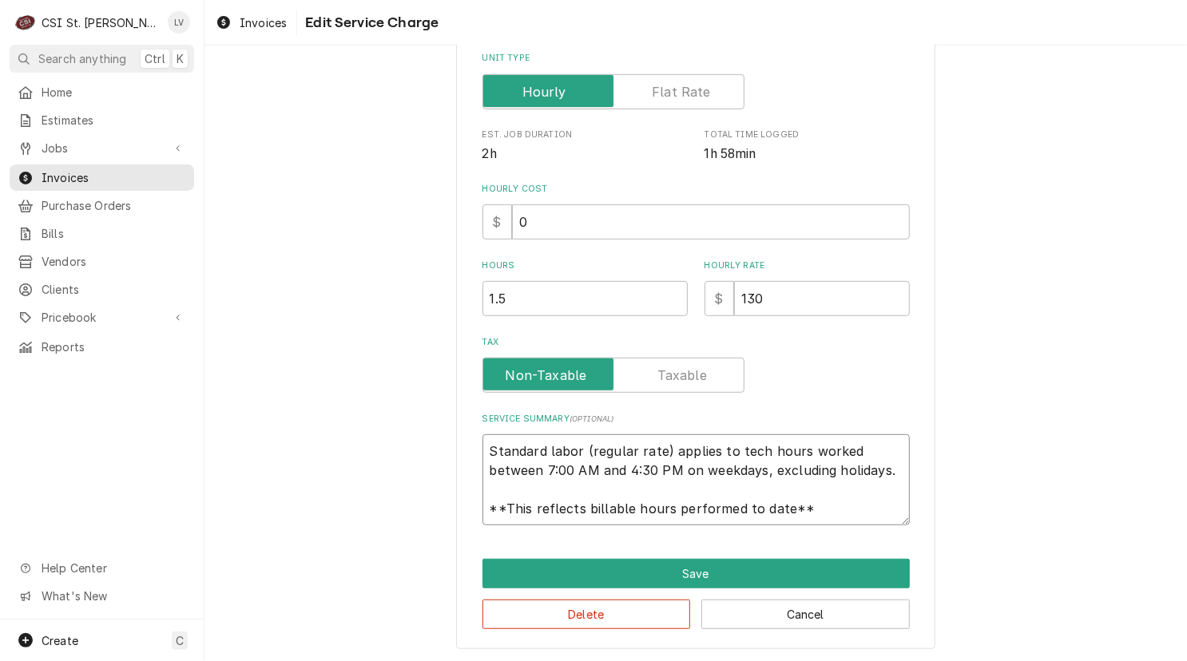
type textarea "Hatco / Model: FSDT-2X / Serial: 8095971615"
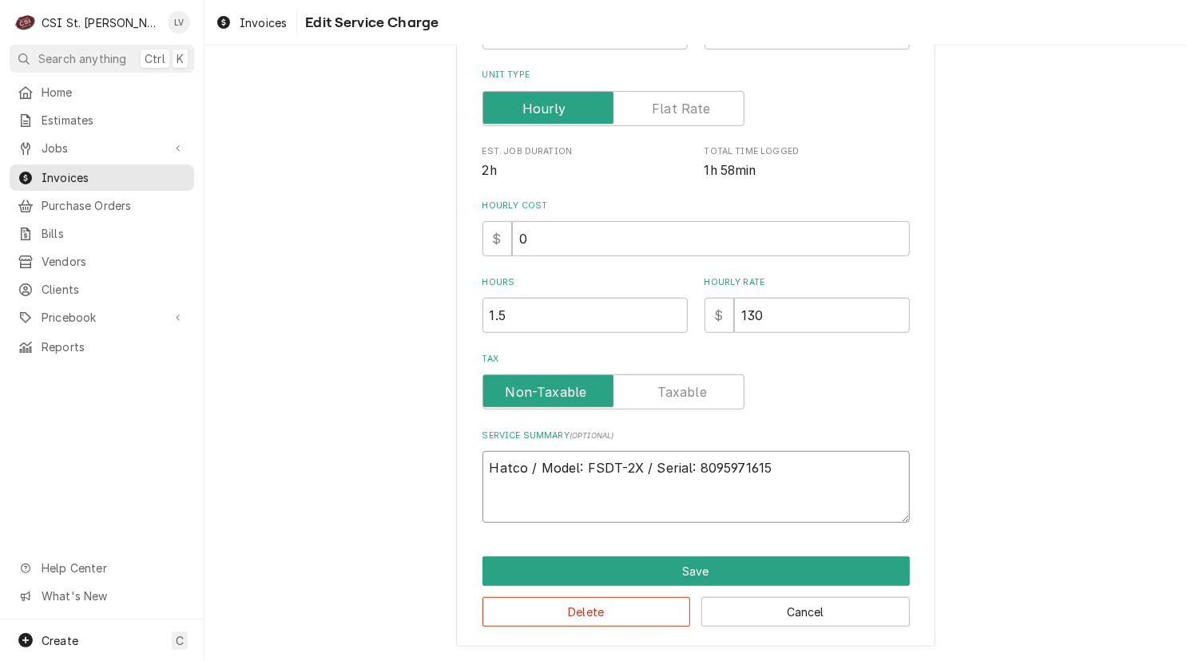
scroll to position [313, 0]
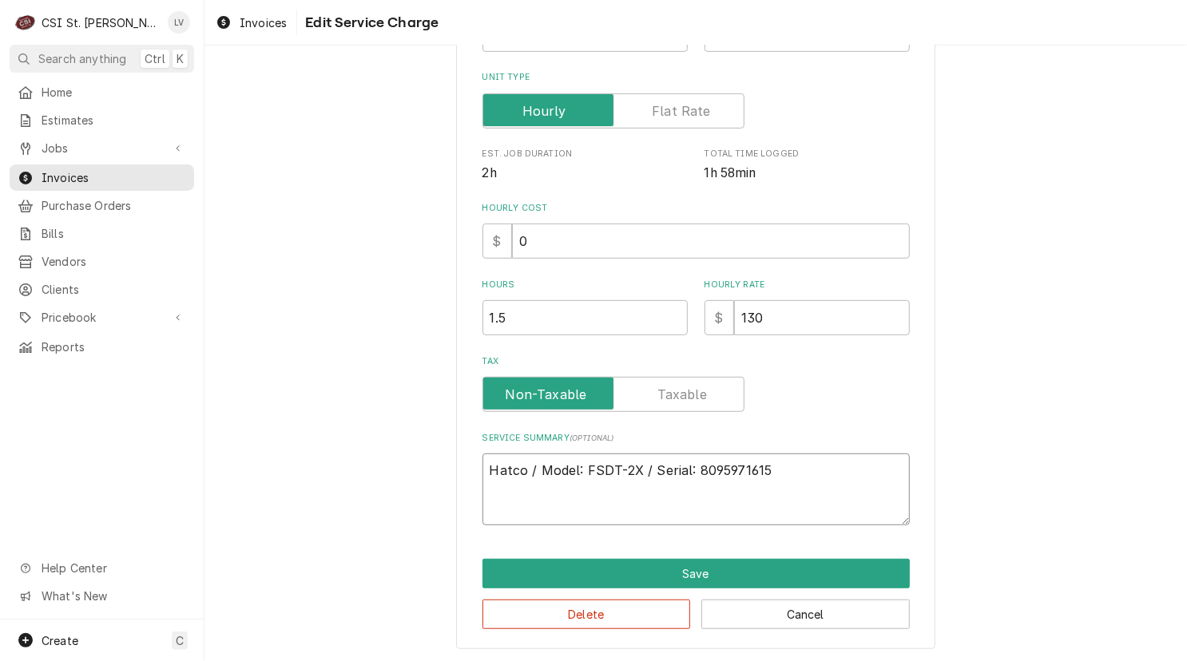
type textarea "x"
type textarea "Hatco / Model: FSDT-2X / Serial: 8095971615"
type textarea "x"
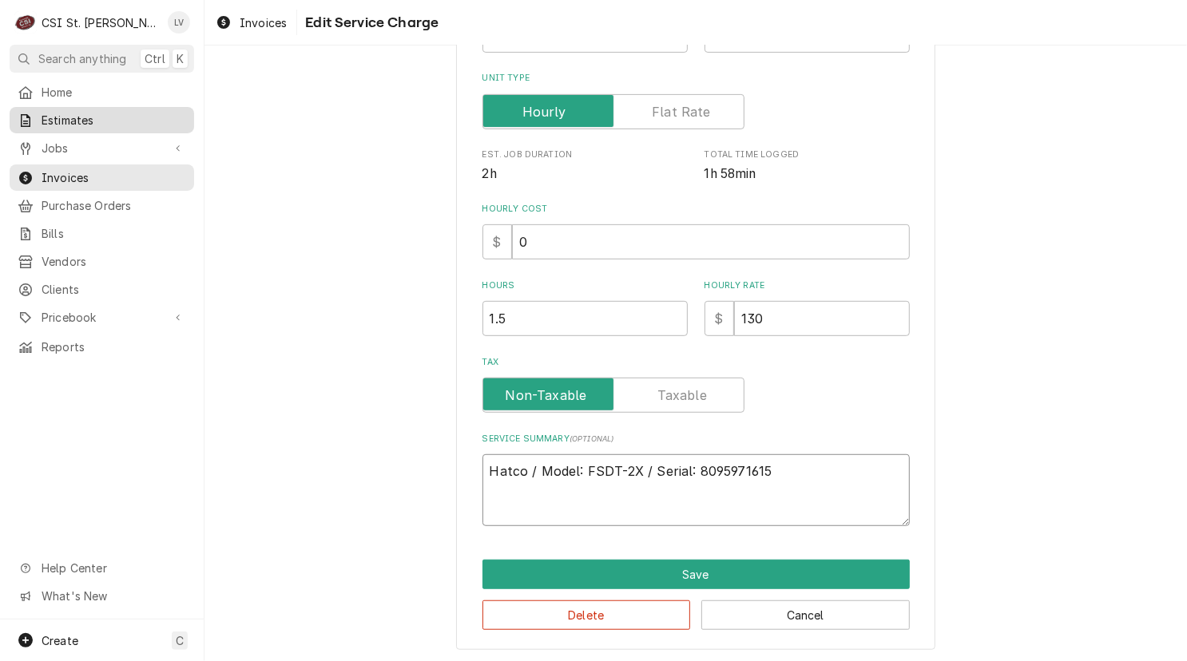
type textarea "Hatco / Model: FSDT-2X / Serial: 8095971615"
click at [485, 506] on textarea "Hatco / Model: FSDT-2X / Serial: 8095971615" at bounding box center [695, 490] width 427 height 72
paste textarea "Found heater not receiving voltage though element tested good. Control board wa…"
type textarea "x"
type textarea "Hatco / Model: FSDT-2X / Serial: 8095971615 Found heater not receiving voltage …"
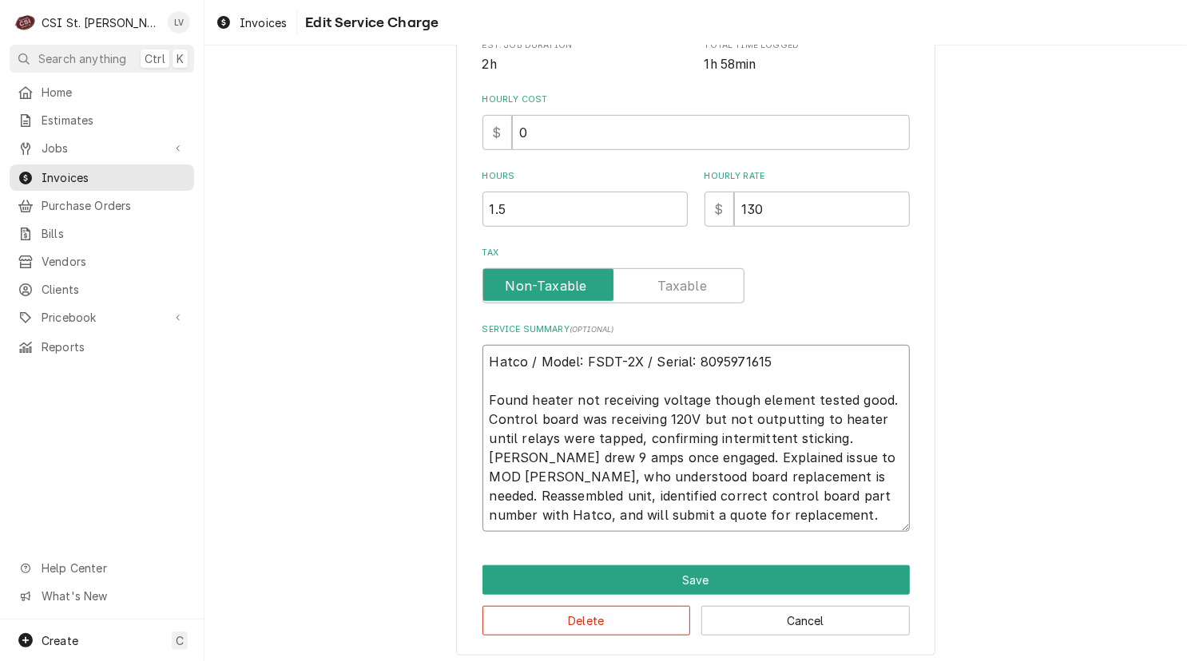
scroll to position [428, 0]
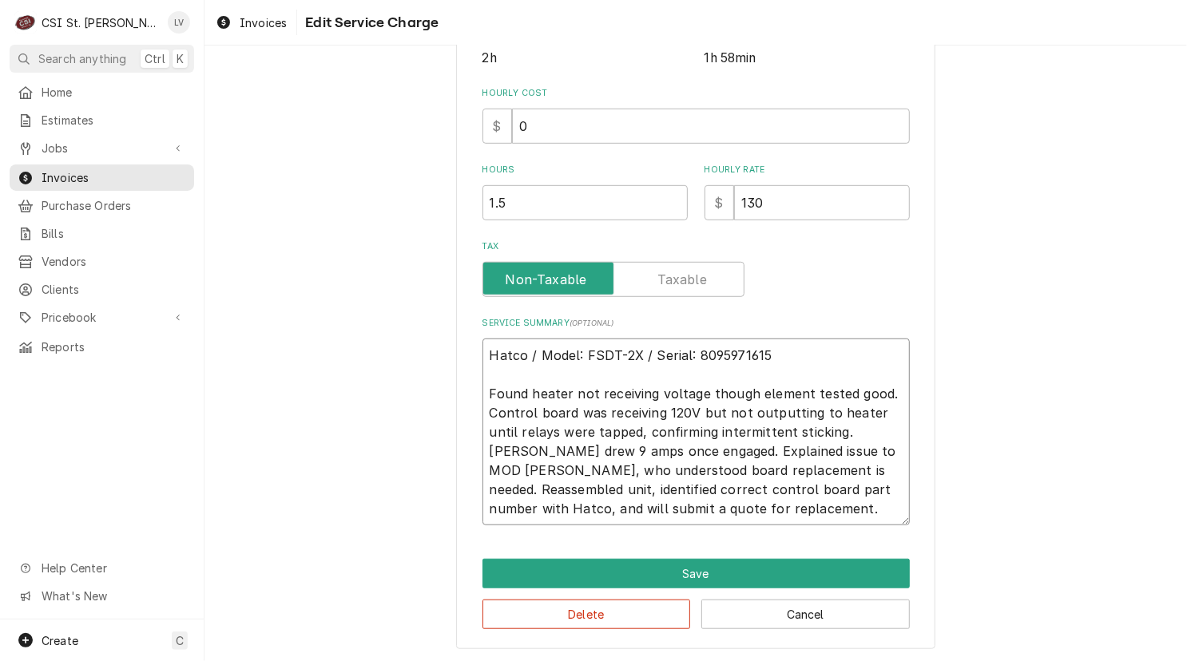
click at [797, 394] on textarea "Hatco / Model: FSDT-2X / Serial: 8095971615 Found heater not receiving voltage …" at bounding box center [695, 432] width 427 height 187
type textarea "x"
type textarea "Hatco / Model: FSDT-2X / Serial: 8095971615 Found heater not receiving voltage …"
type textarea "x"
type textarea "Hatco / Model: FSDT-2X / Serial: 8095971615 Found heater not receiving voltage …"
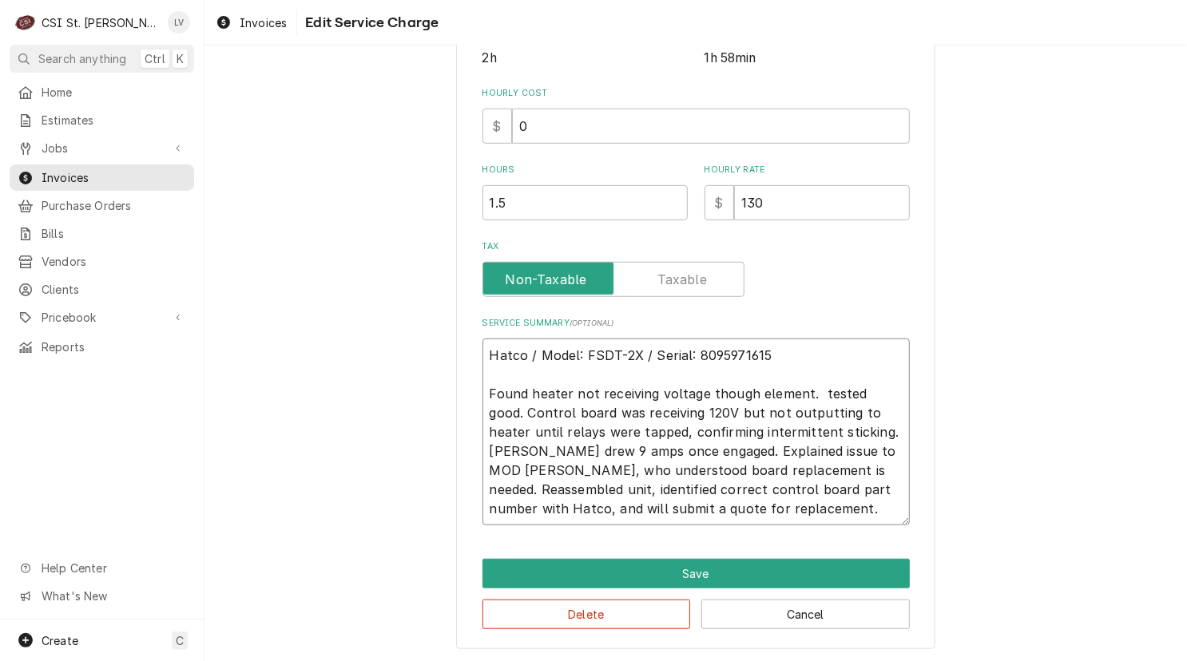
type textarea "x"
type textarea "Hatco / Model: FSDT-2X / Serial: 8095971615 Found heater not receiving voltage …"
type textarea "x"
type textarea "Hatco / Model: FSDT-2X / Serial: 8095971615 Found heater not receiving voltage …"
type textarea "x"
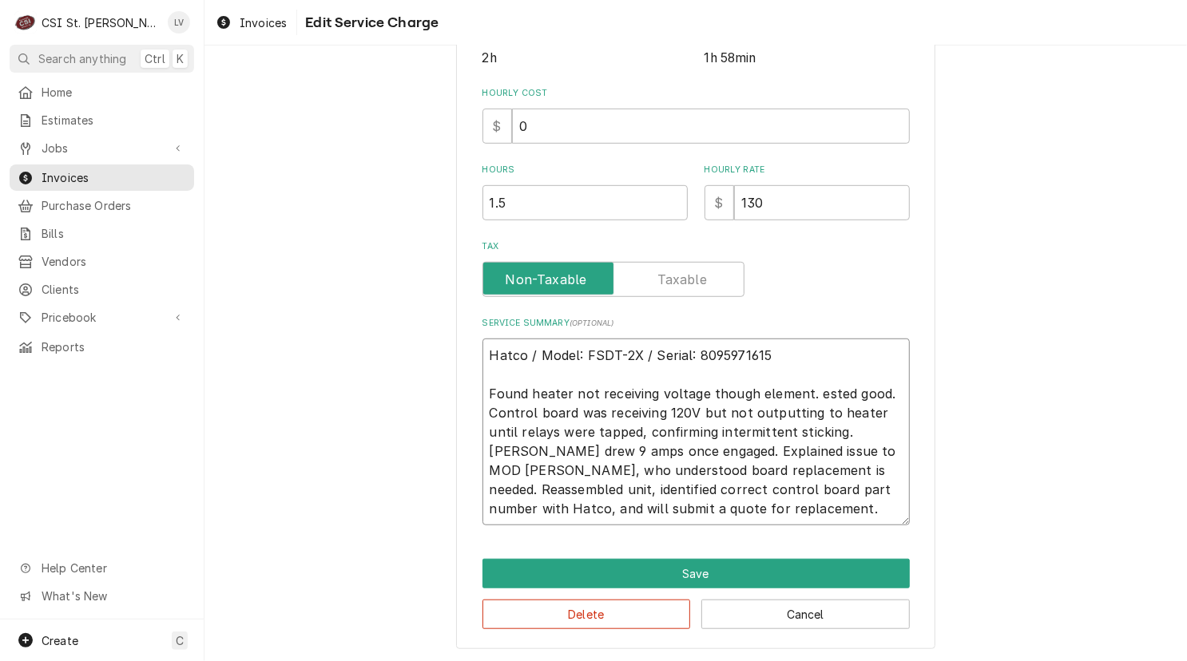
type textarea "Hatco / Model: FSDT-2X / Serial: 8095971615 Found heater not receiving voltage …"
type textarea "x"
type textarea "Hatco / Model: FSDT-2X / Serial: 8095971615 Found heater not receiving voltage …"
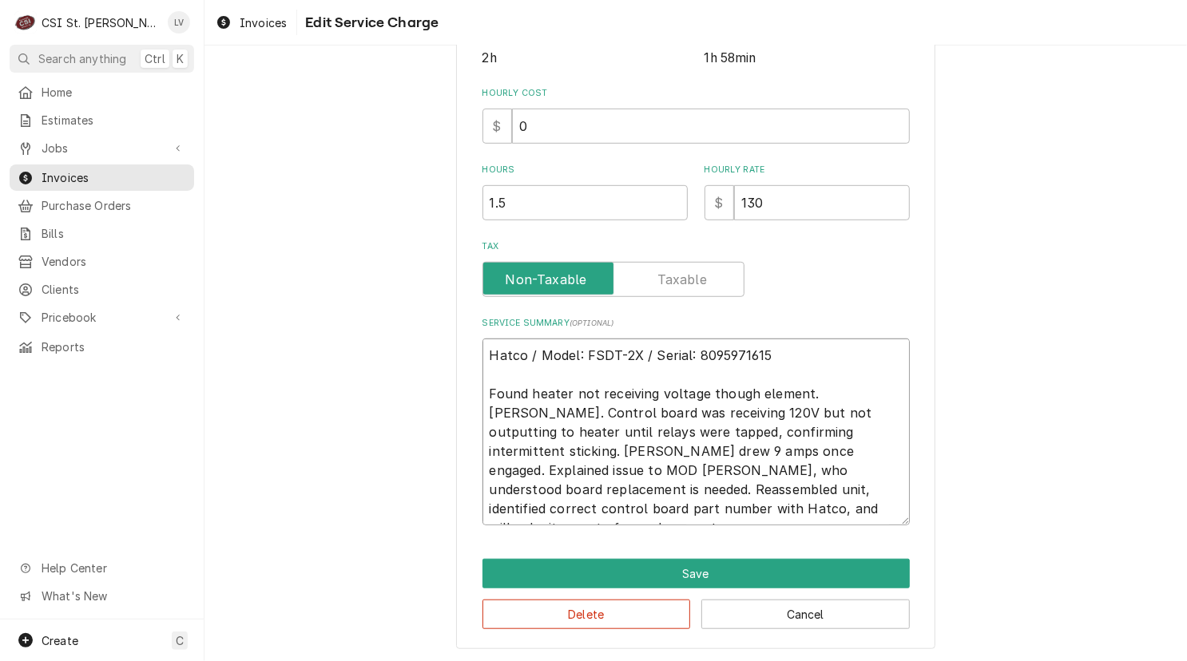
type textarea "x"
type textarea "Hatco / Model: FSDT-2X / Serial: 8095971615 Found heater not receiving voltage …"
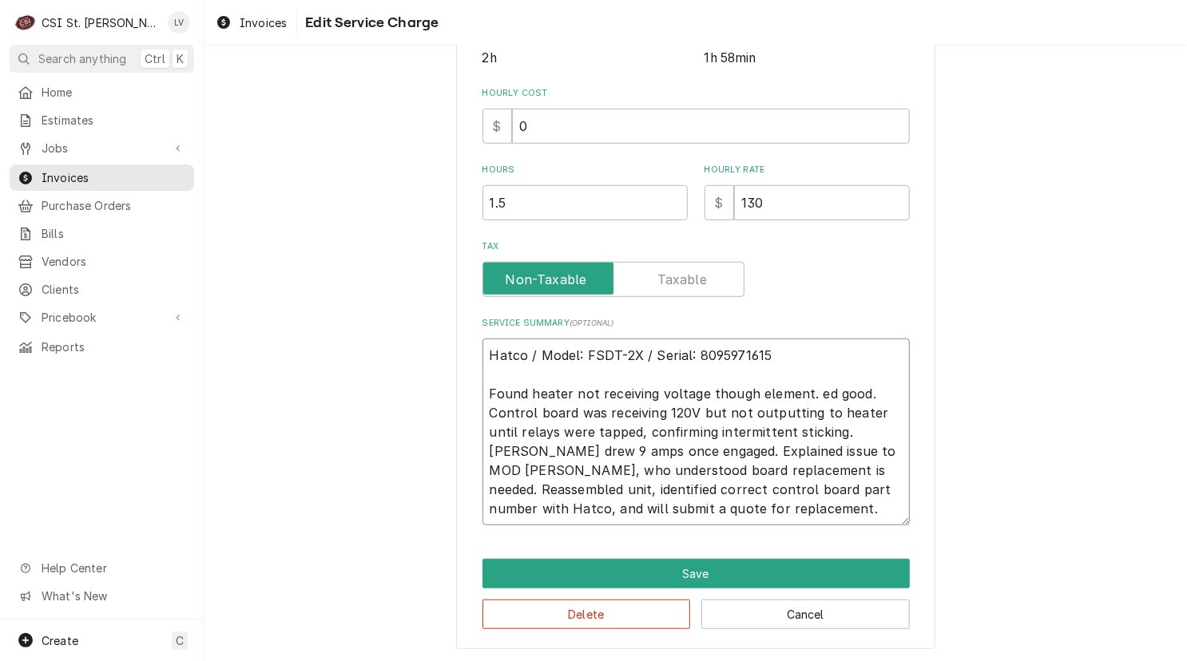
type textarea "x"
type textarea "Hatco / Model: FSDT-2X / Serial: 8095971615 Found heater not receiving voltage …"
type textarea "x"
type textarea "Hatco / Model: FSDT-2X / Serial: 8095971615 Found heater not receiving voltage …"
type textarea "x"
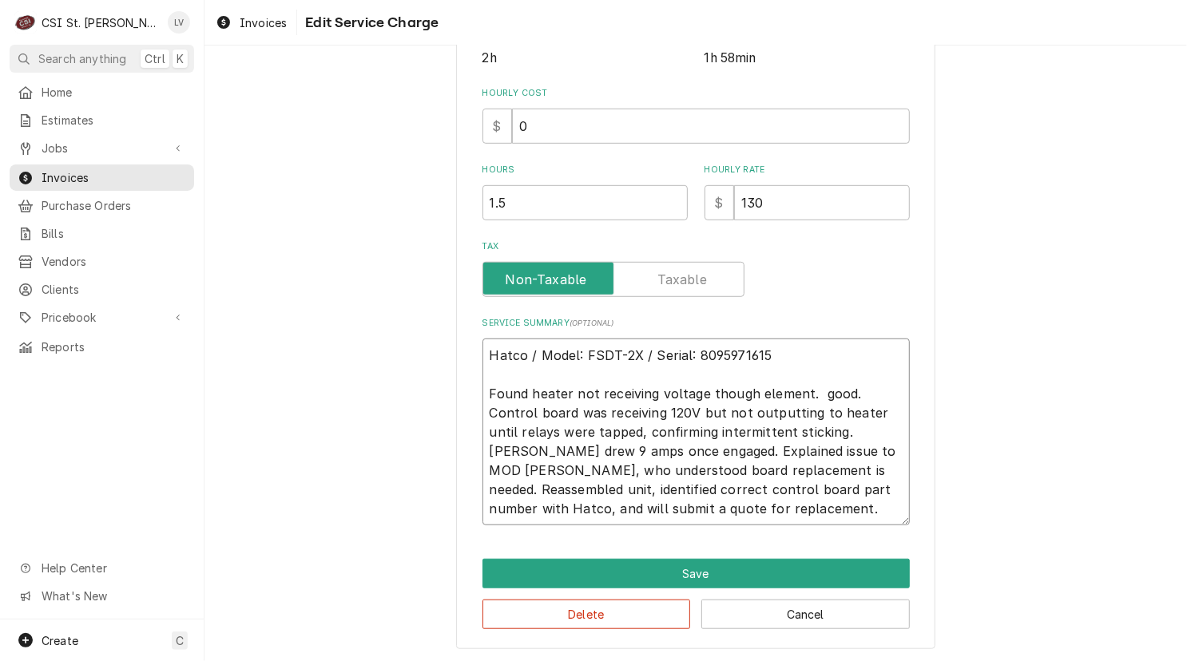
type textarea "Hatco / Model: FSDT-2X / Serial: 8095971615 Found heater not receiving voltage …"
type textarea "x"
type textarea "Hatco / Model: FSDT-2X / Serial: 8095971615 Found heater not receiving voltage …"
type textarea "x"
type textarea "Hatco / Model: FSDT-2X / Serial: 8095971615 Found heater not receiving voltage …"
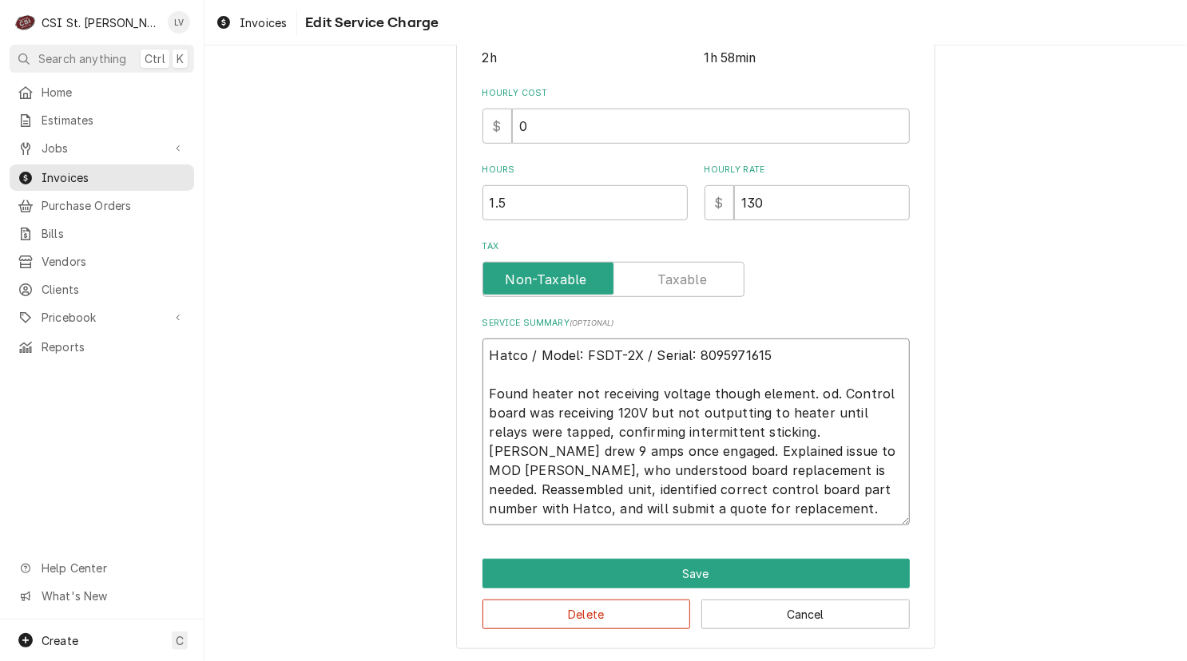
type textarea "x"
type textarea "Hatco / Model: FSDT-2X / Serial: 8095971615 Found heater not receiving voltage …"
type textarea "x"
type textarea "Hatco / Model: FSDT-2X / Serial: 8095971615 Found heater not receiving voltage …"
type textarea "x"
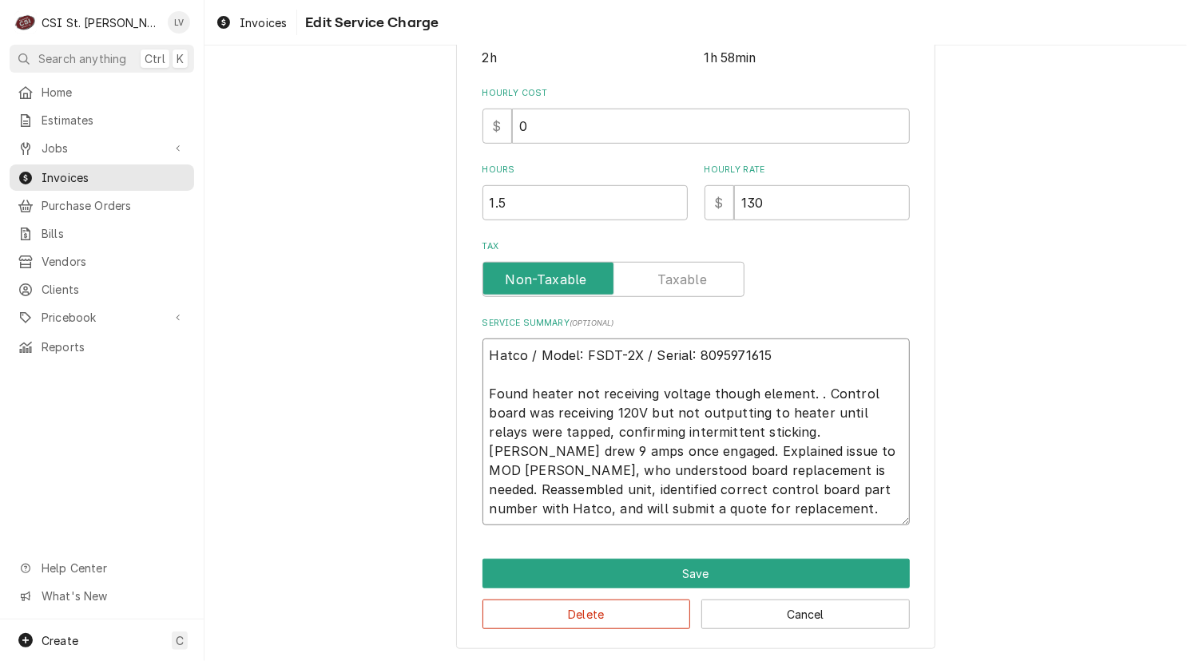
type textarea "Hatco / Model: FSDT-2X / Serial: 8095971615 Found heater not receiving voltage …"
type textarea "x"
type textarea "Hatco / Model: FSDT-2X / Serial: 8095971615 Found heater not receiving voltage …"
type textarea "x"
type textarea "Hatco / Model: FSDT-2X / Serial: 8095971615 Found heater not receiving voltage …"
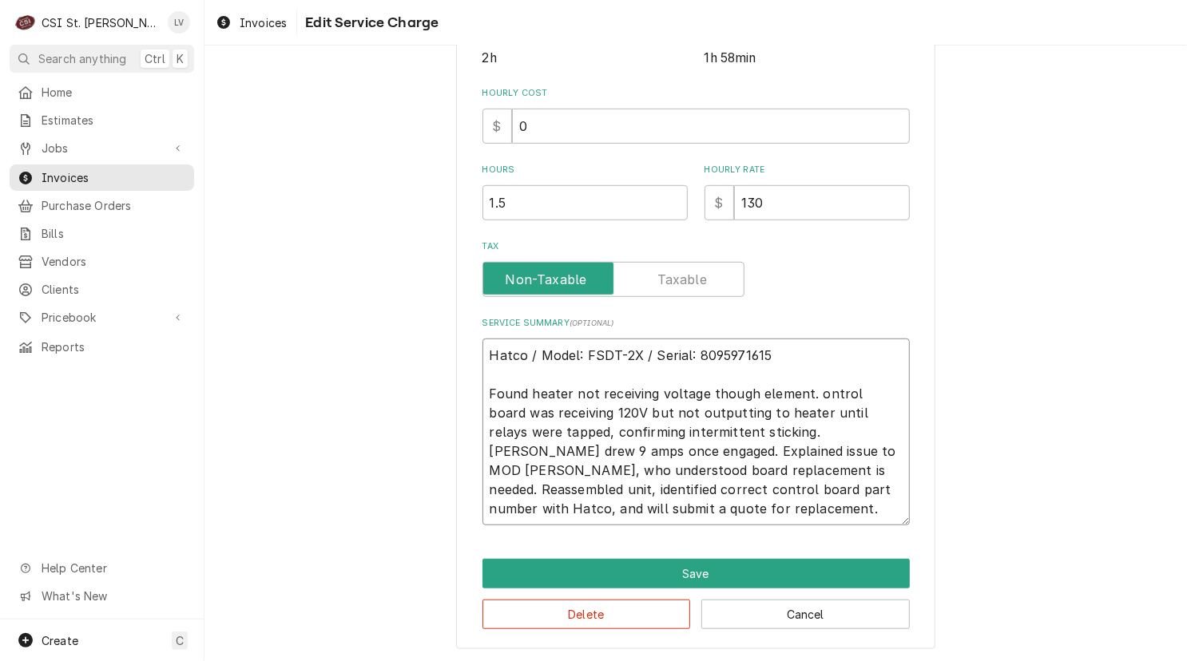
type textarea "x"
type textarea "Hatco / Model: FSDT-2X / Serial: 8095971615 Found heater not receiving voltage …"
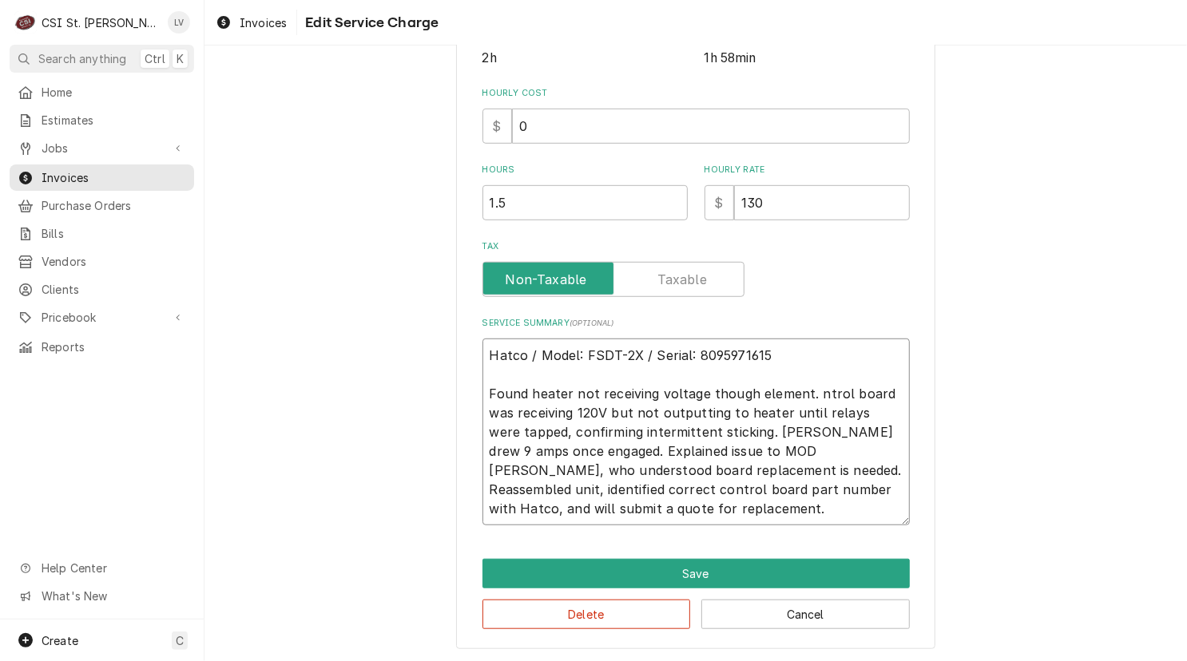
type textarea "x"
type textarea "Hatco / Model: FSDT-2X / Serial: 8095971615 Found heater not receiving voltage …"
type textarea "x"
type textarea "Hatco / Model: FSDT-2X / Serial: 8095971615 Found heater not receiving voltage …"
type textarea "x"
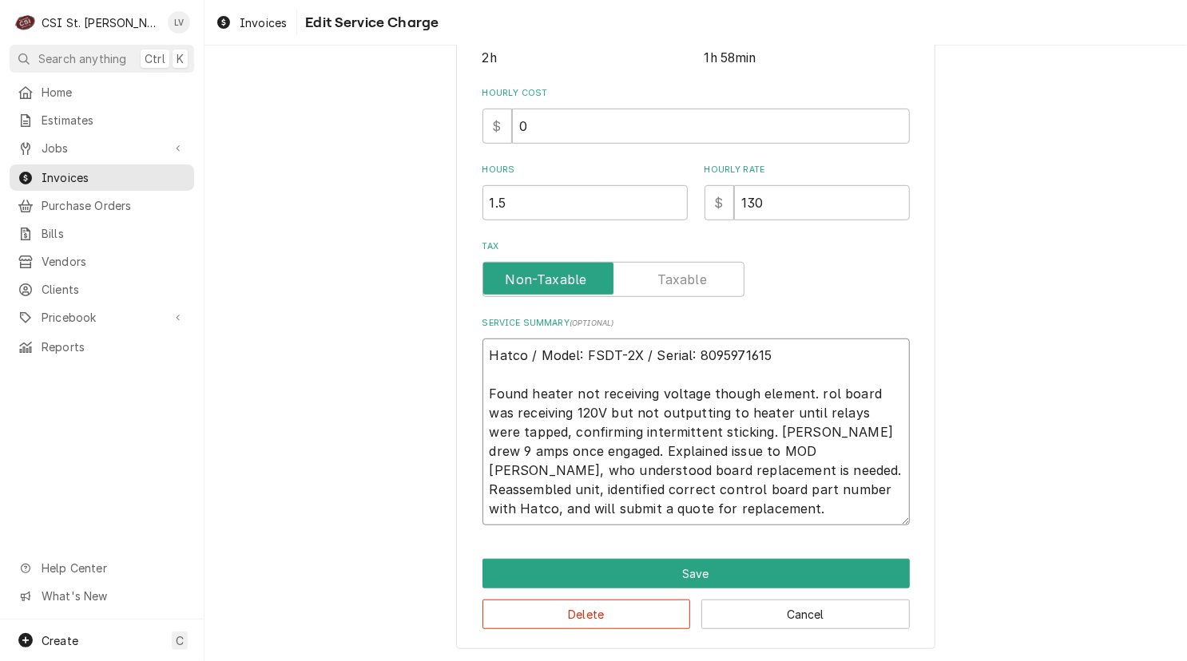
type textarea "Hatco / Model: FSDT-2X / Serial: 8095971615 Found heater not receiving voltage …"
type textarea "x"
type textarea "Hatco / Model: FSDT-2X / Serial: 8095971615 Found heater not receiving voltage …"
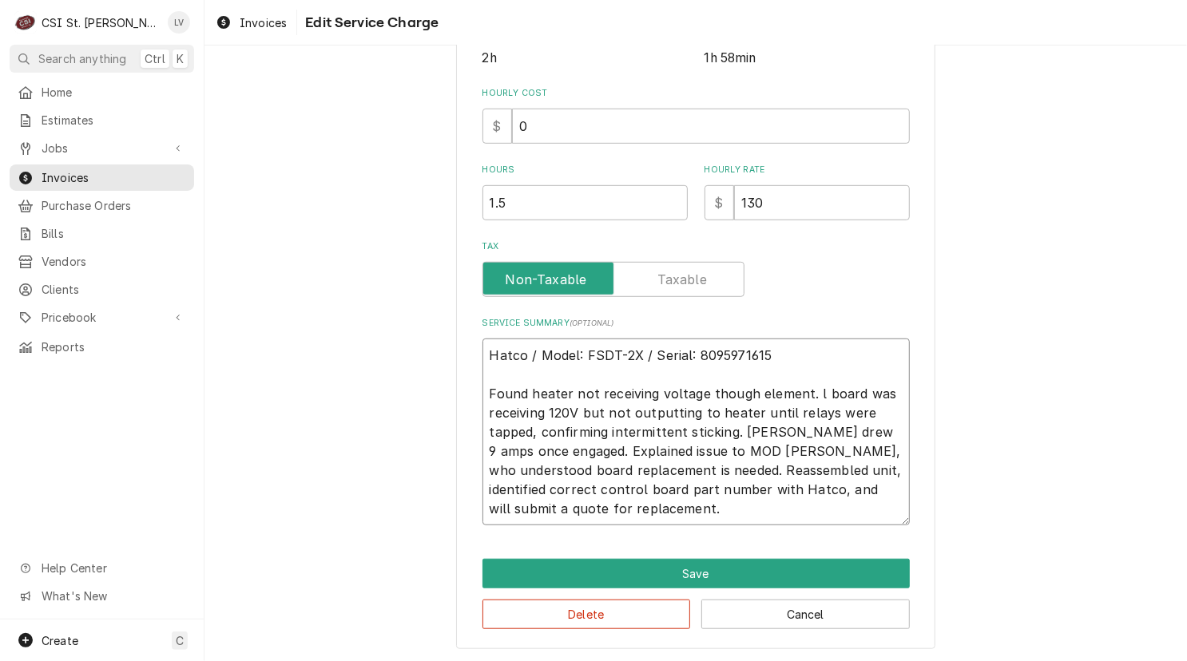
type textarea "x"
type textarea "Hatco / Model: FSDT-2X / Serial: 8095971615 Found heater not receiving voltage …"
type textarea "x"
type textarea "Hatco / Model: FSDT-2X / Serial: 8095971615 Found heater not receiving voltage …"
type textarea "x"
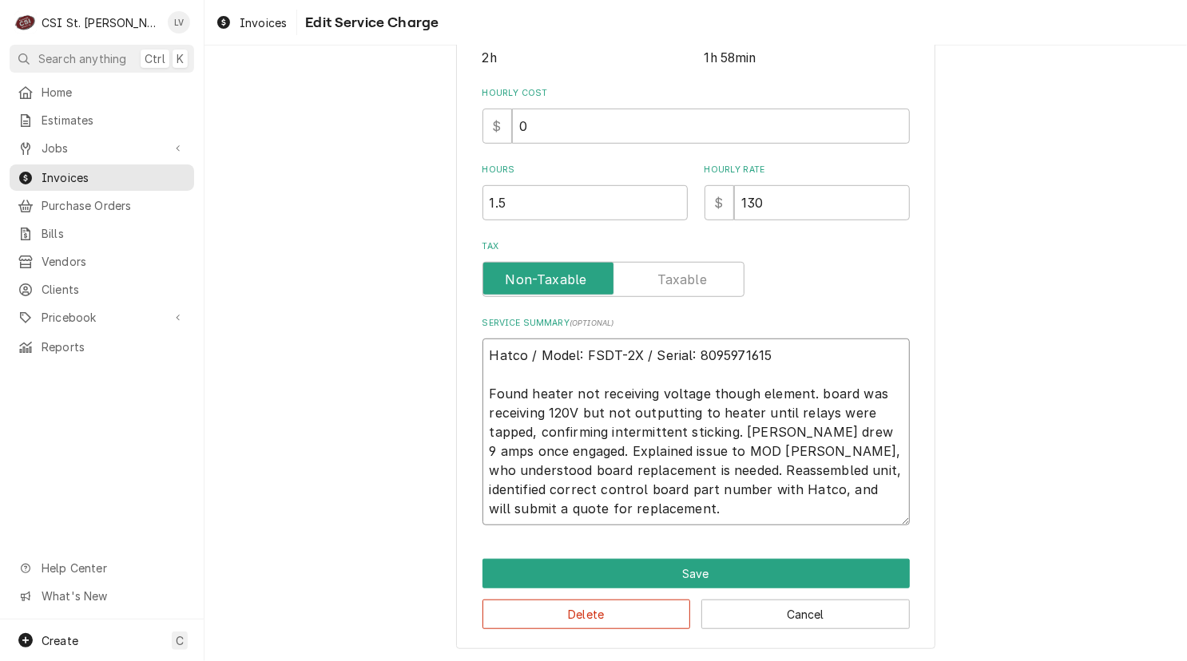
type textarea "Hatco / Model: FSDT-2X / Serial: 8095971615 Found heater not receiving voltage …"
type textarea "x"
type textarea "Hatco / Model: FSDT-2X / Serial: 8095971615 Found heater not receiving voltage …"
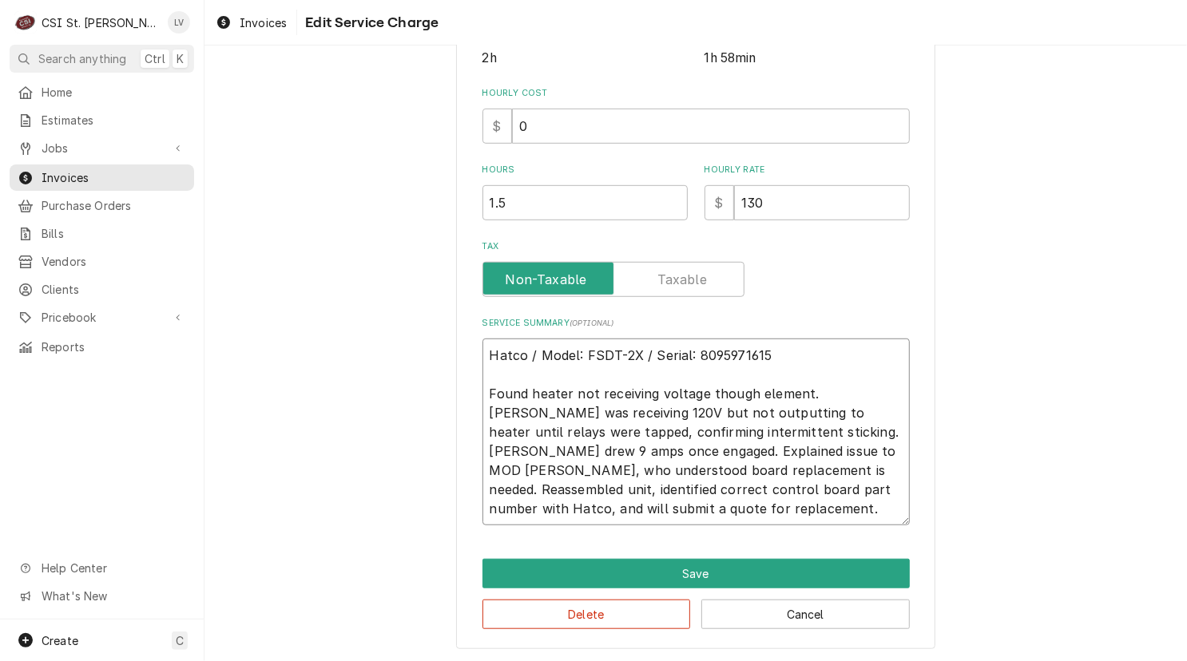
type textarea "x"
type textarea "Hatco / Model: FSDT-2X / Serial: 8095971615 Found heater not receiving voltage …"
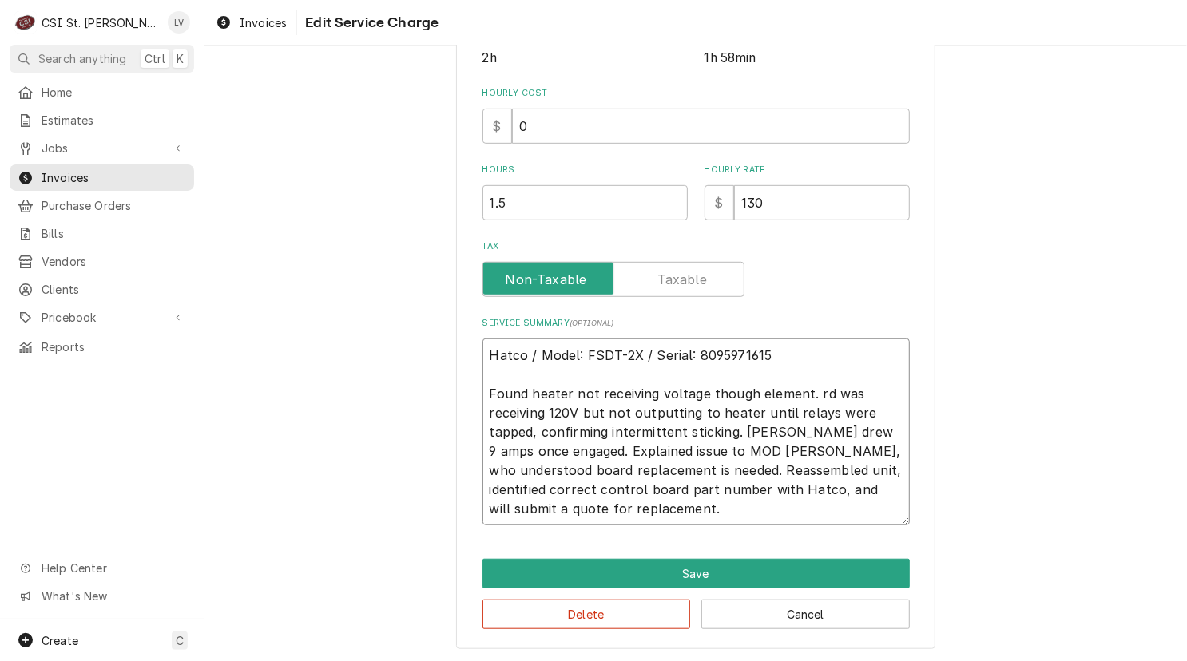
type textarea "x"
type textarea "Hatco / Model: FSDT-2X / Serial: 8095971615 Found heater not receiving voltage …"
type textarea "x"
type textarea "Hatco / Model: FSDT-2X / Serial: 8095971615 Found heater not receiving voltage …"
type textarea "x"
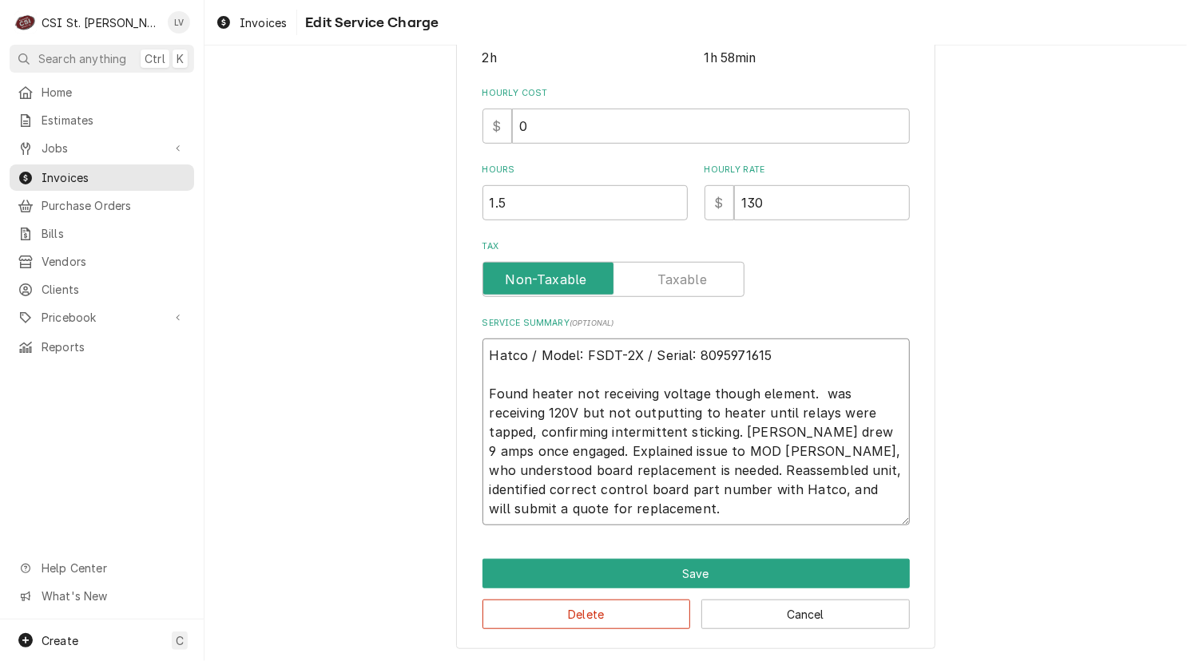
type textarea "Hatco / Model: FSDT-2X / Serial: 8095971615 Found heater not receiving voltage …"
type textarea "x"
type textarea "Hatco / Model: FSDT-2X / Serial: 8095971615 Found heater not receiving voltage …"
type textarea "x"
type textarea "Hatco / Model: FSDT-2X / Serial: 8095971615 Found heater not receiving voltage …"
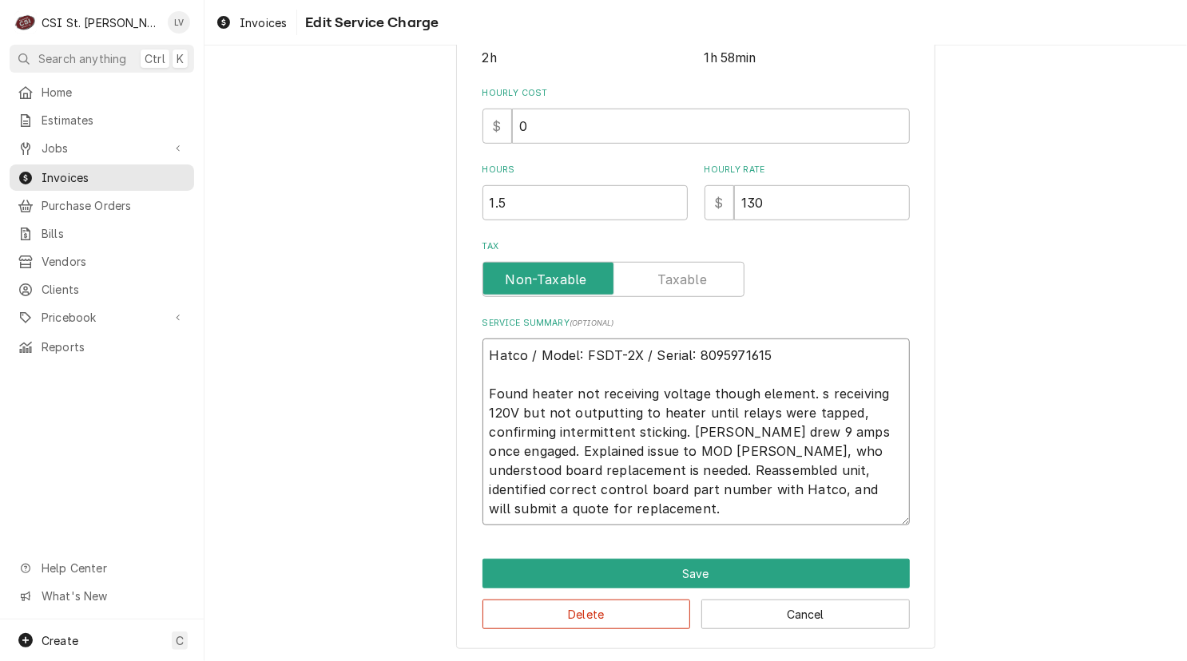
type textarea "x"
type textarea "Hatco / Model: FSDT-2X / Serial: 8095971615 Found heater not receiving voltage …"
type textarea "x"
type textarea "Hatco / Model: FSDT-2X / Serial: 8095971615 Found heater not receiving voltage …"
type textarea "x"
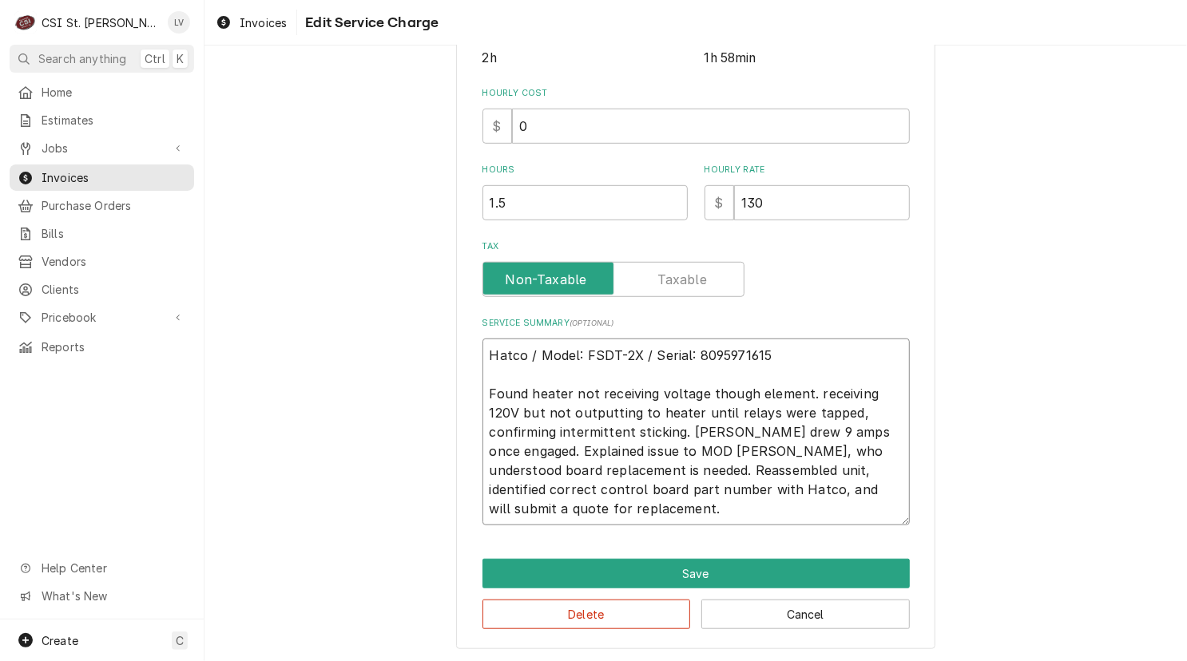
type textarea "Hatco / Model: FSDT-2X / Serial: 8095971615 Found heater not receiving voltage …"
type textarea "x"
type textarea "Hatco / Model: FSDT-2X / Serial: 8095971615 Found heater not receiving voltage …"
type textarea "x"
type textarea "Hatco / Model: FSDT-2X / Serial: 8095971615 Found heater not receiving voltage …"
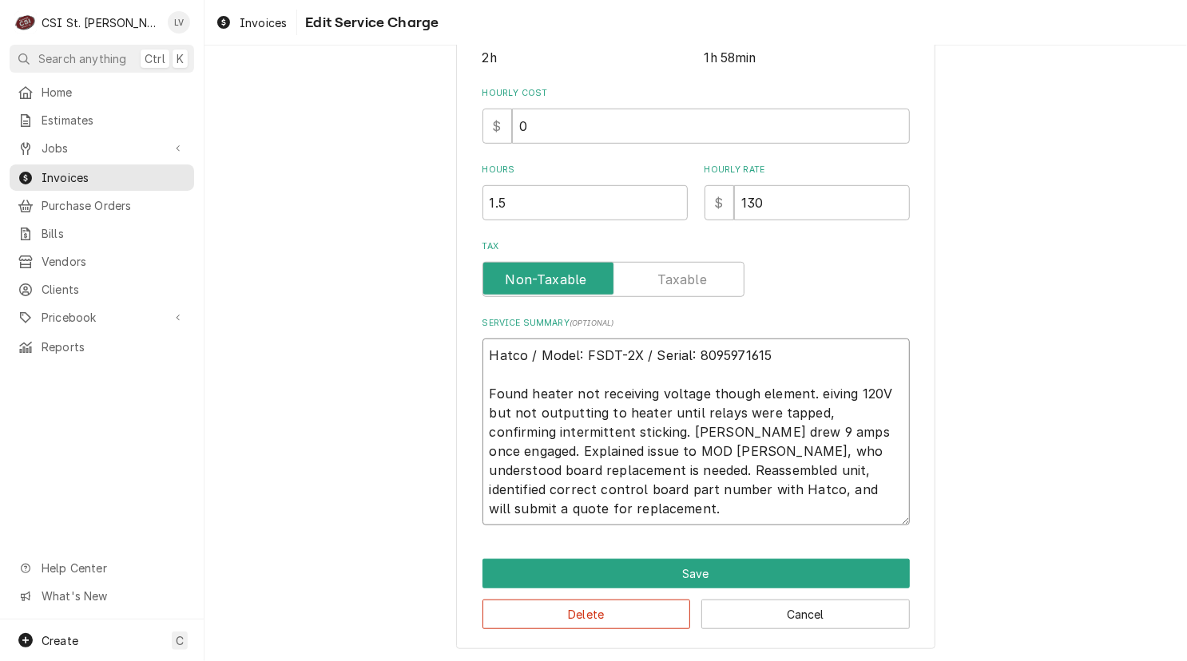
type textarea "x"
type textarea "Hatco / Model: FSDT-2X / Serial: 8095971615 Found heater not receiving voltage …"
type textarea "x"
type textarea "Hatco / Model: FSDT-2X / Serial: 8095971615 Found heater not receiving voltage …"
type textarea "x"
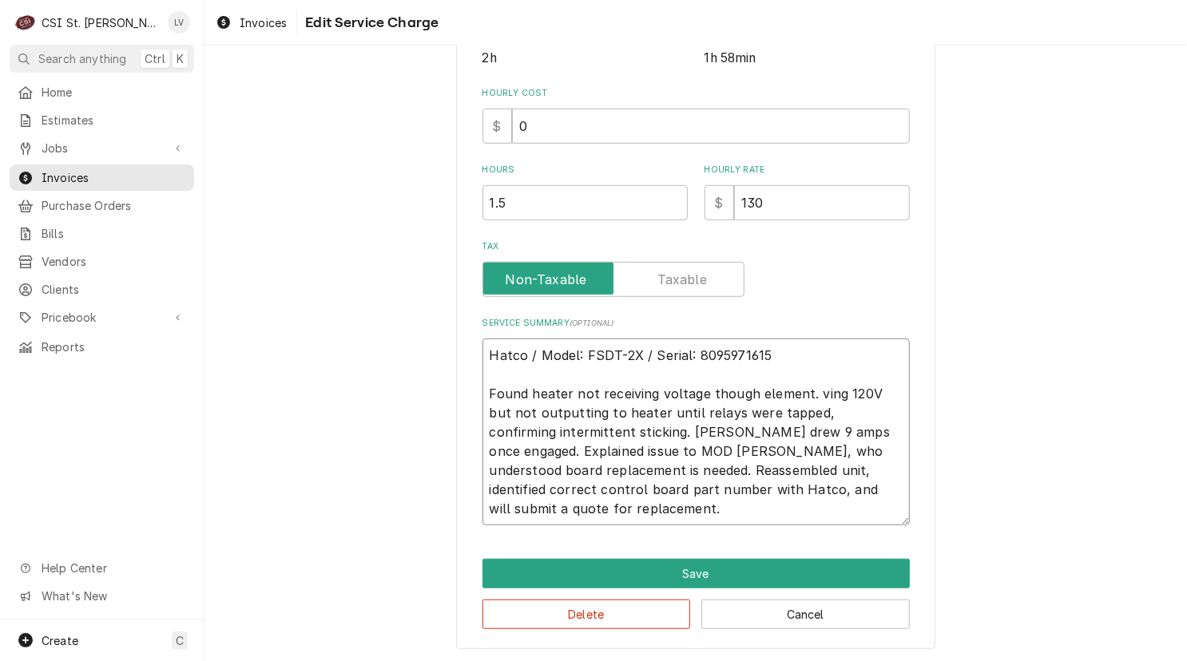
type textarea "Hatco / Model: FSDT-2X / Serial: 8095971615 Found heater not receiving voltage …"
type textarea "x"
type textarea "Hatco / Model: FSDT-2X / Serial: 8095971615 Found heater not receiving voltage …"
type textarea "x"
type textarea "Hatco / Model: FSDT-2X / Serial: 8095971615 Found heater not receiving voltage …"
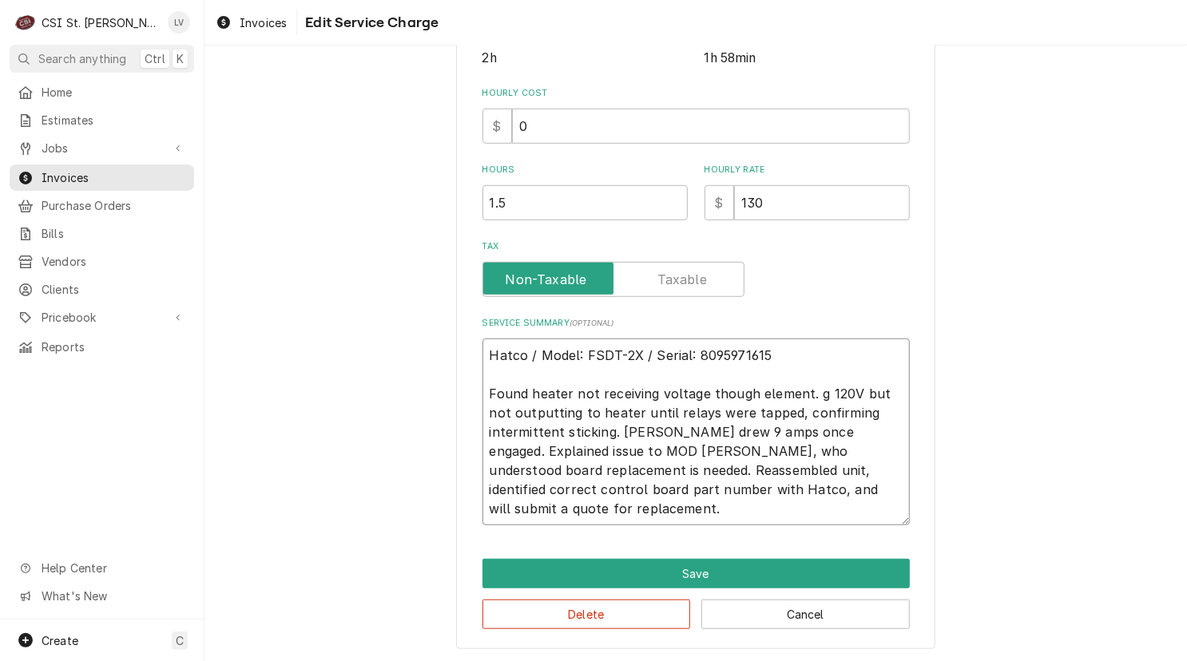
type textarea "x"
type textarea "Hatco / Model: FSDT-2X / Serial: 8095971615 Found heater not receiving voltage …"
type textarea "x"
type textarea "Hatco / Model: FSDT-2X / Serial: 8095971615 Found heater not receiving voltage …"
type textarea "x"
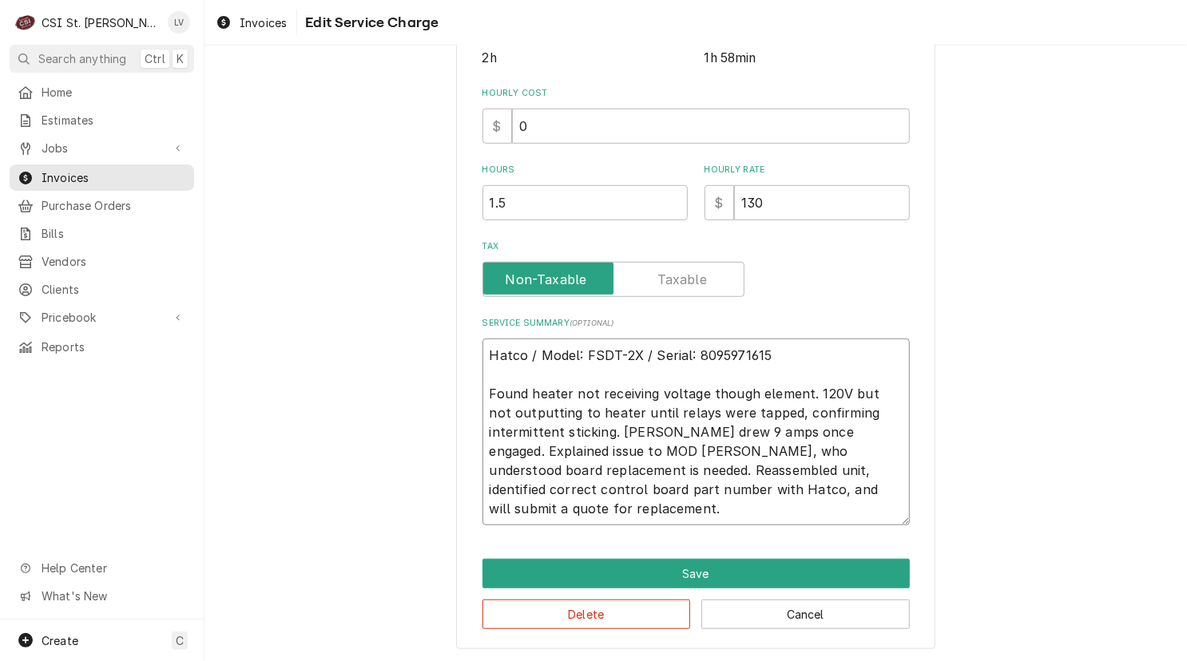
type textarea "Hatco / Model: FSDT-2X / Serial: 8095971615 Found heater not receiving voltage …"
type textarea "x"
type textarea "Hatco / Model: FSDT-2X / Serial: 8095971615 Found heater not receiving voltage …"
type textarea "x"
type textarea "Hatco / Model: FSDT-2X / Serial: 8095971615 Found heater not receiving voltage …"
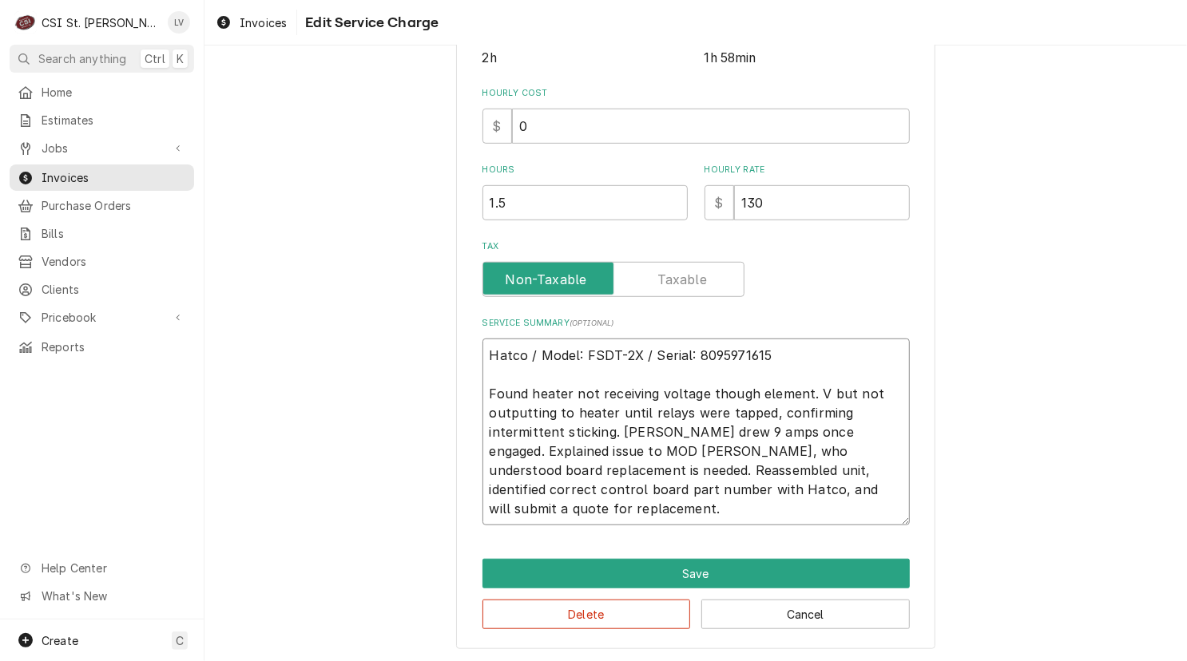
type textarea "x"
type textarea "Hatco / Model: FSDT-2X / Serial: 8095971615 Found heater not receiving voltage …"
type textarea "x"
type textarea "Hatco / Model: FSDT-2X / Serial: 8095971615 Found heater not receiving voltage …"
type textarea "x"
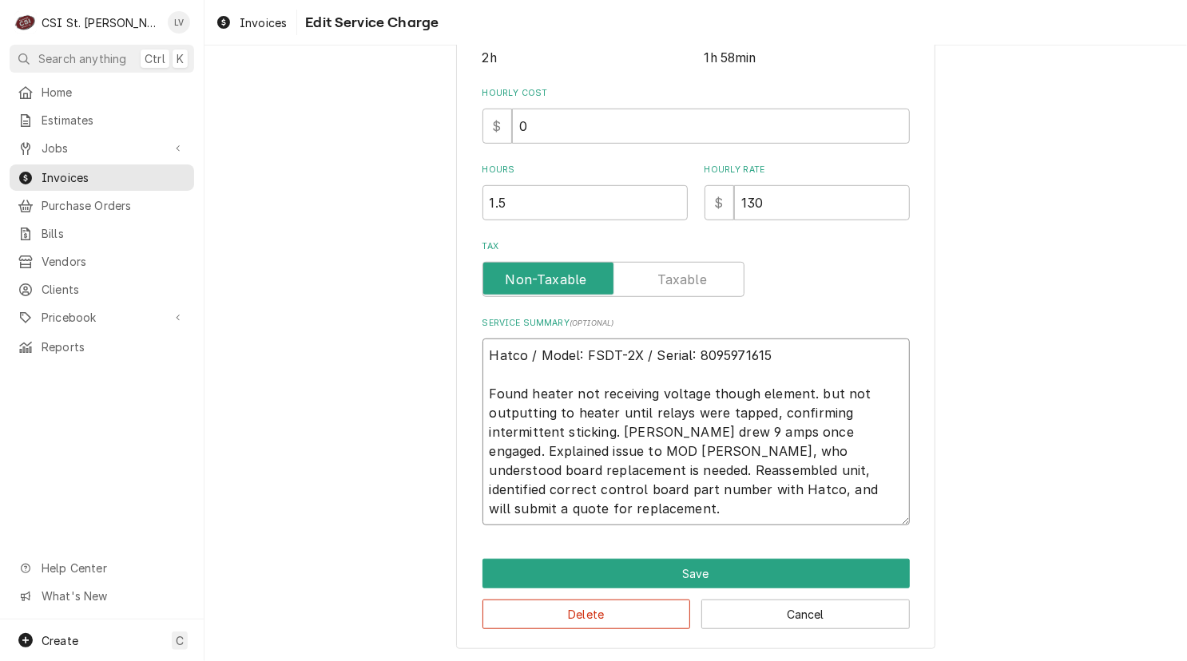
type textarea "Hatco / Model: FSDT-2X / Serial: 8095971615 Found heater not receiving voltage …"
type textarea "x"
type textarea "Hatco / Model: FSDT-2X / Serial: 8095971615 Found heater not receiving voltage …"
type textarea "x"
type textarea "Hatco / Model: FSDT-2X / Serial: 8095971615 Found heater not receiving voltage …"
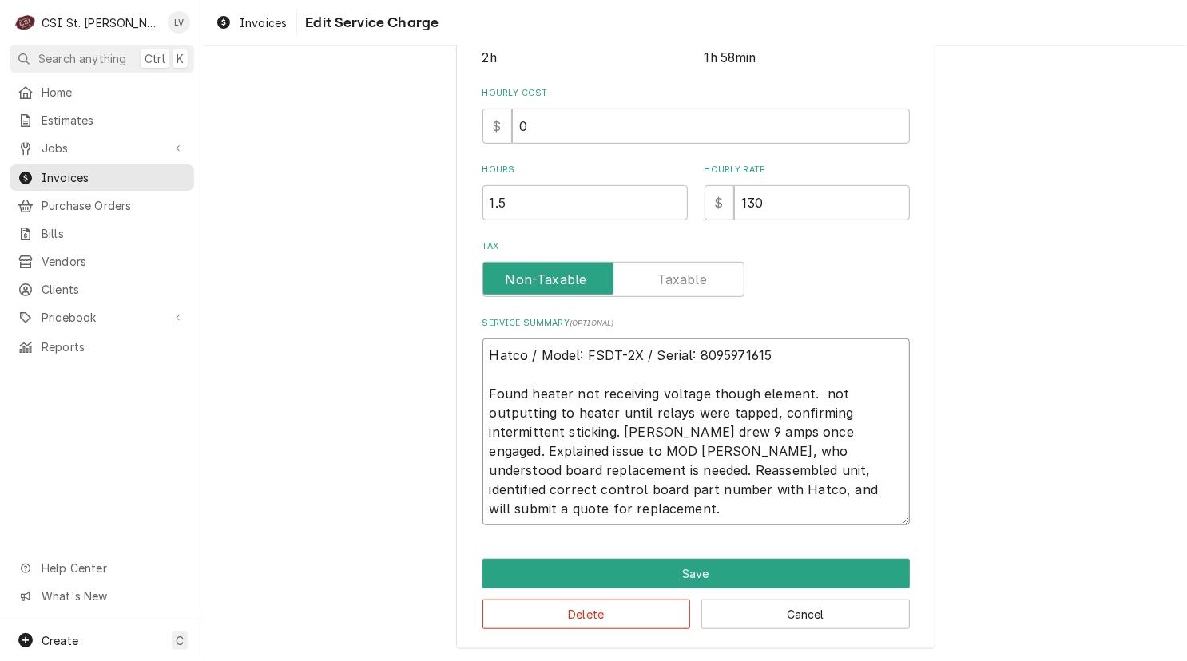
type textarea "x"
type textarea "Hatco / Model: FSDT-2X / Serial: 8095971615 Found heater not receiving voltage …"
type textarea "x"
type textarea "Hatco / Model: FSDT-2X / Serial: 8095971615 Found heater not receiving voltage …"
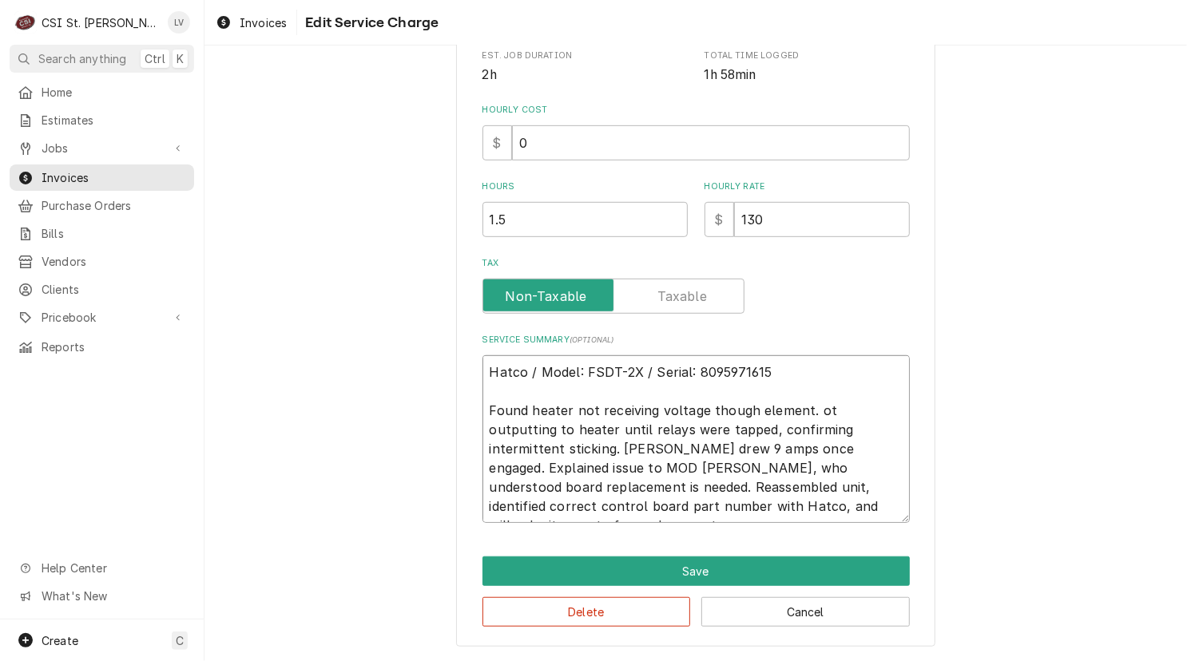
type textarea "x"
type textarea "Hatco / Model: FSDT-2X / Serial: 8095971615 Found heater not receiving voltage …"
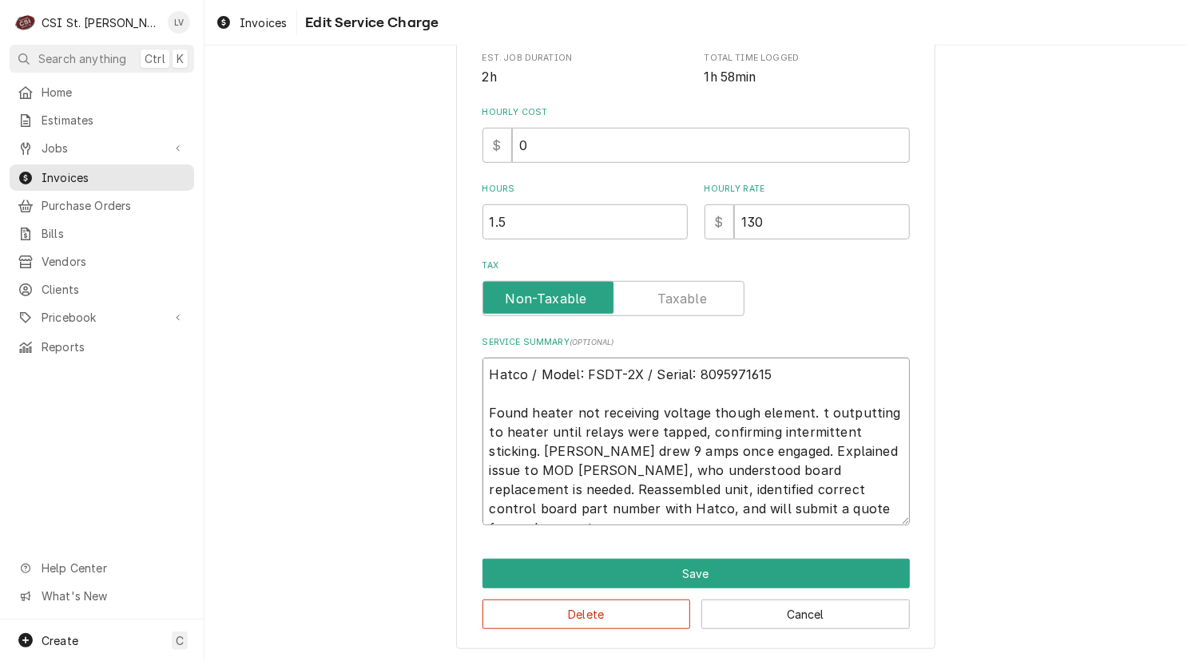
type textarea "x"
type textarea "Hatco / Model: FSDT-2X / Serial: 8095971615 Found heater not receiving voltage …"
type textarea "x"
type textarea "Hatco / Model: FSDT-2X / Serial: 8095971615 Found heater not receiving voltage …"
type textarea "x"
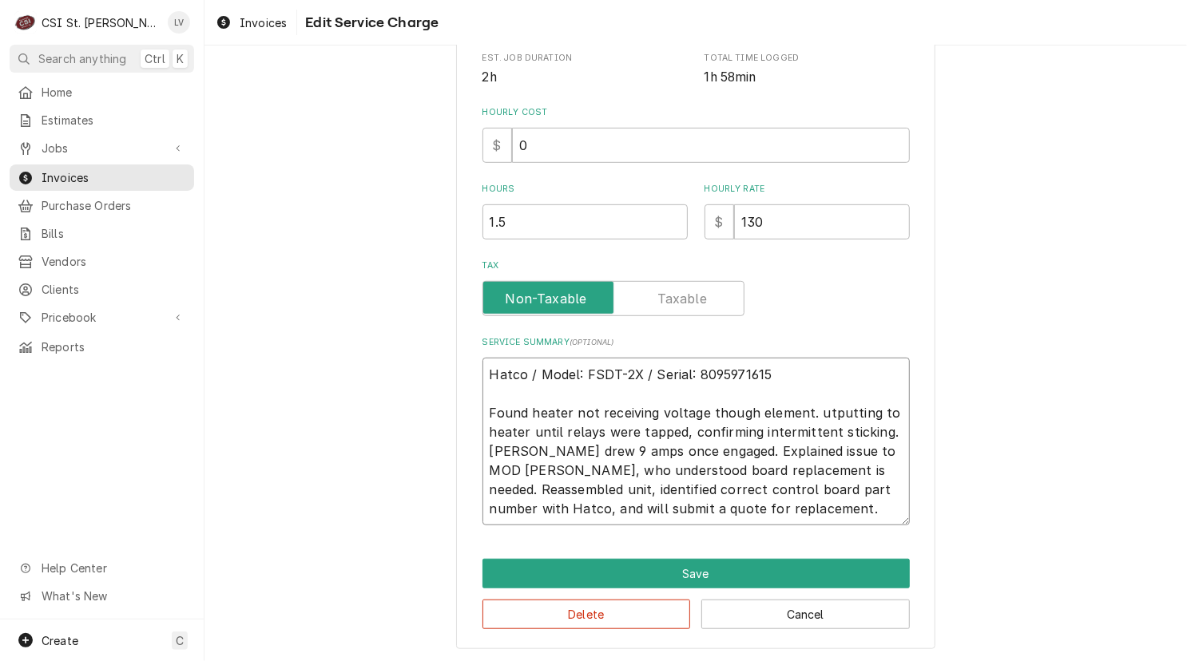
type textarea "Hatco / Model: FSDT-2X / Serial: 8095971615 Found heater not receiving voltage …"
type textarea "x"
type textarea "Hatco / Model: FSDT-2X / Serial: 8095971615 Found heater not receiving voltage …"
type textarea "x"
type textarea "Hatco / Model: FSDT-2X / Serial: 8095971615 Found heater not receiving voltage …"
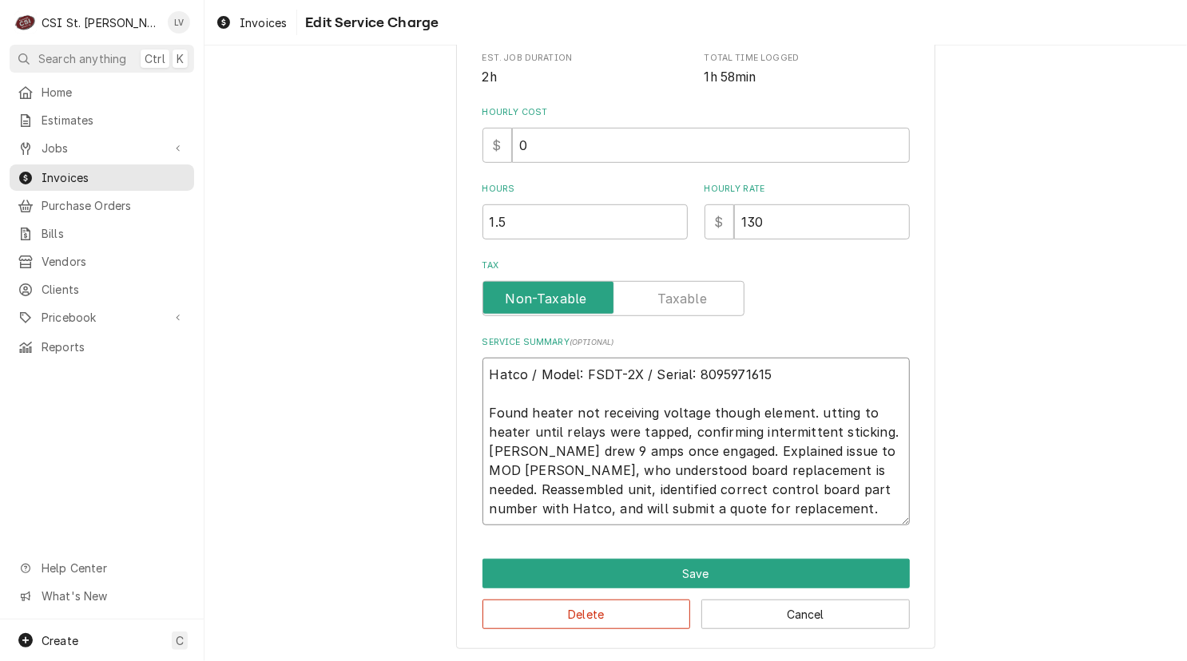
type textarea "x"
type textarea "Hatco / Model: FSDT-2X / Serial: 8095971615 Found heater not receiving voltage …"
type textarea "x"
type textarea "Hatco / Model: FSDT-2X / Serial: 8095971615 Found heater not receiving voltage …"
type textarea "x"
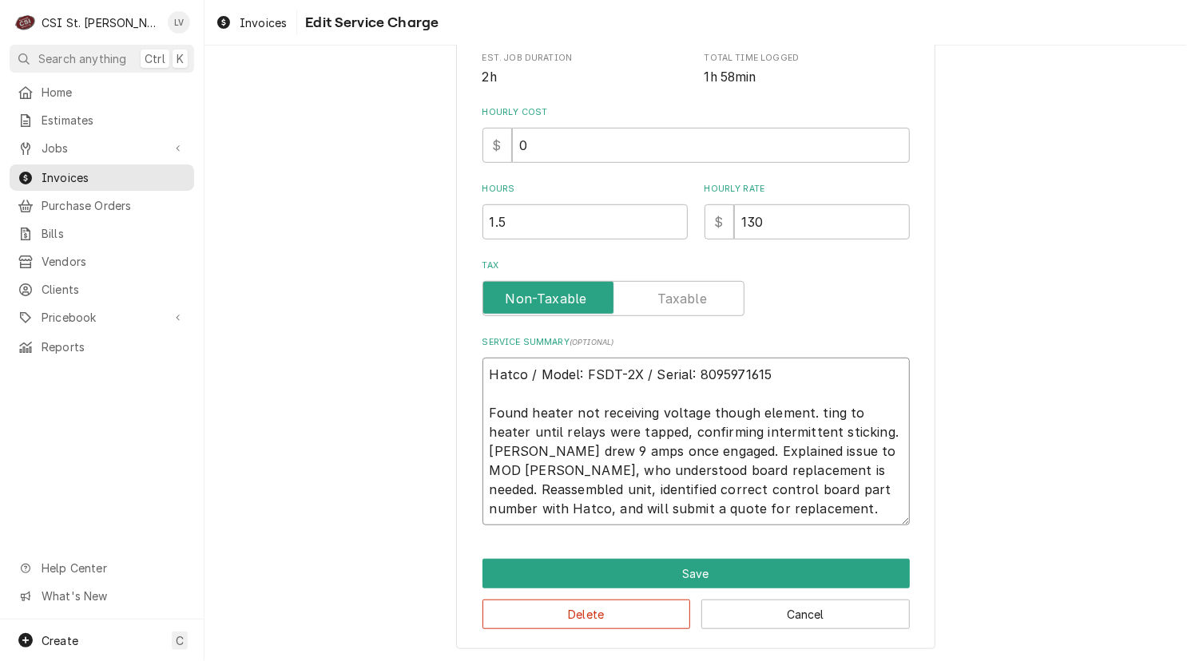
type textarea "Hatco / Model: FSDT-2X / Serial: 8095971615 Found heater not receiving voltage …"
type textarea "x"
type textarea "Hatco / Model: FSDT-2X / Serial: 8095971615 Found heater not receiving voltage …"
type textarea "x"
type textarea "Hatco / Model: FSDT-2X / Serial: 8095971615 Found heater not receiving voltage …"
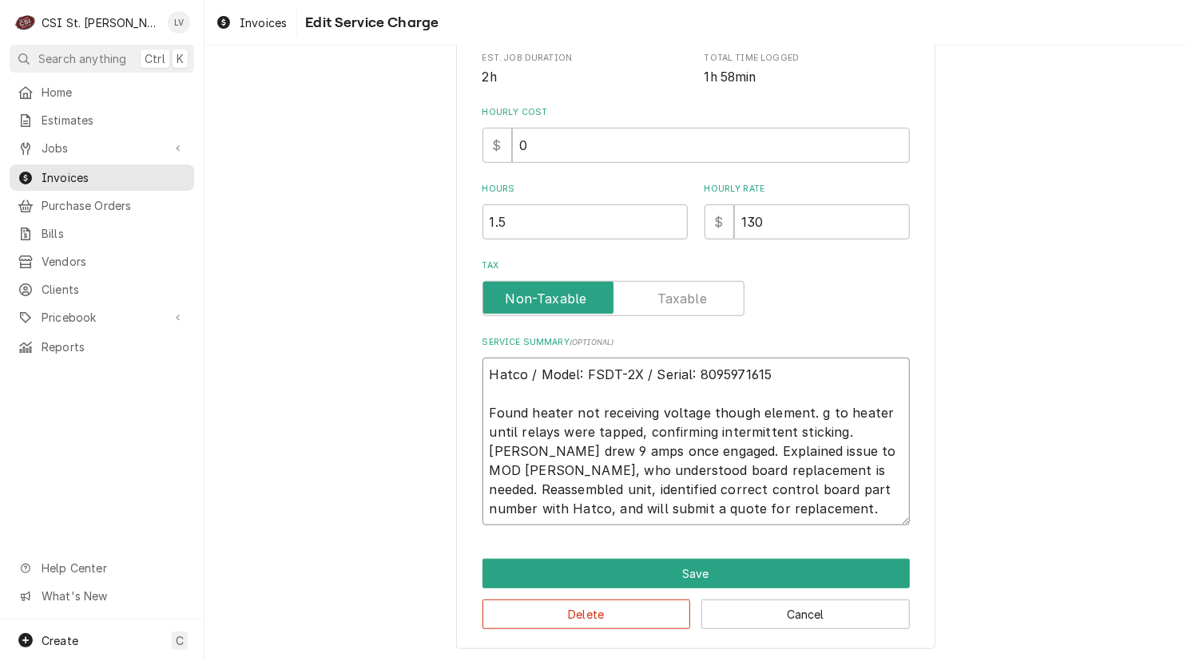
type textarea "x"
type textarea "Hatco / Model: FSDT-2X / Serial: 8095971615 Found heater not receiving voltage …"
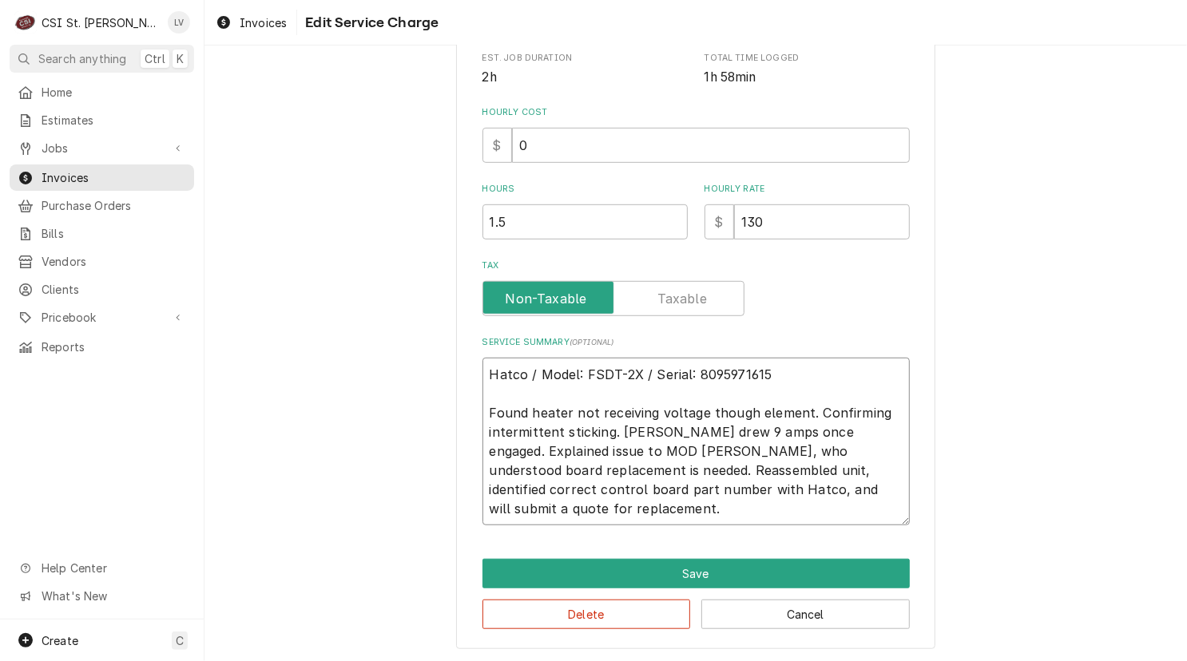
click at [855, 409] on textarea "Hatco / Model: FSDT-2X / Serial: 8095971615 Found heater not receiving voltage …" at bounding box center [695, 442] width 427 height 168
click at [699, 429] on textarea "Hatco / Model: FSDT-2X / Serial: 8095971615 Found heater not receiving voltage …" at bounding box center [695, 442] width 427 height 168
click at [847, 428] on textarea "Hatco / Model: FSDT-2X / Serial: 8095971615 Found heater not receiving voltage …" at bounding box center [695, 442] width 427 height 168
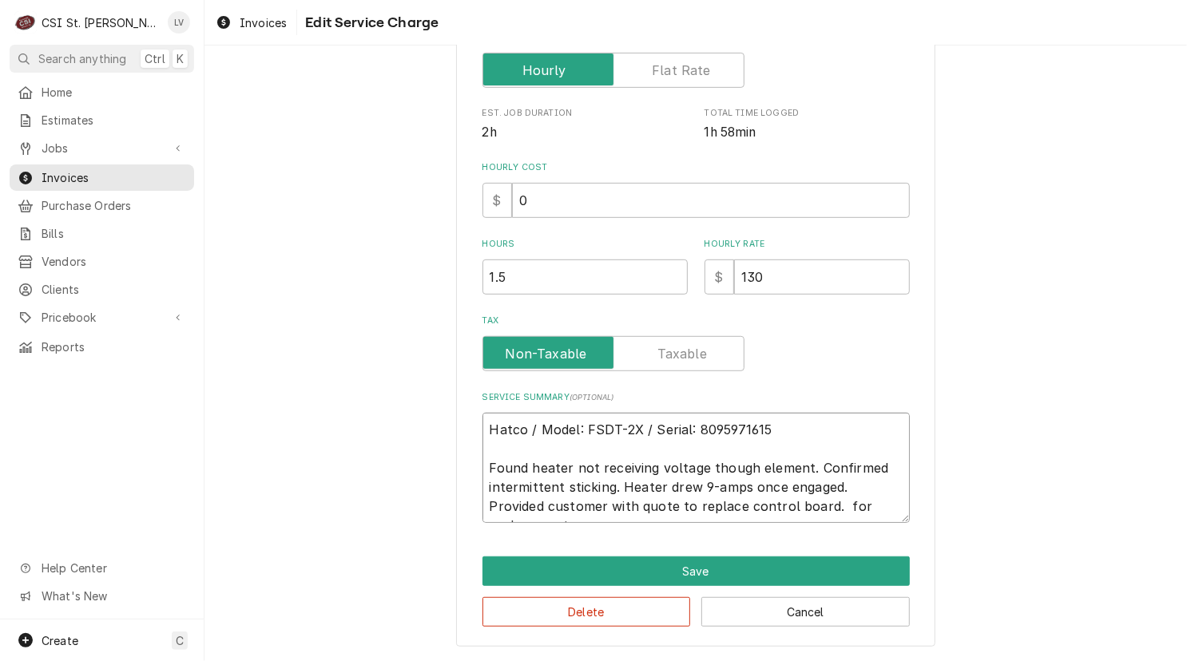
scroll to position [351, 0]
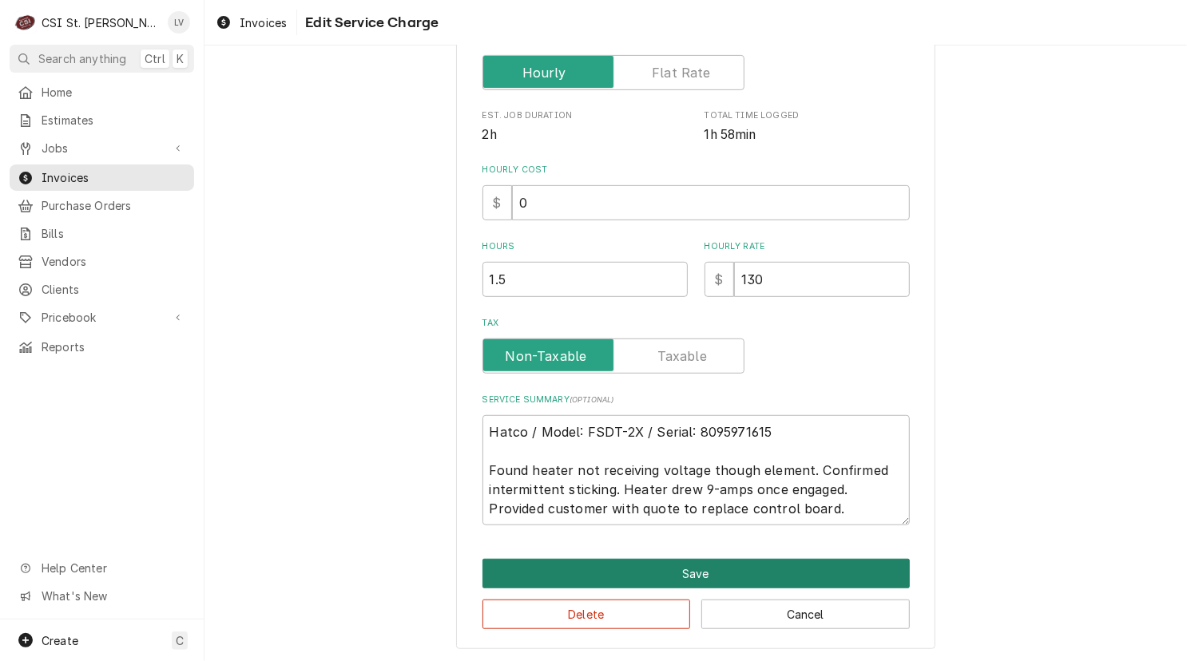
click at [655, 575] on button "Save" at bounding box center [695, 574] width 427 height 30
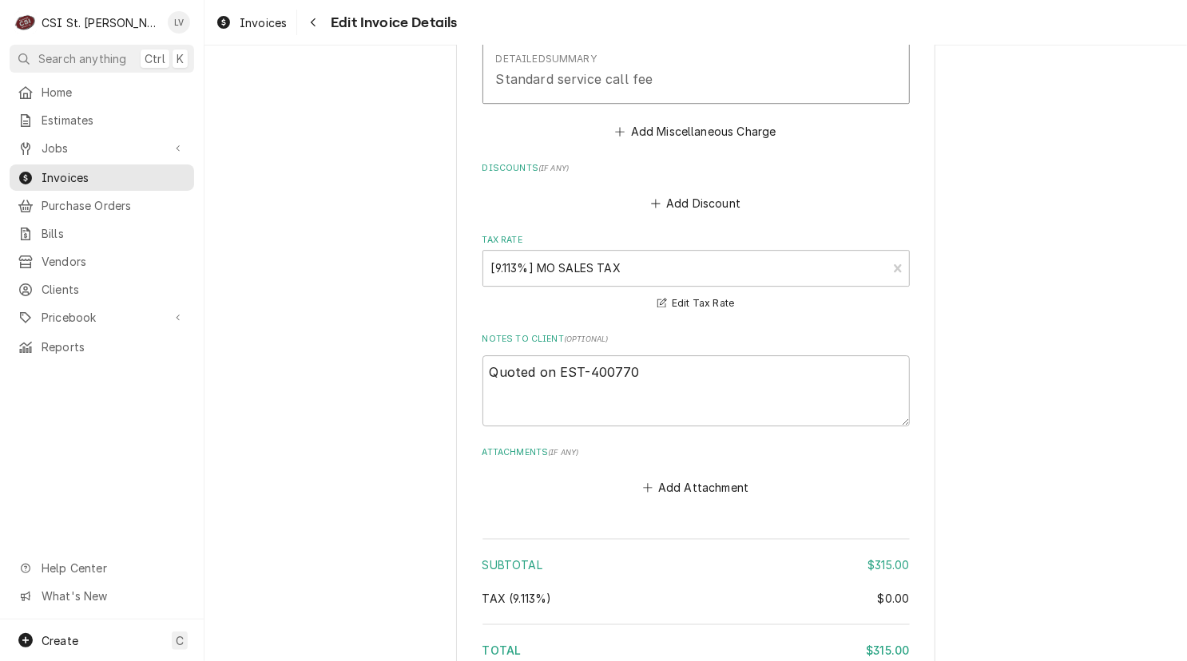
scroll to position [2879, 0]
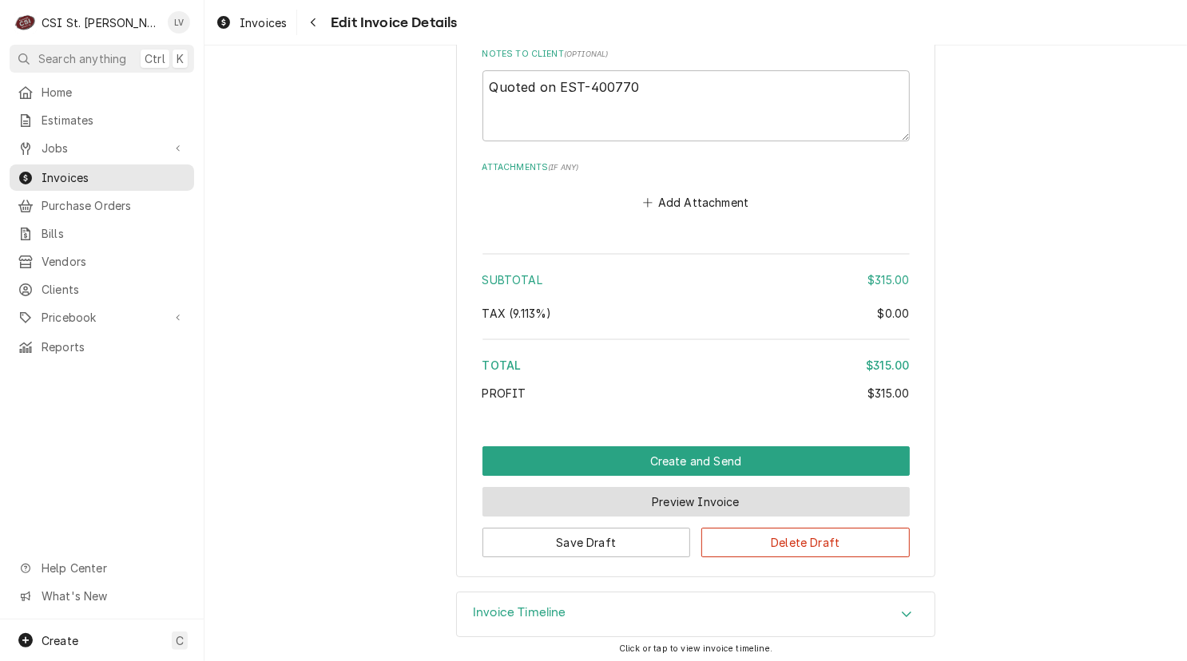
click at [657, 498] on button "Preview Invoice" at bounding box center [695, 502] width 427 height 30
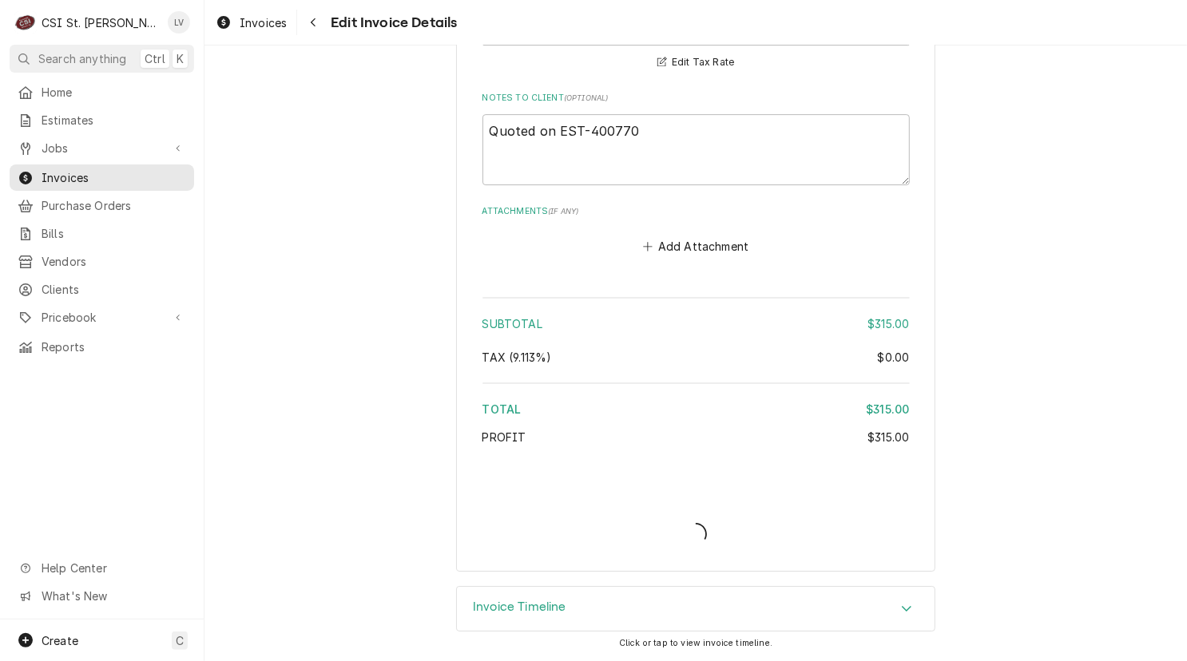
scroll to position [2831, 0]
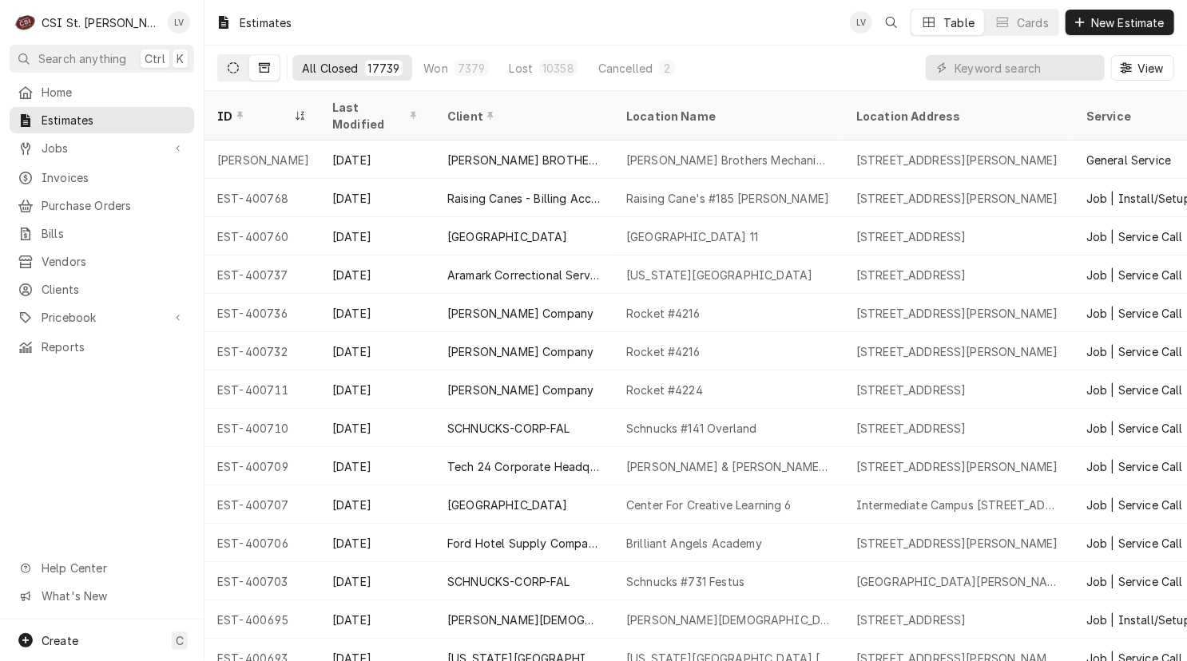
click at [232, 68] on icon "Dynamic Content Wrapper" at bounding box center [233, 67] width 11 height 11
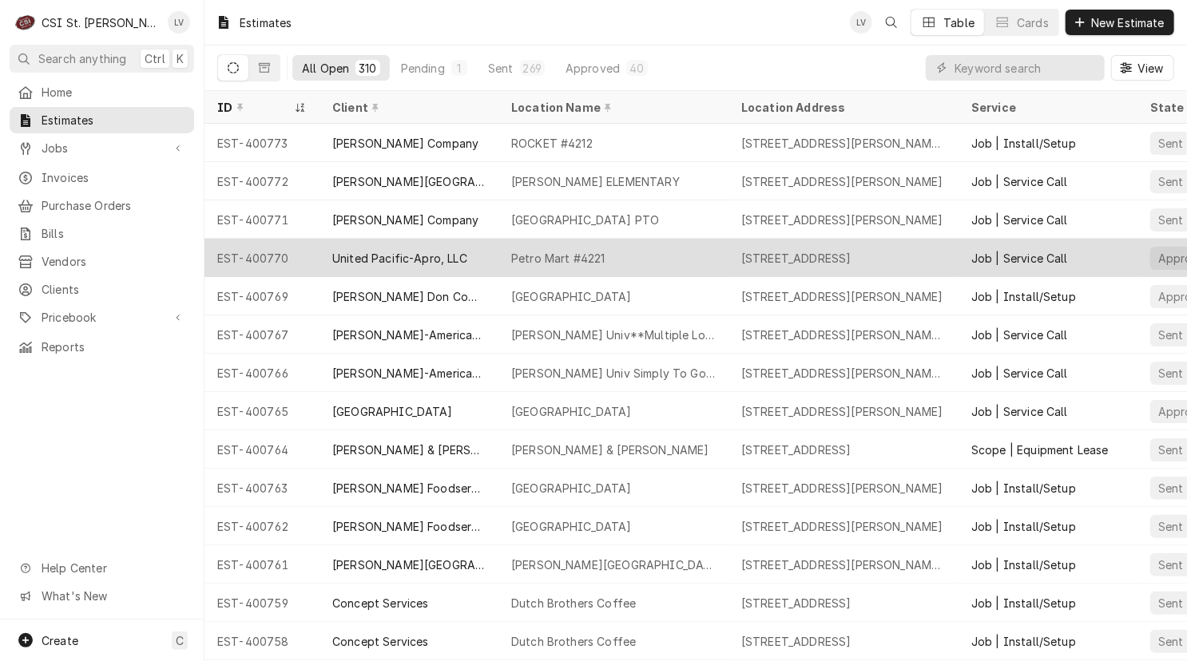
click at [338, 252] on div "United Pacific-Apro, LLC" at bounding box center [399, 258] width 135 height 17
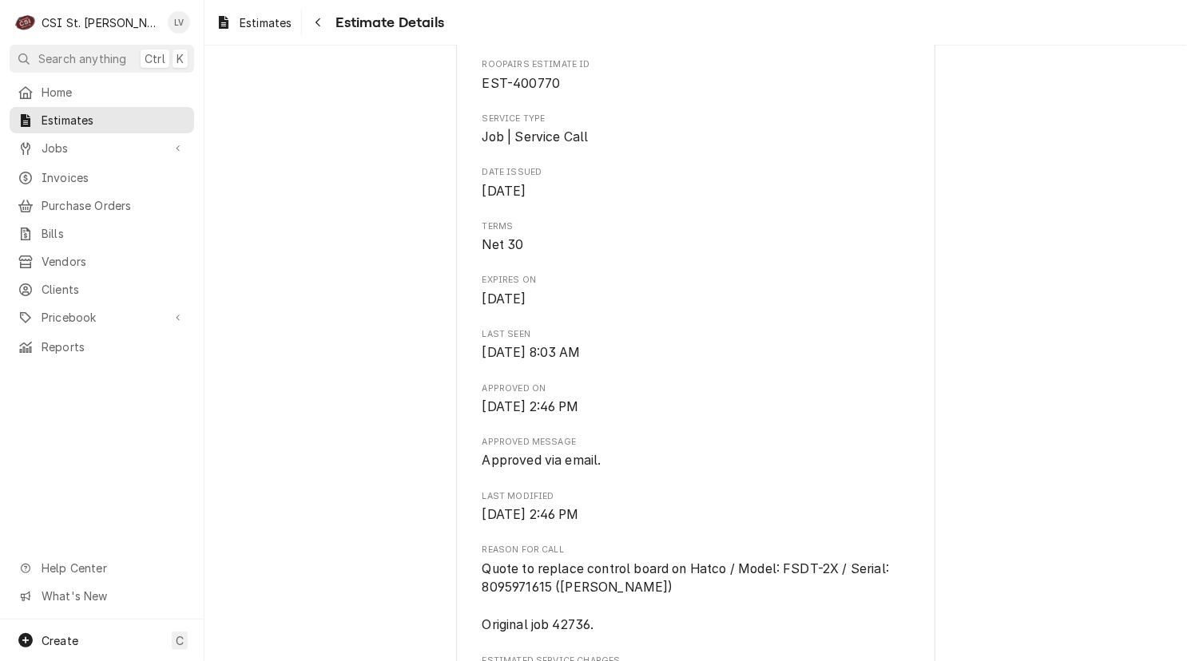
scroll to position [160, 0]
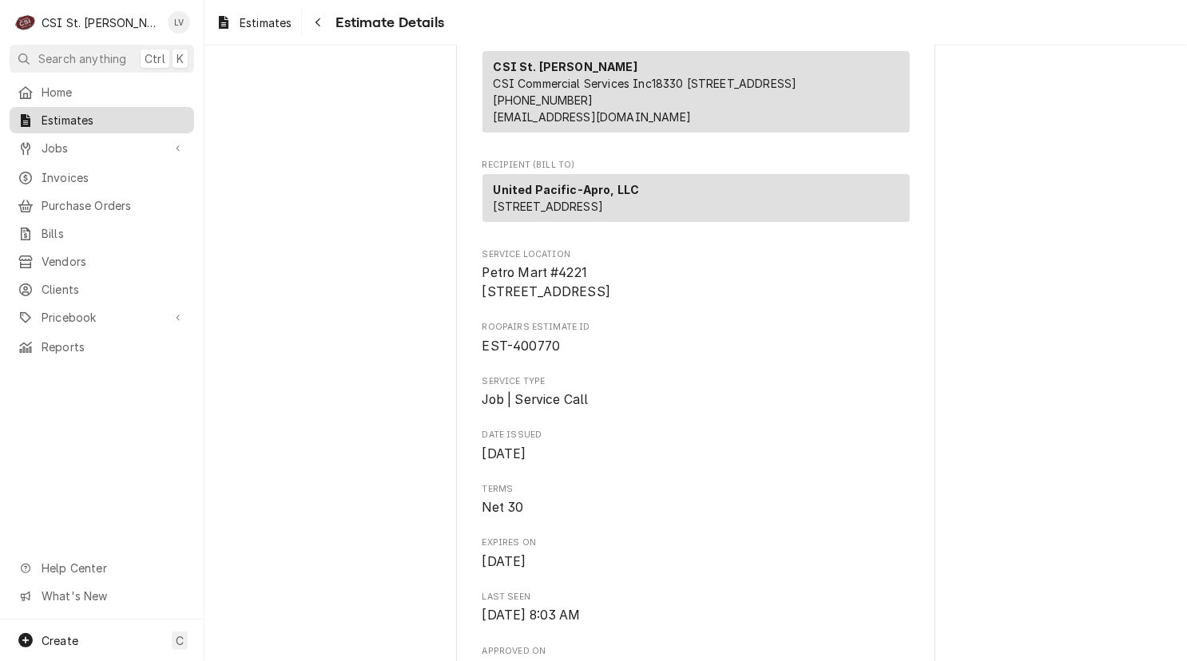
click at [76, 119] on span "Estimates" at bounding box center [114, 120] width 145 height 17
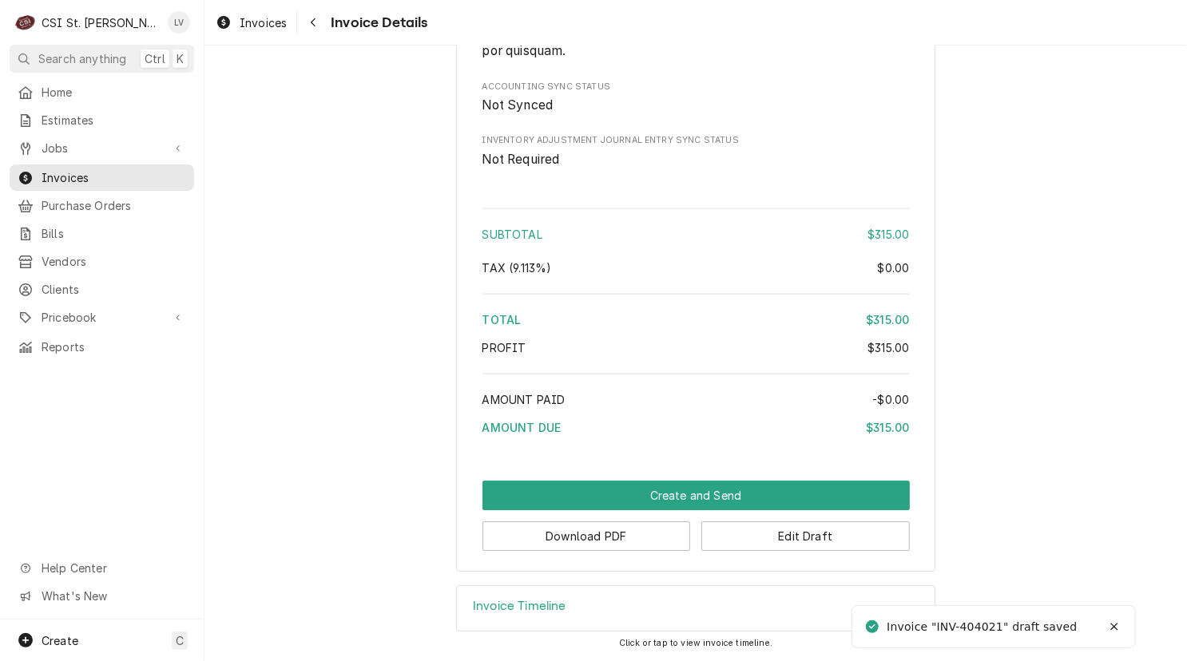
scroll to position [2556, 0]
click at [615, 547] on button "Download PDF" at bounding box center [586, 537] width 208 height 30
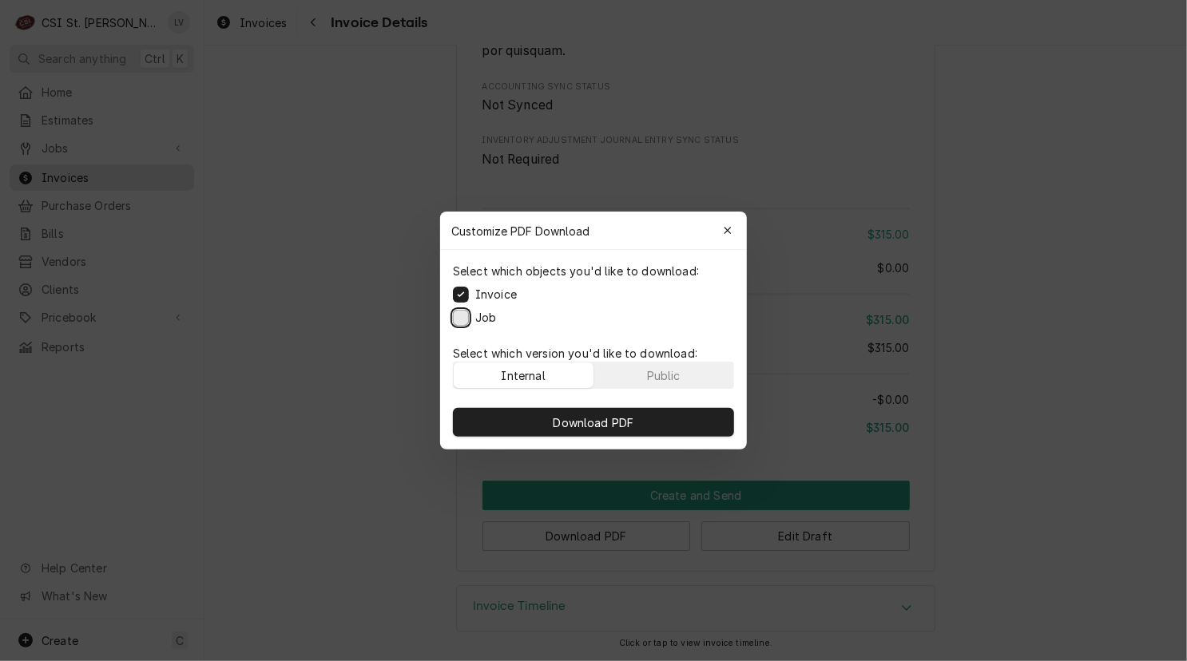
click at [460, 318] on button "Job" at bounding box center [461, 318] width 16 height 16
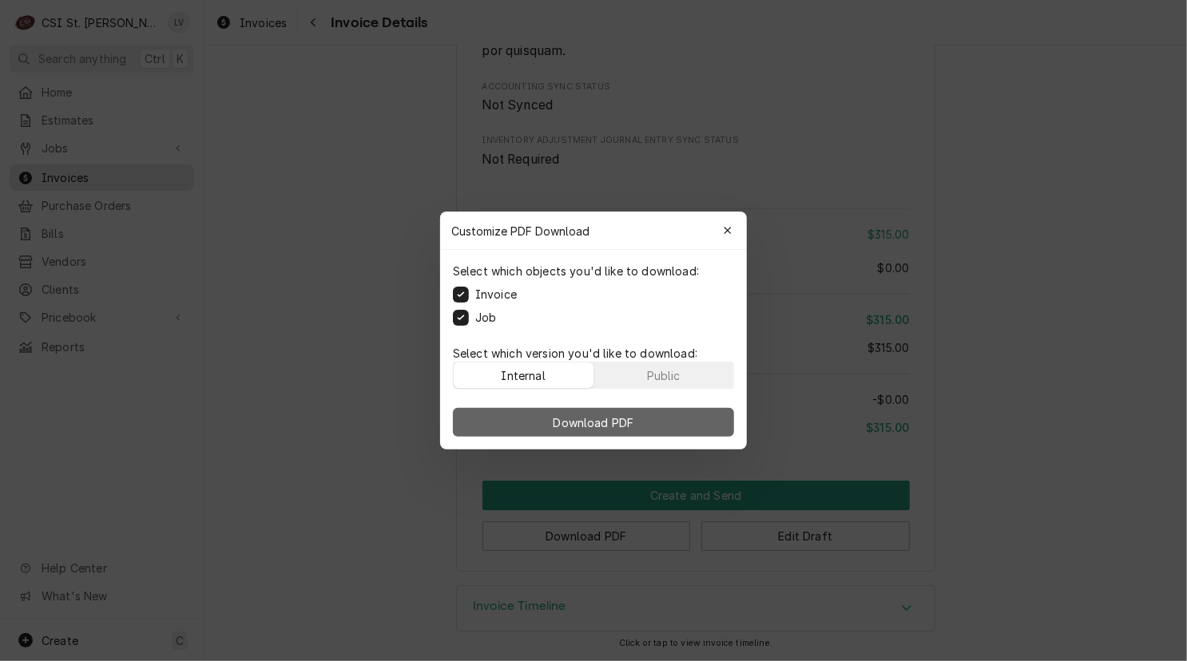
click at [580, 419] on span "Download PDF" at bounding box center [593, 423] width 87 height 17
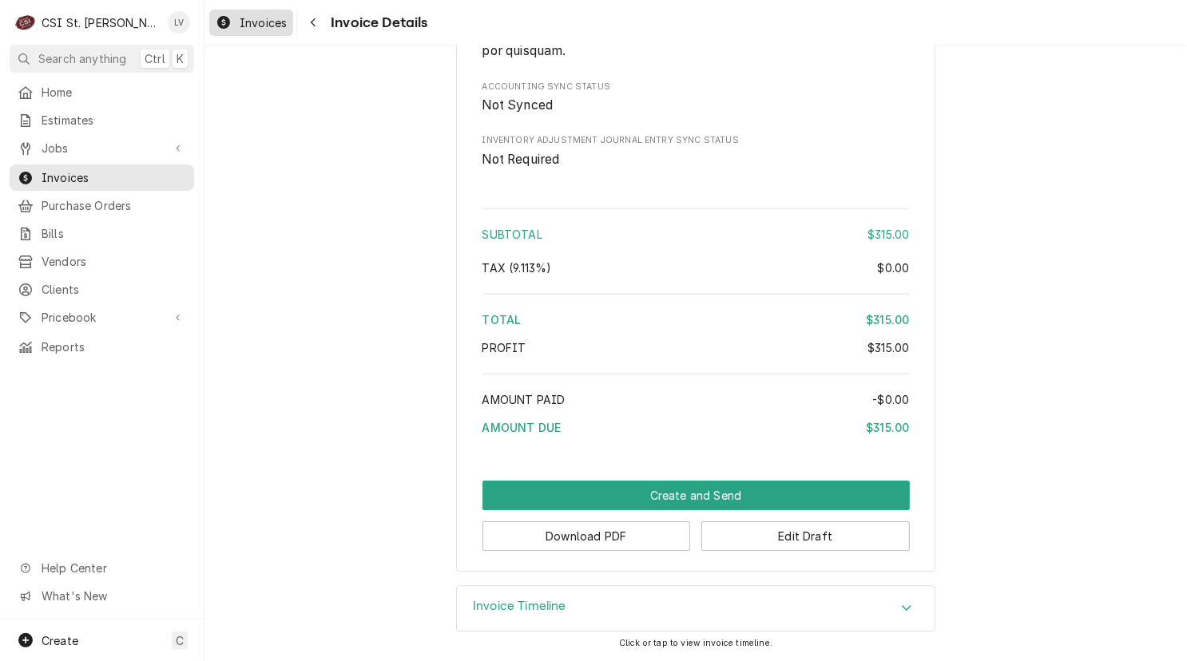
click at [247, 22] on span "Invoices" at bounding box center [263, 22] width 47 height 17
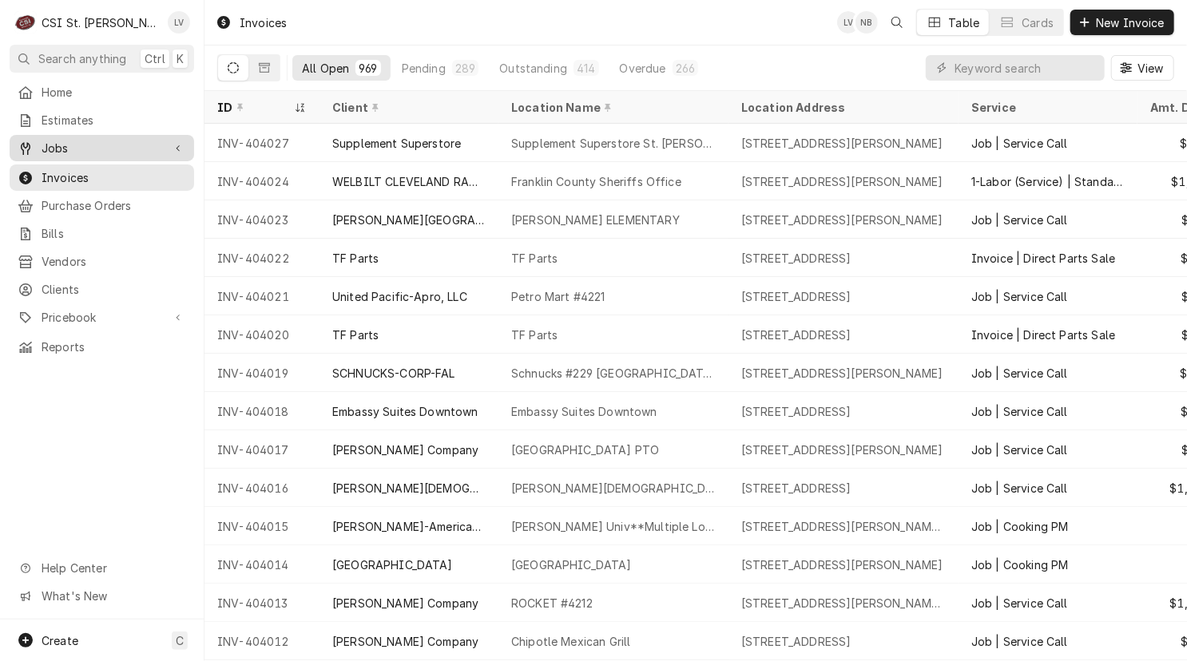
click at [57, 141] on span "Jobs" at bounding box center [102, 148] width 121 height 17
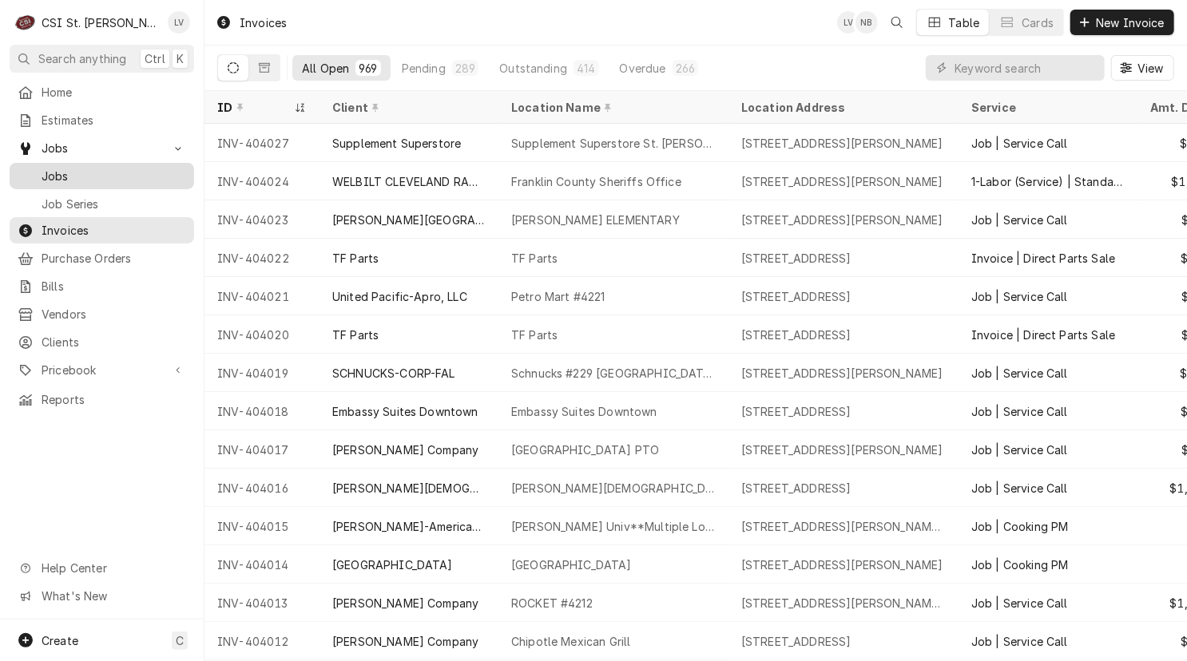
click at [59, 168] on span "Jobs" at bounding box center [114, 176] width 145 height 17
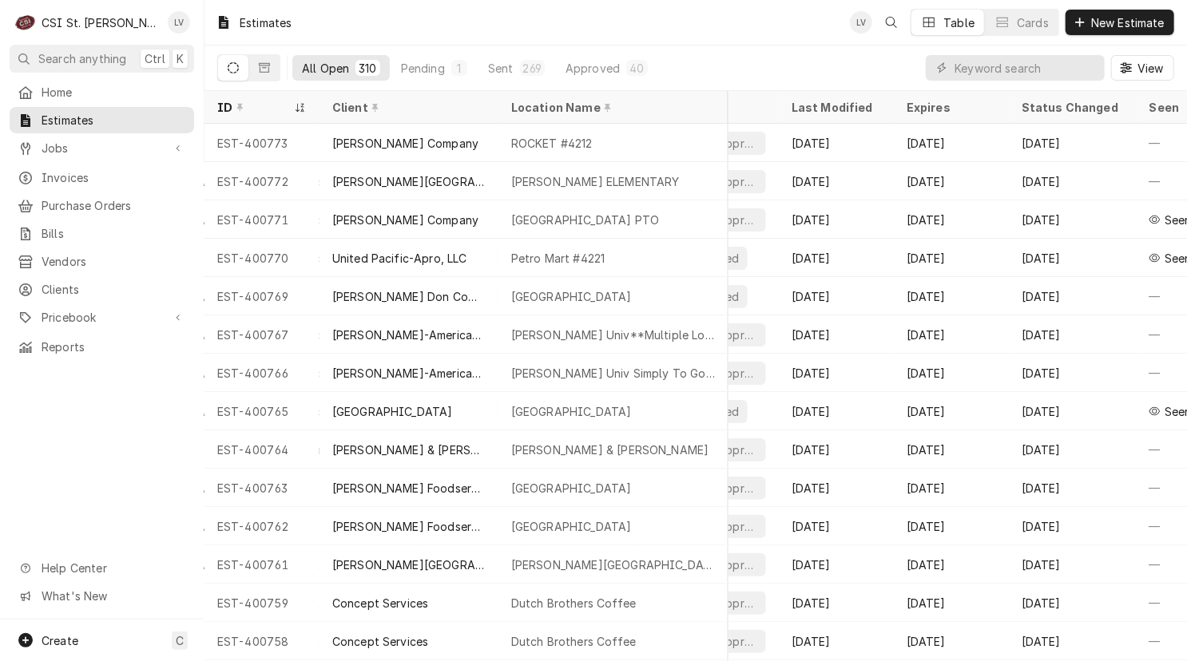
scroll to position [0, 870]
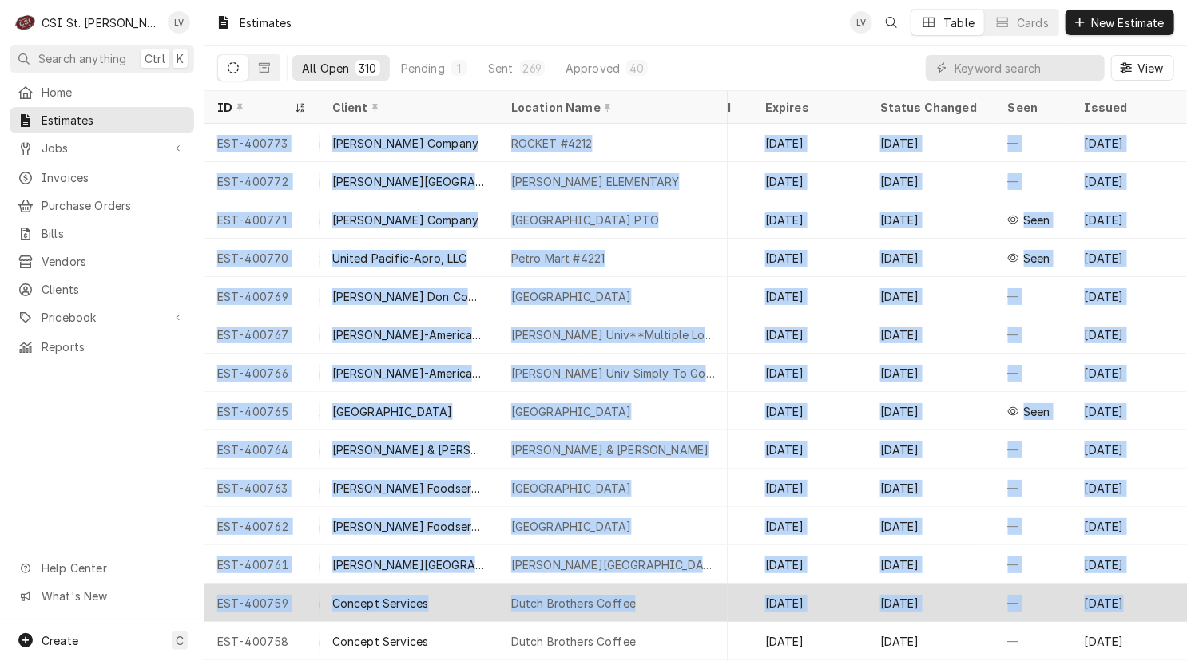
drag, startPoint x: 212, startPoint y: 140, endPoint x: 1161, endPoint y: 599, distance: 1054.2
copy tbody "LOR-910402 Ipsumd Sitamet CONSEC #7514 5460 Adipis Elit Se, Do. Eiusm, TE 18625…"
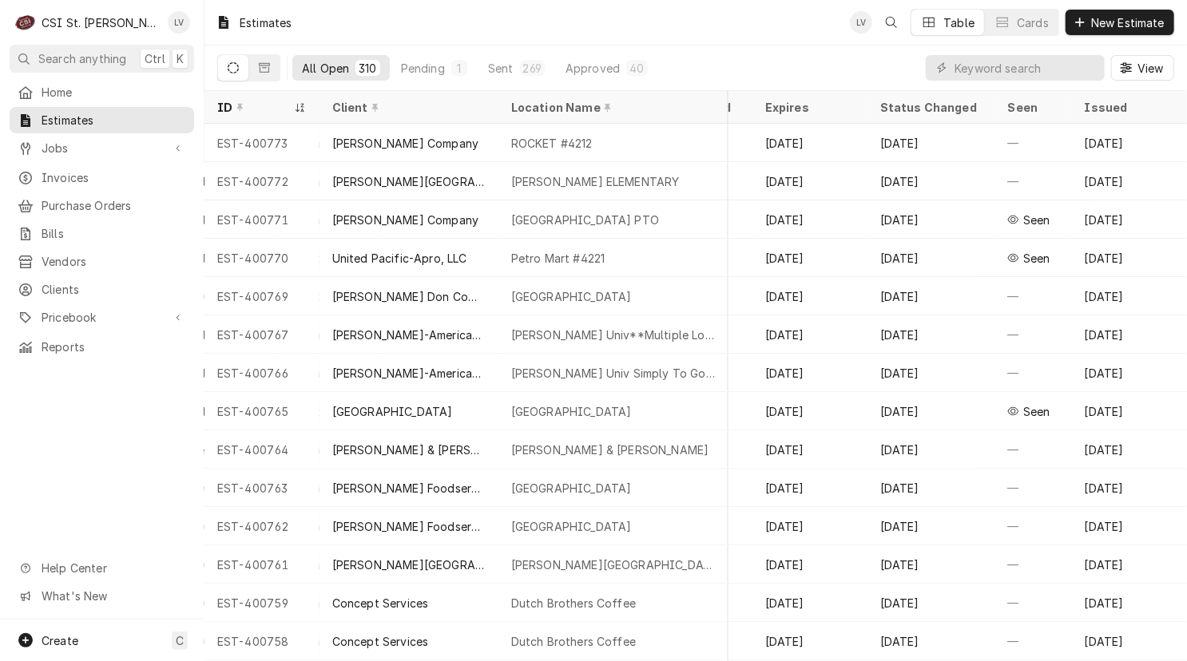
click at [42, 474] on div "Home Estimates Jobs Jobs Job Series Invoices Purchase Orders Bills Vendors Clie…" at bounding box center [102, 349] width 204 height 541
click at [265, 70] on icon "Dynamic Content Wrapper" at bounding box center [264, 67] width 11 height 11
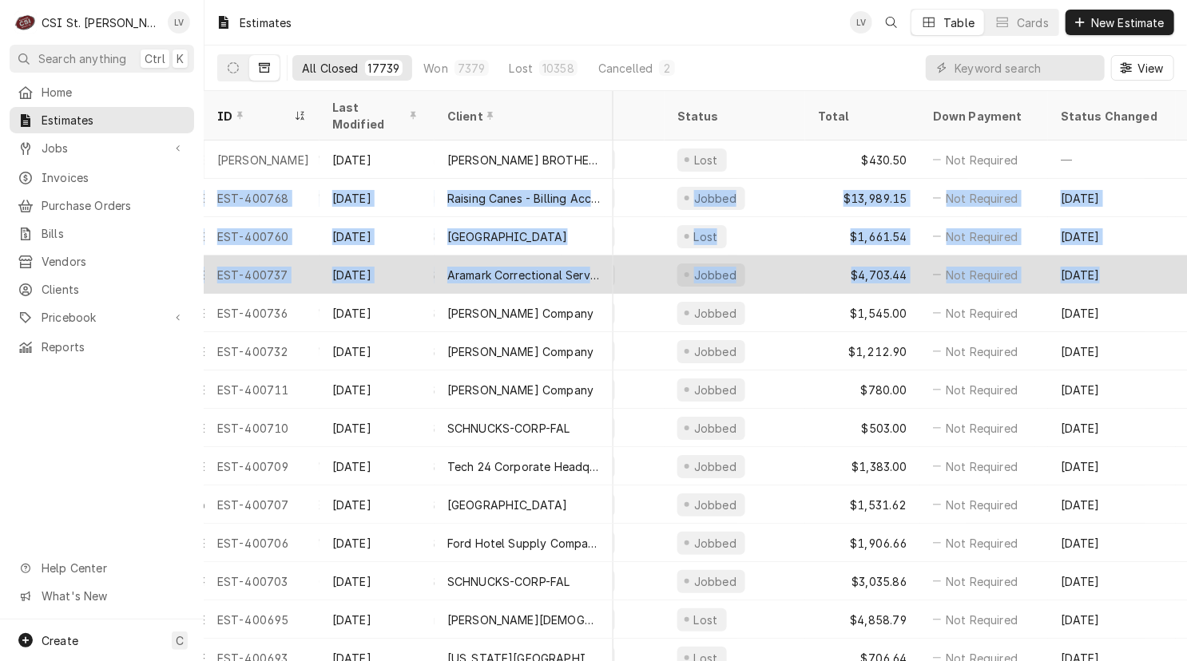
drag, startPoint x: 210, startPoint y: 177, endPoint x: 1161, endPoint y: 240, distance: 952.6
click at [497, 240] on tbody "NICK [DATE] [PERSON_NAME] BROTHERS MECHANICAL [PERSON_NAME] Brothers Mechanical…" at bounding box center [5, 401] width 982 height 521
copy tbody "EST-400768 [DATE] Raising Canes - Billing Account Raising Cane's #185 [GEOGRAPH…"
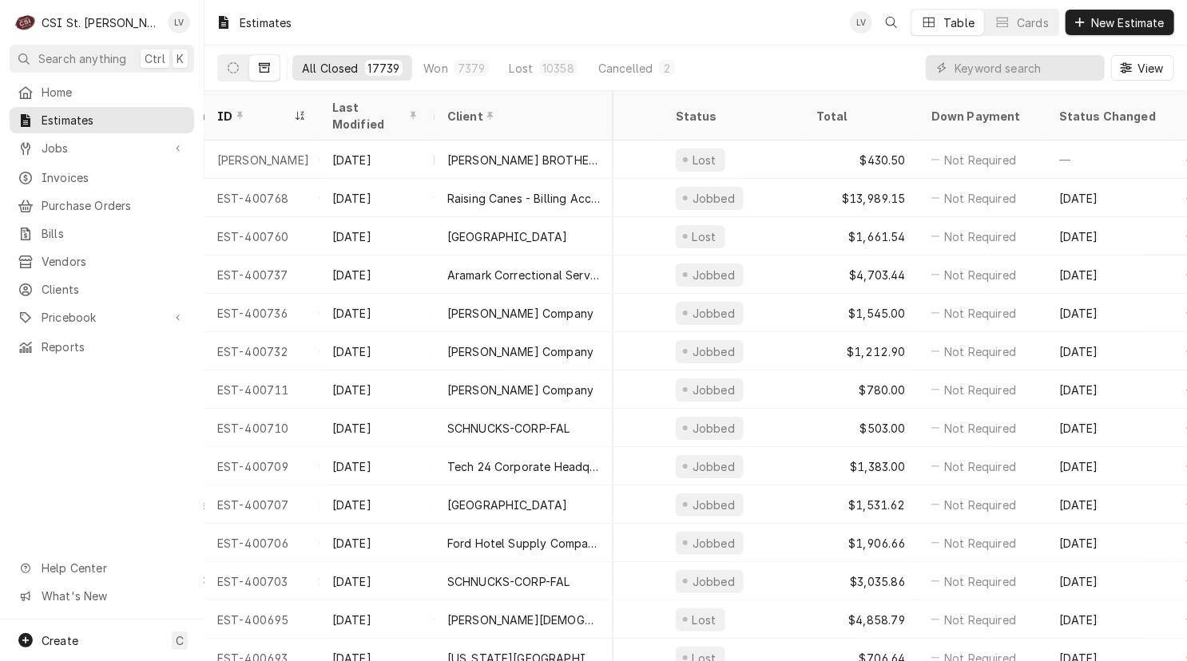
click at [110, 460] on div "Home Estimates Jobs Jobs Job Series Invoices Purchase Orders Bills Vendors Clie…" at bounding box center [102, 349] width 204 height 541
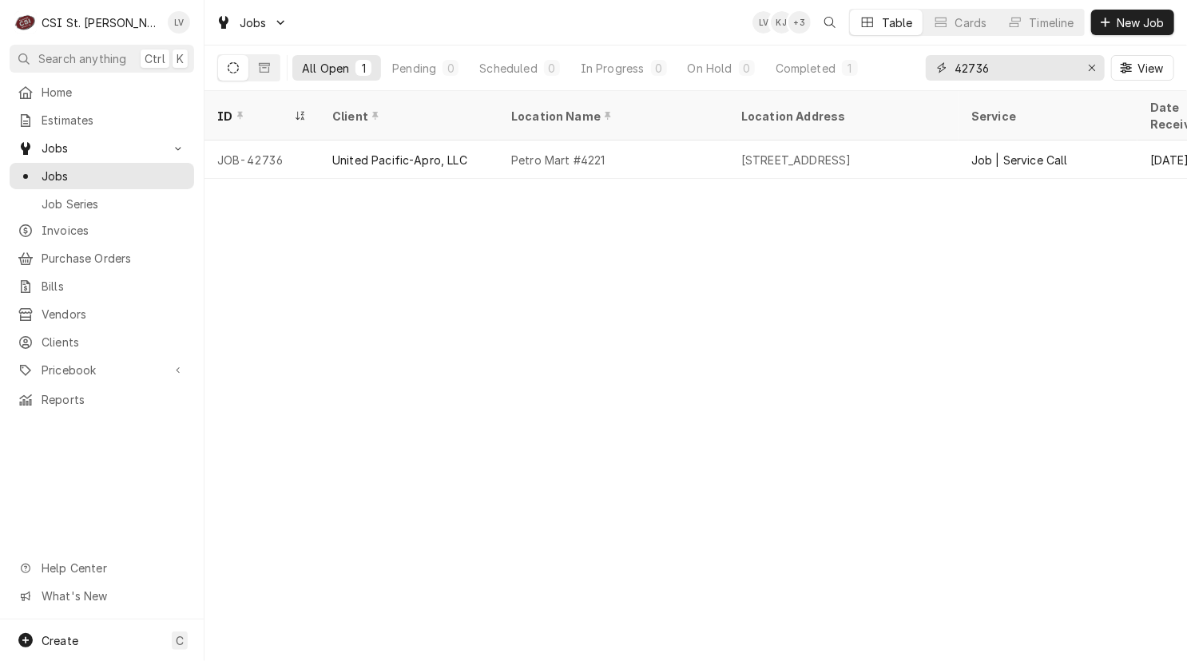
click at [1006, 65] on input "42736" at bounding box center [1014, 68] width 120 height 26
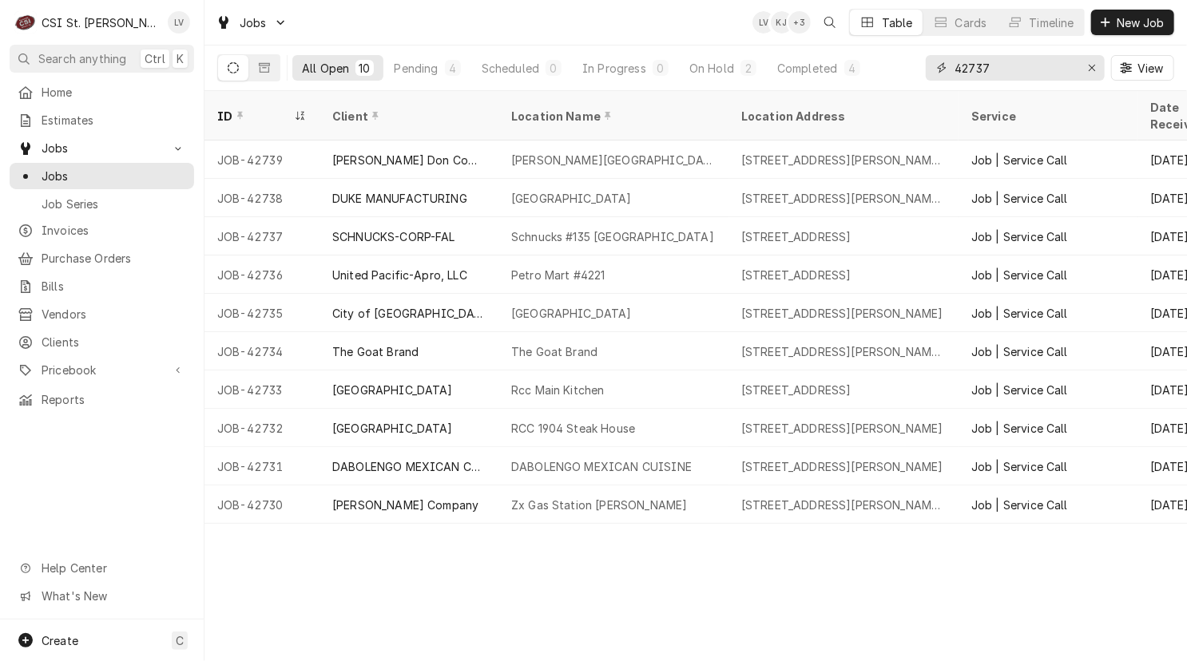
type input "42737"
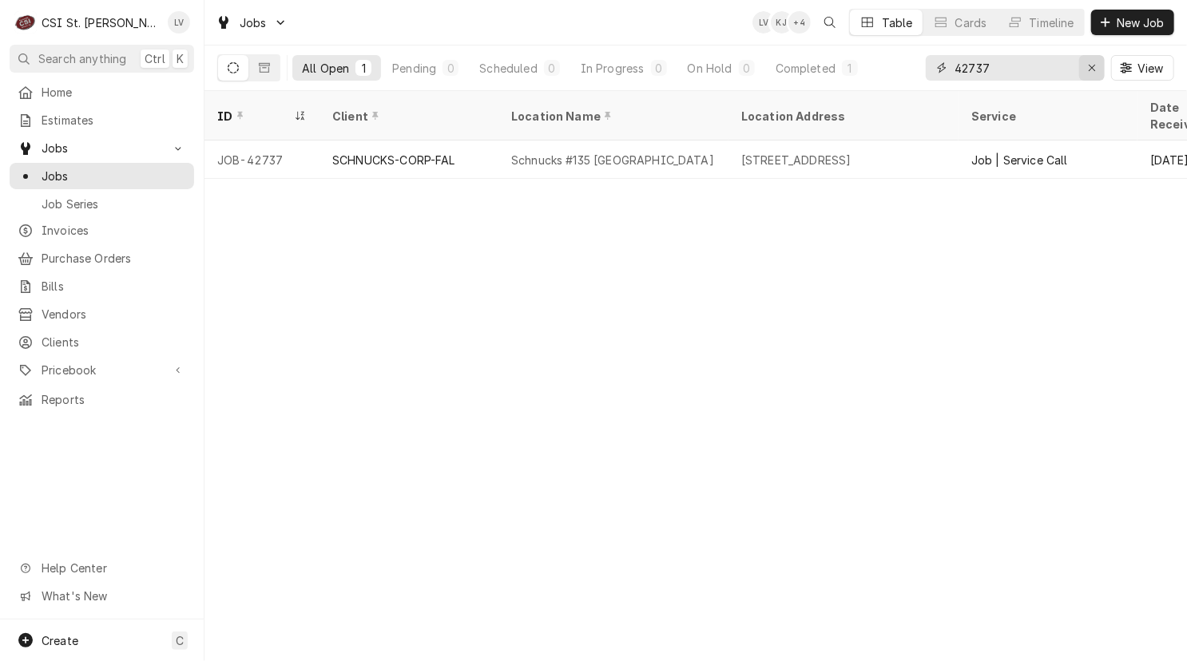
click at [1086, 77] on button "Erase input" at bounding box center [1092, 68] width 26 height 26
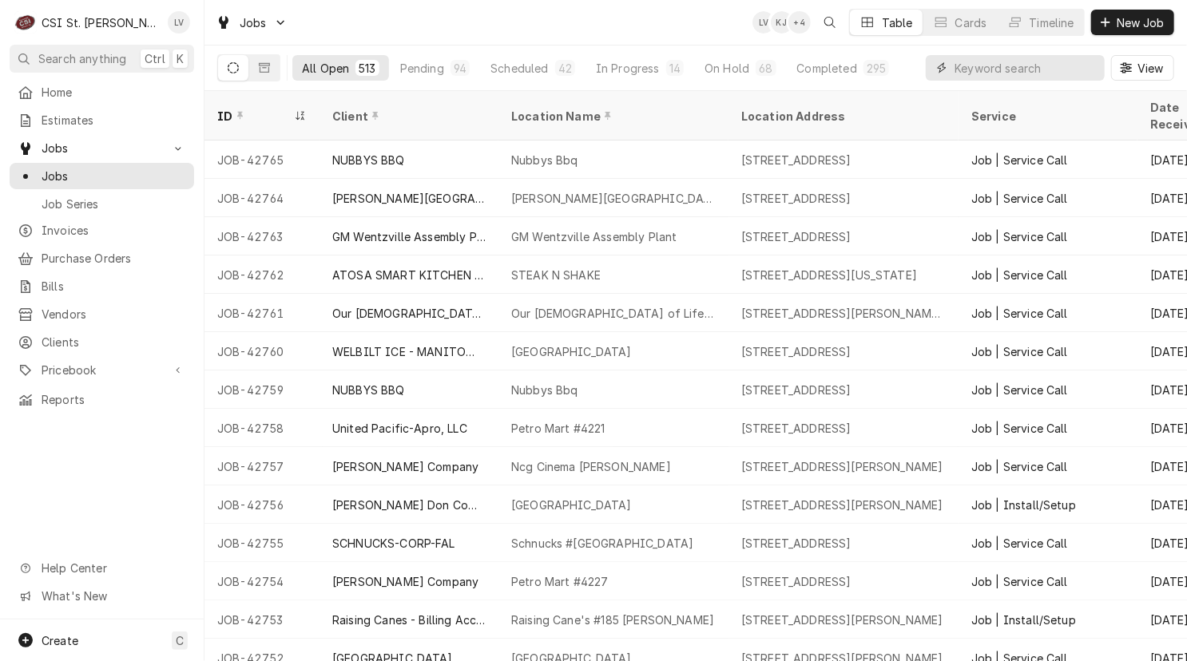
click at [995, 75] on input "Dynamic Content Wrapper" at bounding box center [1025, 68] width 142 height 26
type input "42637"
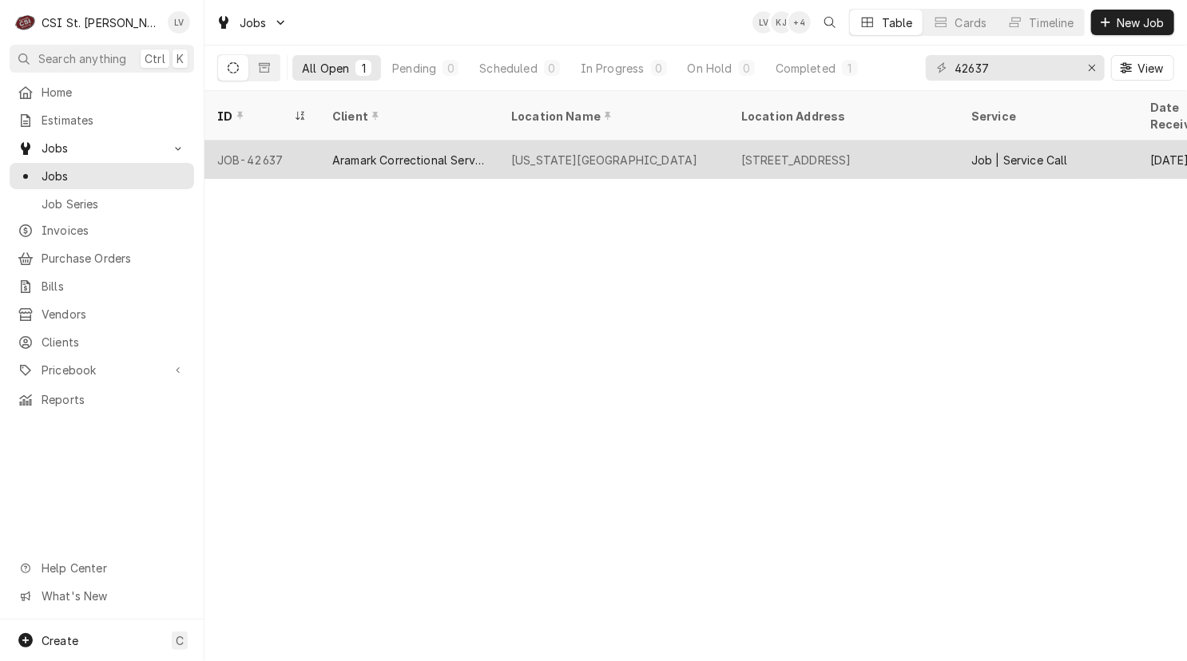
click at [532, 152] on div "[US_STATE][GEOGRAPHIC_DATA]" at bounding box center [604, 160] width 186 height 17
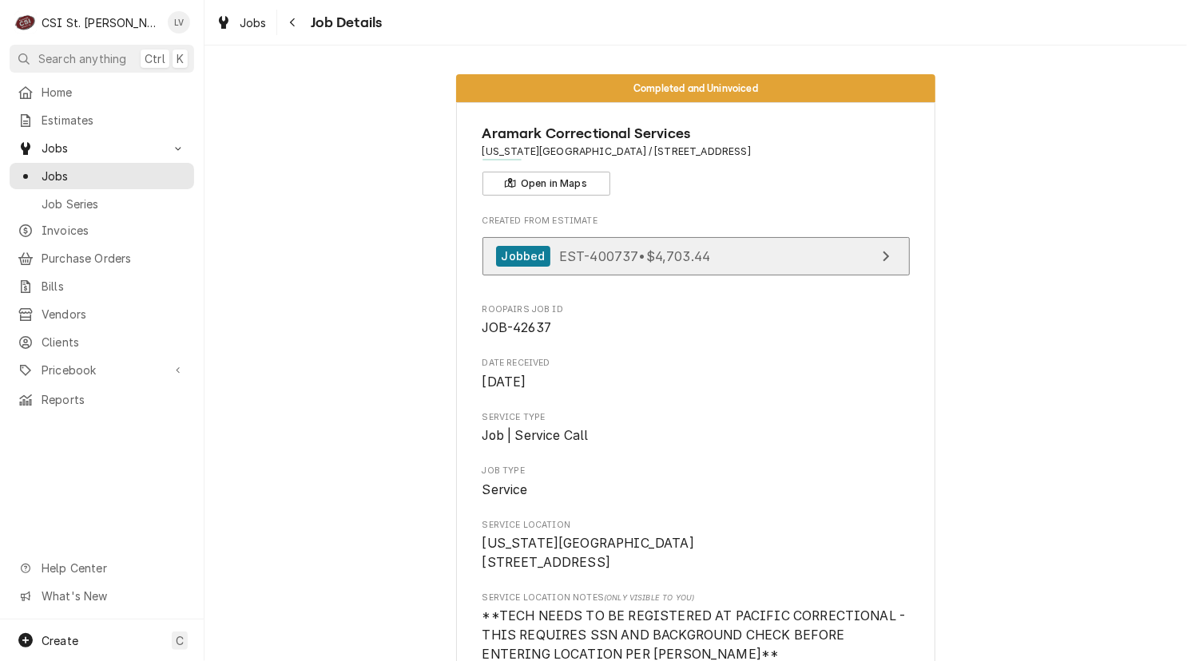
click at [646, 260] on span "EST-400737 • $4,703.44" at bounding box center [634, 256] width 151 height 16
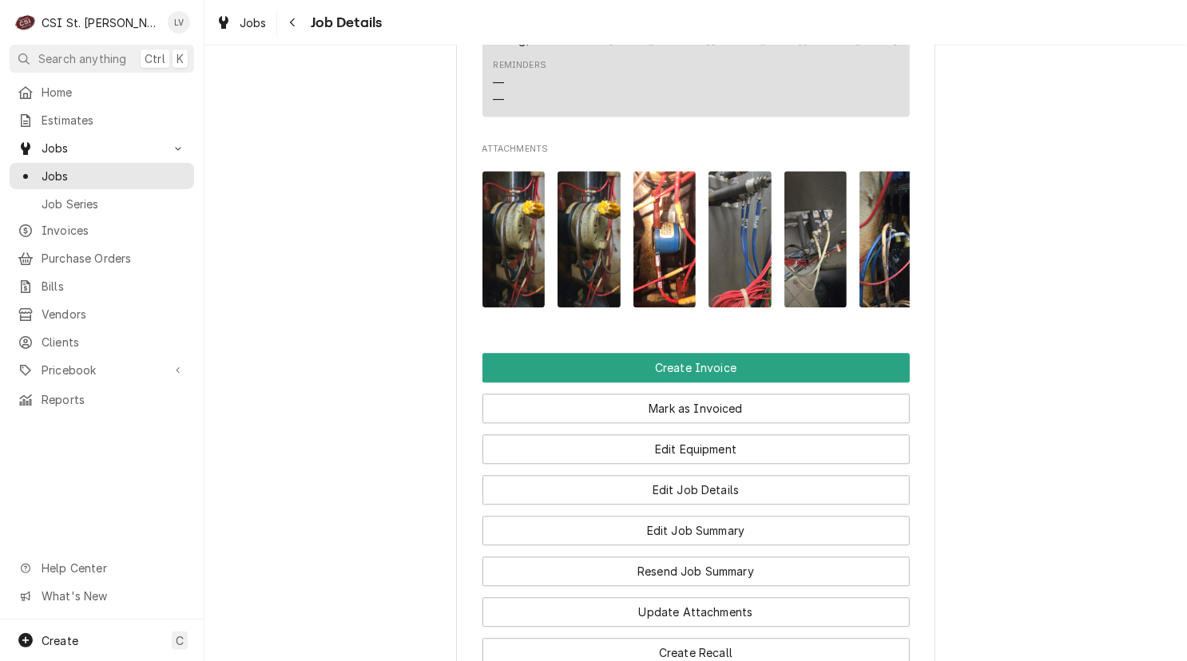
scroll to position [1917, 0]
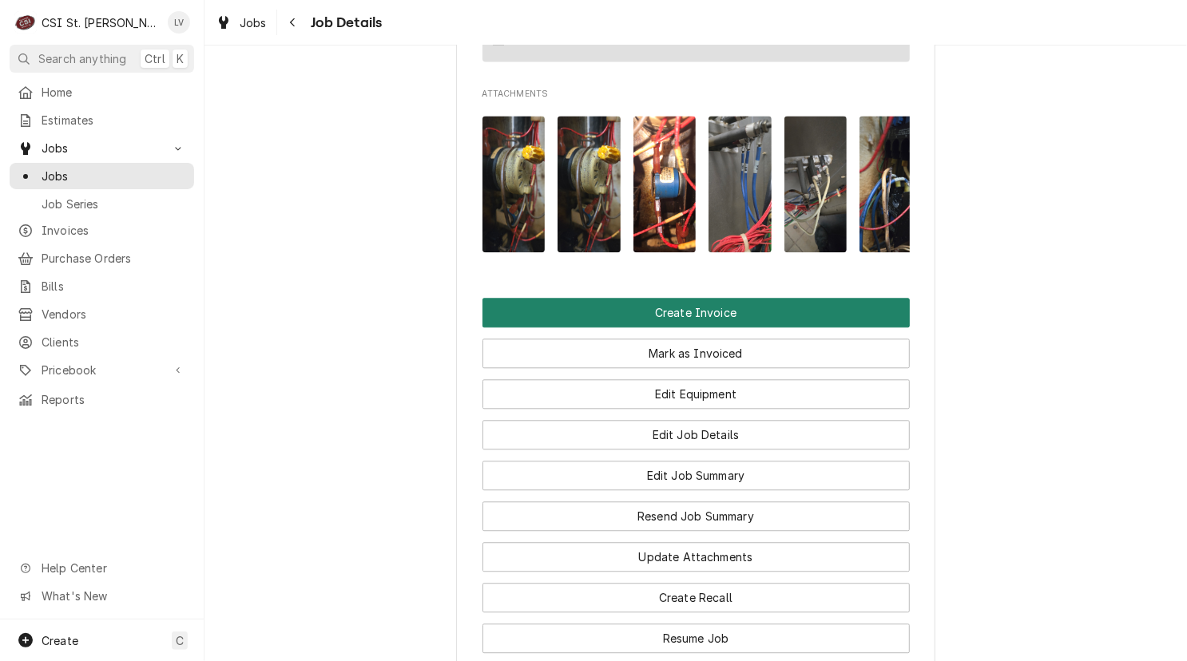
click at [665, 298] on button "Create Invoice" at bounding box center [695, 313] width 427 height 30
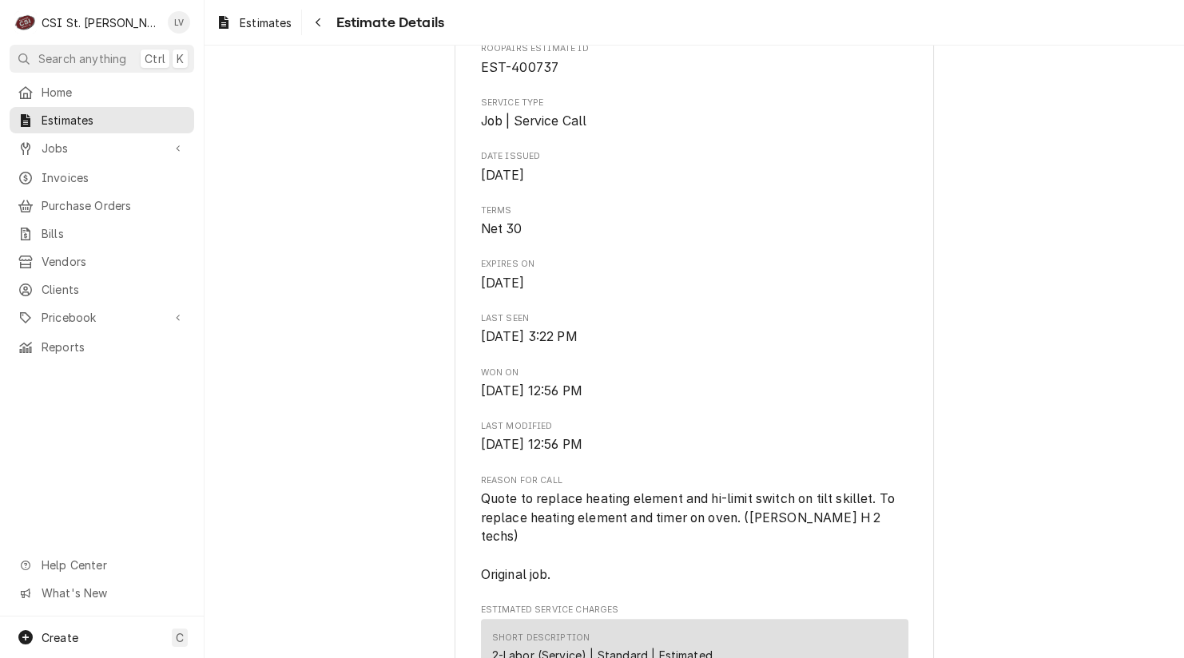
scroll to position [399, 0]
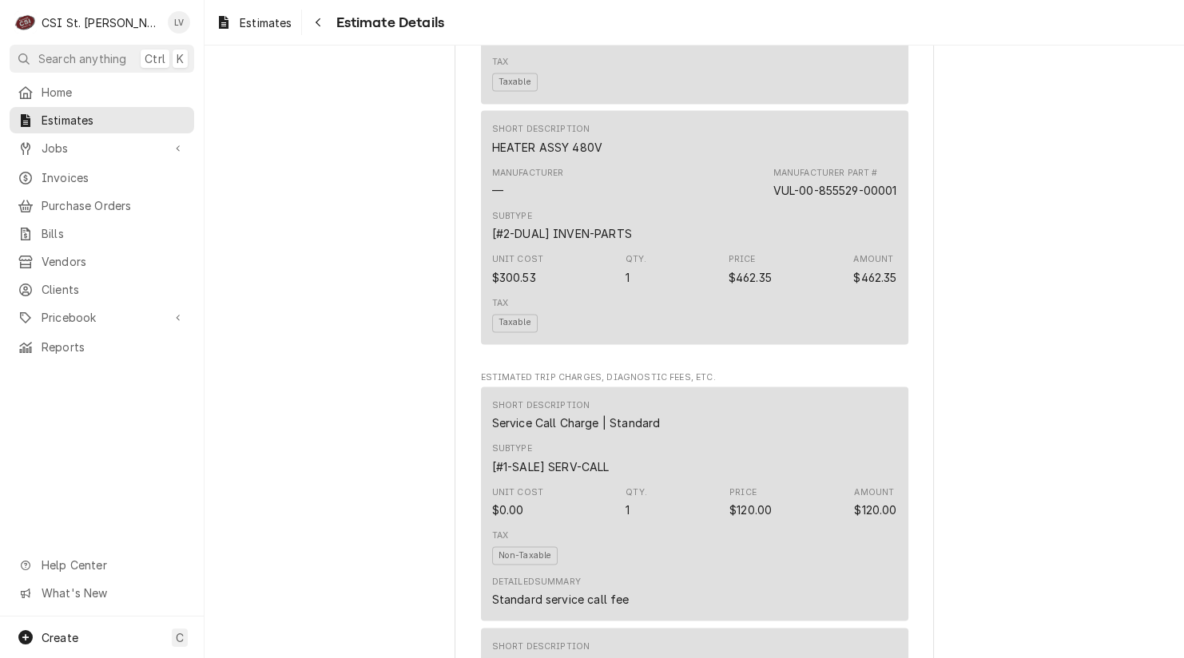
scroll to position [2556, 0]
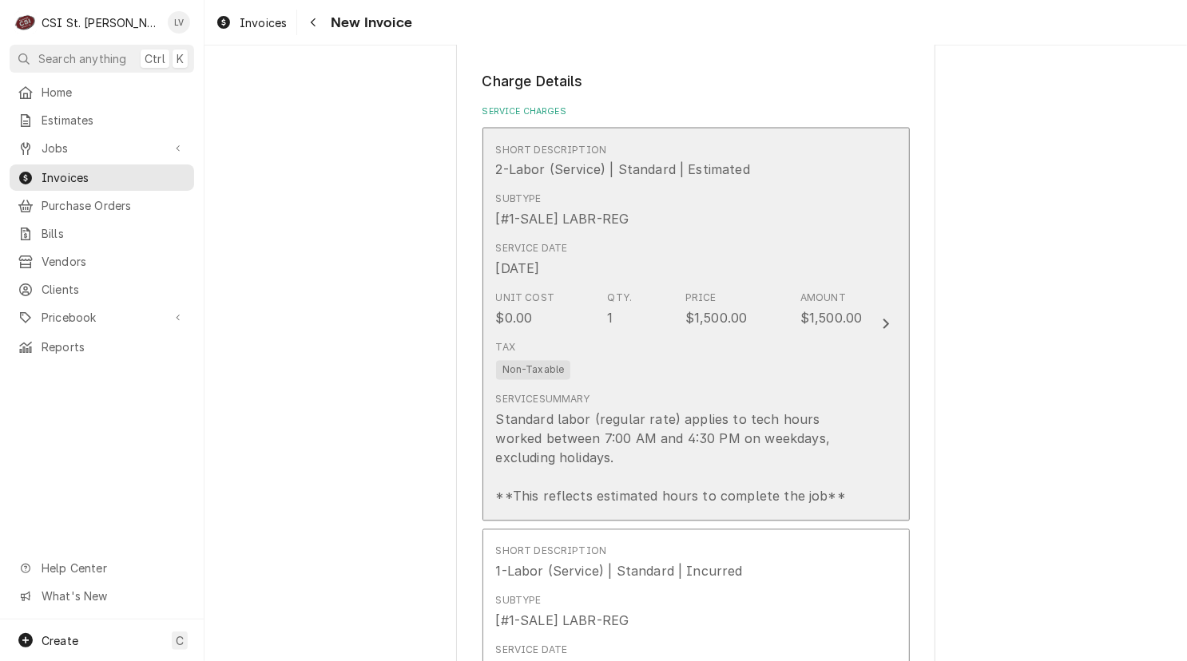
scroll to position [1518, 0]
click at [640, 433] on div "Standard labor (regular rate) applies to tech hours worked between 7:00 AM and …" at bounding box center [679, 455] width 367 height 96
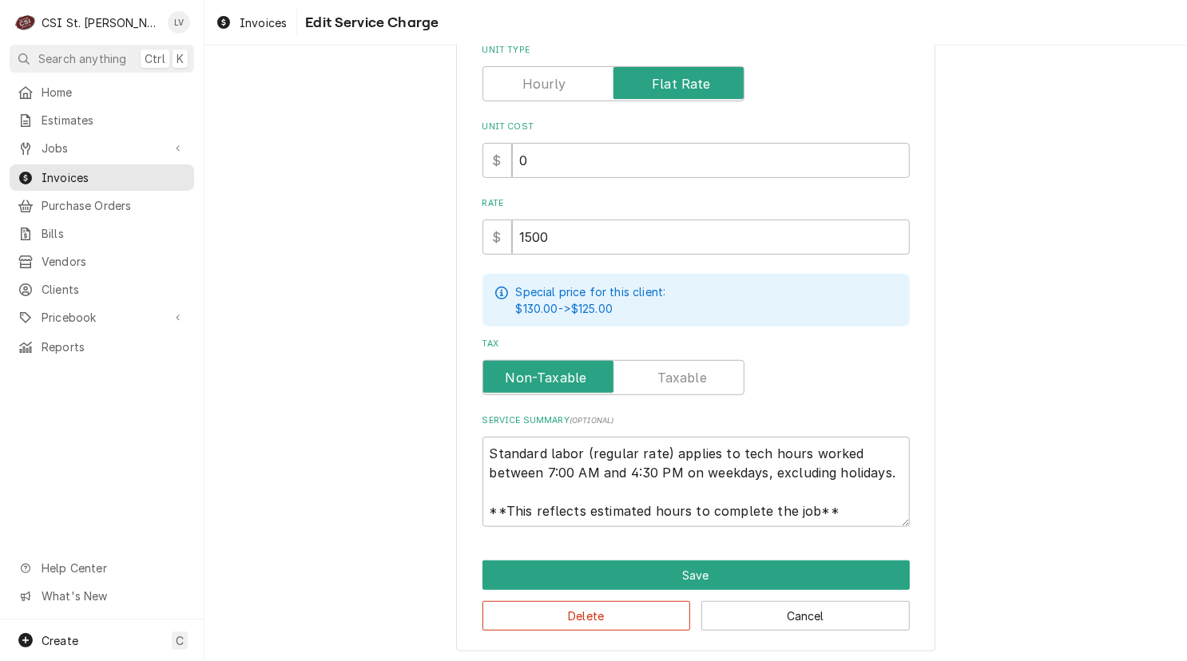
scroll to position [19, 0]
click at [609, 608] on button "Delete" at bounding box center [586, 616] width 208 height 30
type textarea "x"
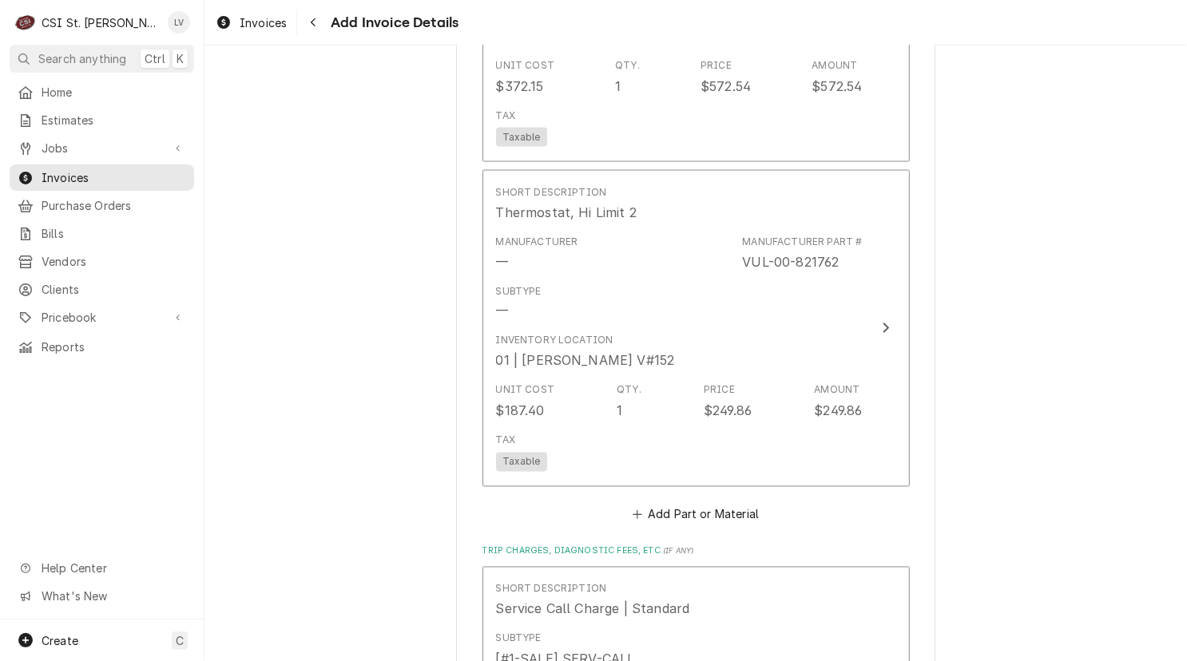
scroll to position [4772, 0]
